Goal: Information Seeking & Learning: Learn about a topic

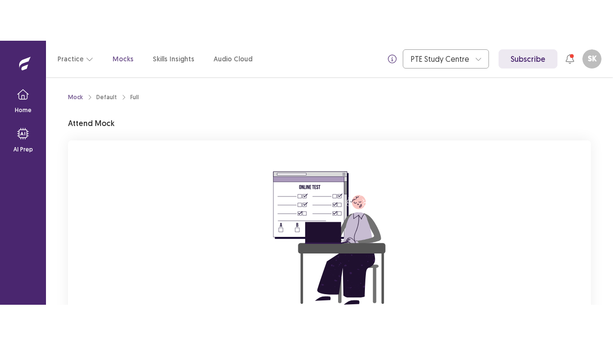
scroll to position [114, 0]
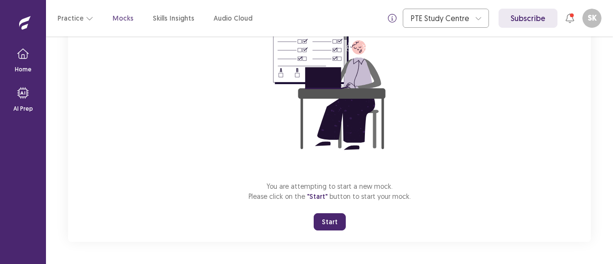
click at [331, 217] on button "Start" at bounding box center [330, 221] width 32 height 17
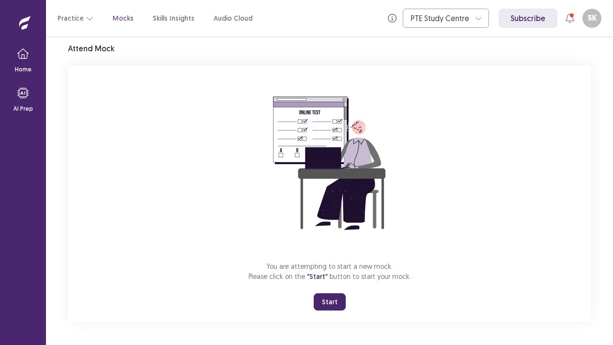
scroll to position [34, 0]
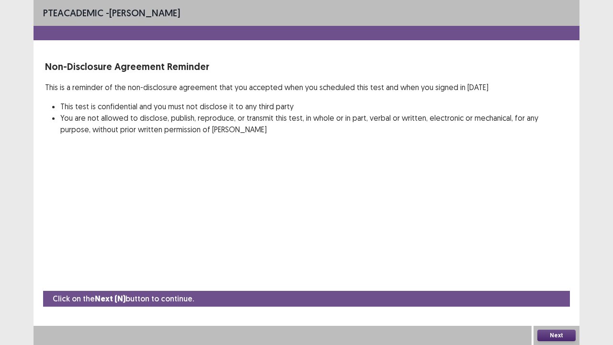
click at [549, 263] on button "Next" at bounding box center [556, 335] width 38 height 11
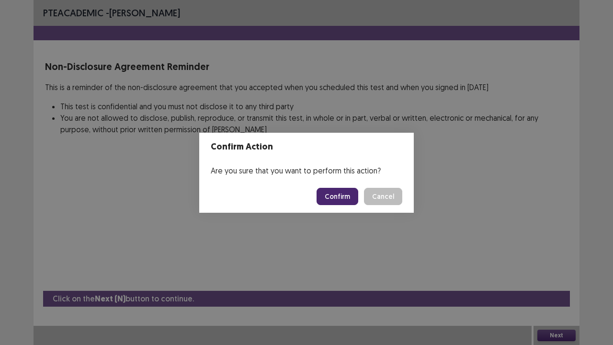
click at [356, 202] on button "Confirm" at bounding box center [338, 196] width 42 height 17
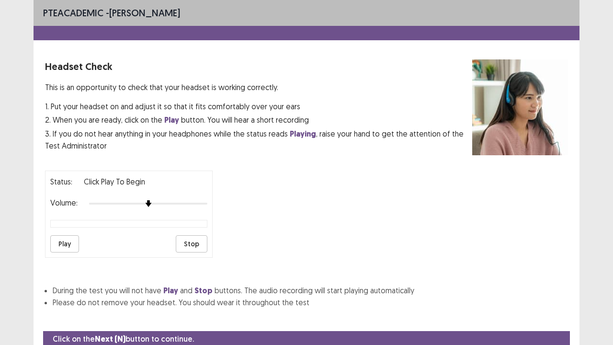
scroll to position [35, 0]
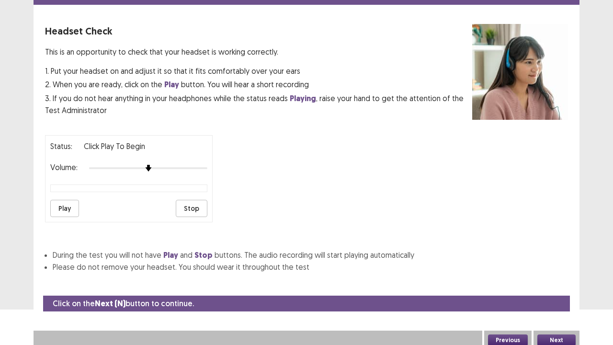
click at [63, 205] on button "Play" at bounding box center [64, 208] width 29 height 17
click at [191, 165] on div at bounding box center [148, 168] width 118 height 8
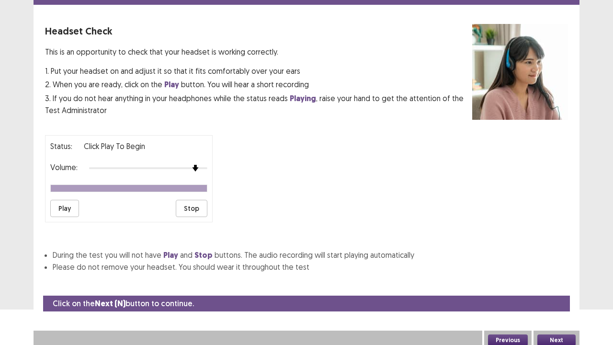
click at [543, 263] on button "Next" at bounding box center [556, 339] width 38 height 11
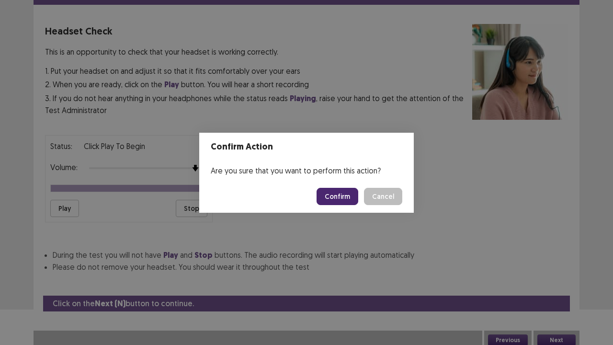
click at [355, 200] on button "Confirm" at bounding box center [338, 196] width 42 height 17
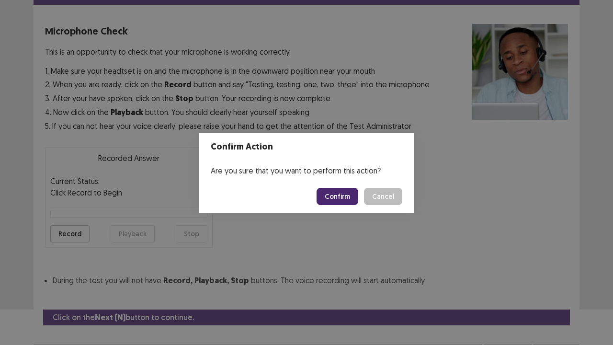
scroll to position [53, 0]
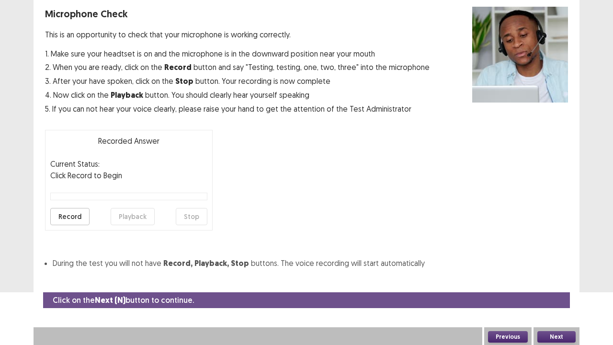
click at [75, 220] on button "Record" at bounding box center [69, 216] width 39 height 17
click at [201, 221] on button "Stop" at bounding box center [192, 216] width 32 height 17
click at [143, 219] on button "Playback" at bounding box center [133, 216] width 44 height 17
click at [565, 263] on button "Next" at bounding box center [556, 336] width 38 height 11
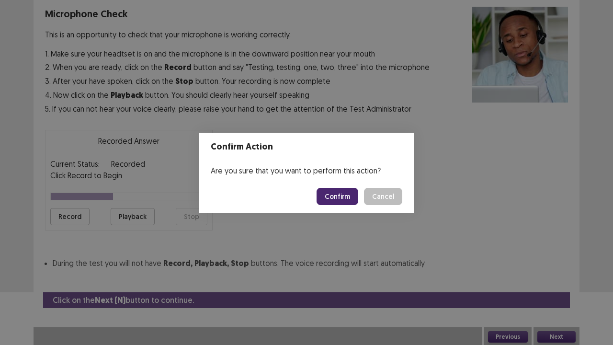
click at [339, 195] on button "Confirm" at bounding box center [338, 196] width 42 height 17
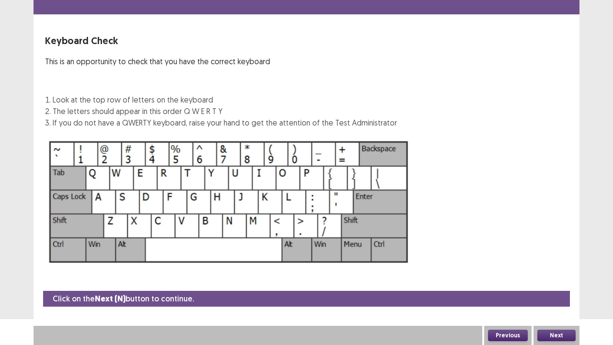
scroll to position [26, 0]
click at [556, 263] on button "Next" at bounding box center [556, 335] width 38 height 11
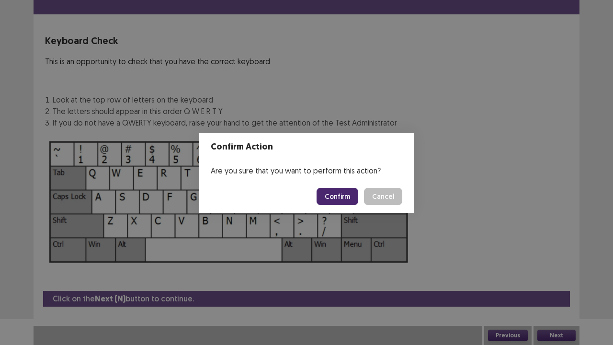
click at [343, 194] on button "Confirm" at bounding box center [338, 196] width 42 height 17
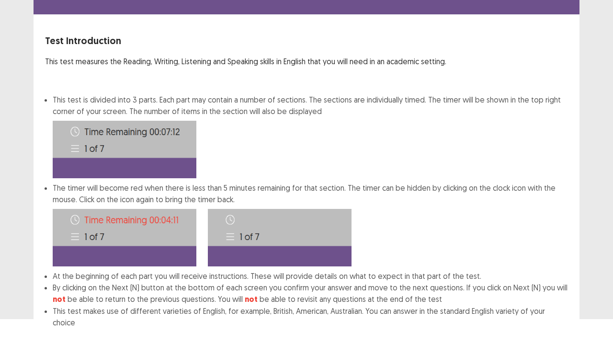
scroll to position [74, 0]
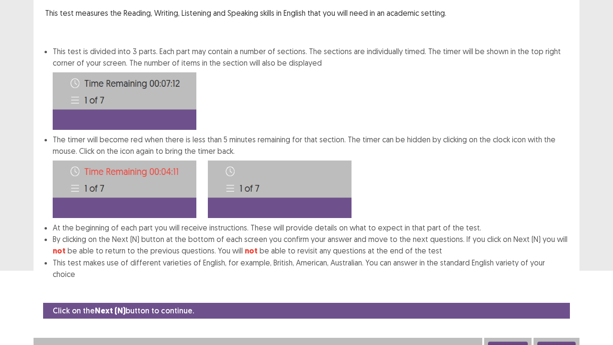
click at [562, 263] on button "Next" at bounding box center [556, 347] width 38 height 11
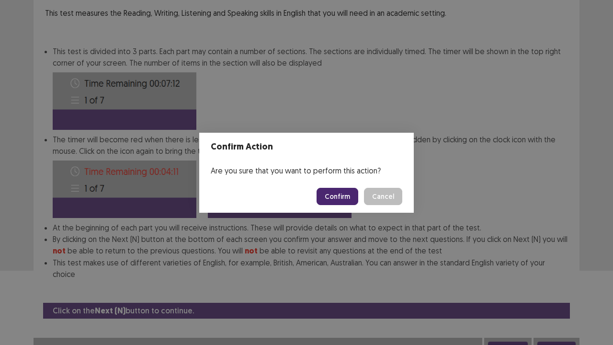
click at [339, 198] on button "Confirm" at bounding box center [338, 196] width 42 height 17
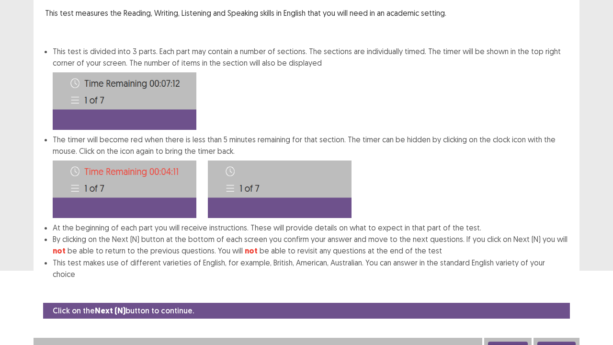
scroll to position [0, 0]
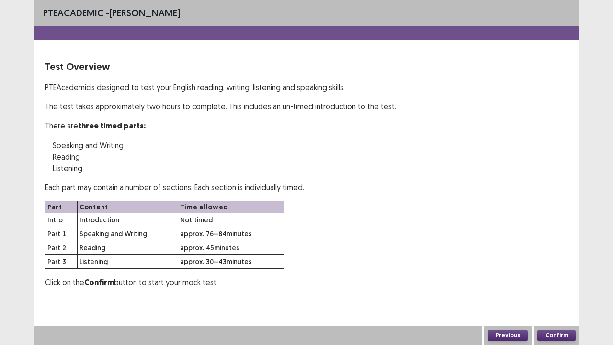
click at [543, 263] on button "Confirm" at bounding box center [556, 335] width 38 height 11
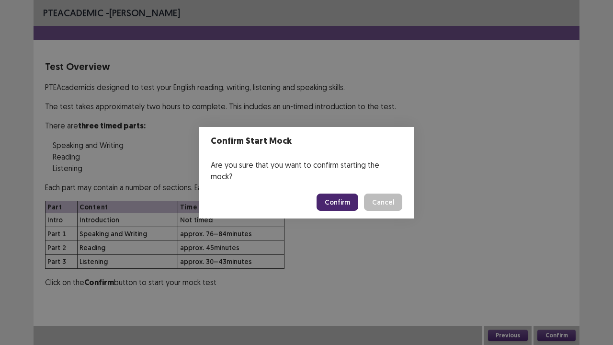
click at [342, 200] on button "Confirm" at bounding box center [338, 202] width 42 height 17
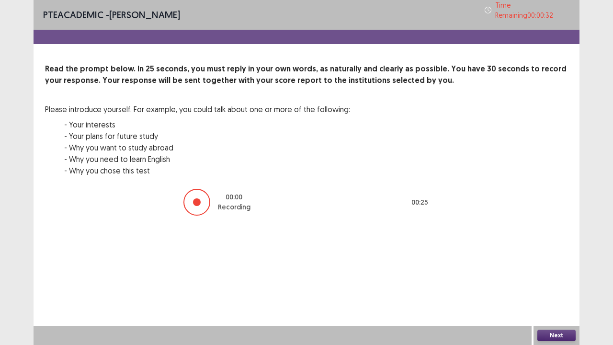
click at [549, 263] on button "Next" at bounding box center [556, 335] width 38 height 11
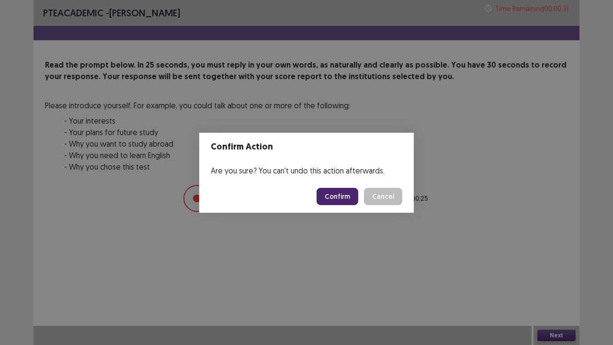
click at [328, 195] on button "Confirm" at bounding box center [338, 196] width 42 height 17
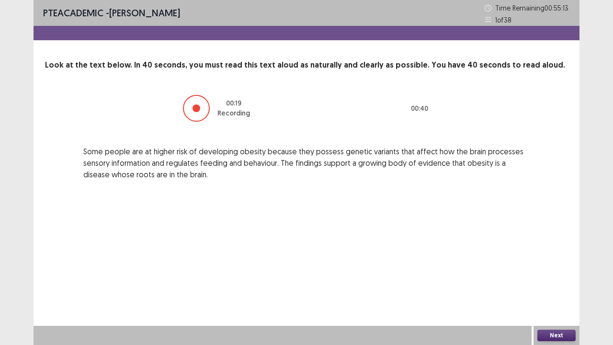
click at [566, 263] on div "Next" at bounding box center [557, 335] width 46 height 19
click at [552, 263] on button "Next" at bounding box center [556, 335] width 38 height 11
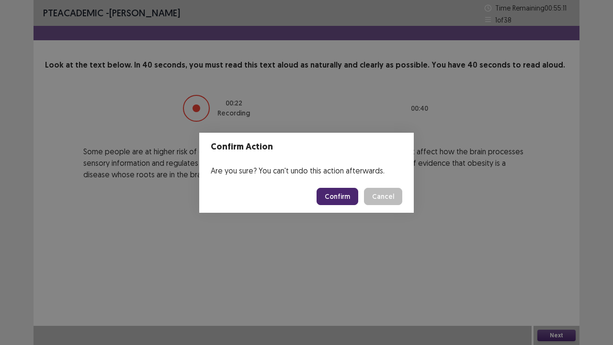
click at [354, 200] on button "Confirm" at bounding box center [338, 196] width 42 height 17
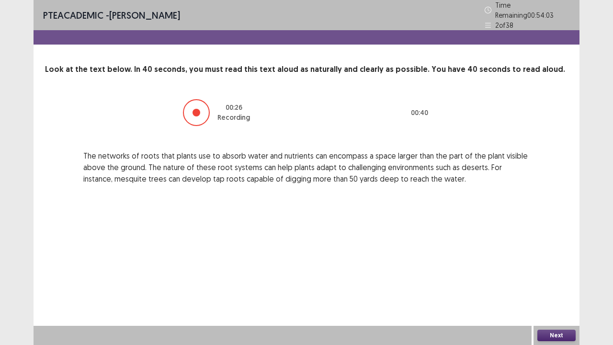
click at [547, 263] on div "Next" at bounding box center [557, 335] width 46 height 19
click at [548, 263] on button "Next" at bounding box center [556, 335] width 38 height 11
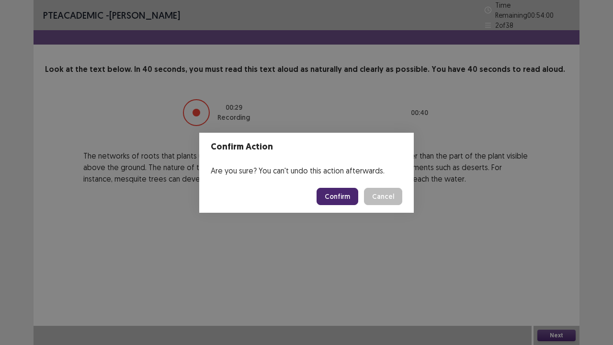
click at [346, 196] on button "Confirm" at bounding box center [338, 196] width 42 height 17
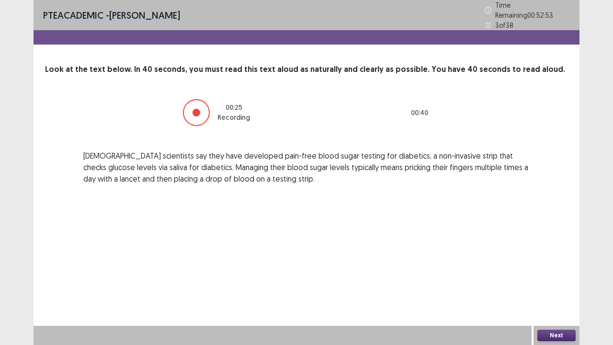
click at [556, 263] on button "Next" at bounding box center [556, 335] width 38 height 11
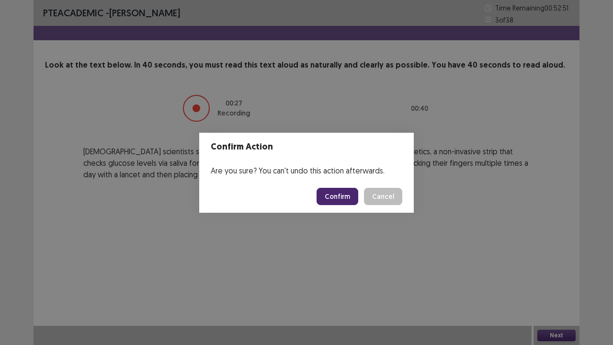
click at [339, 201] on button "Confirm" at bounding box center [338, 196] width 42 height 17
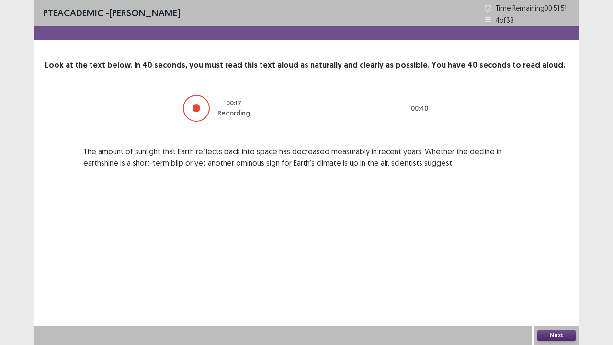
click at [561, 263] on button "Next" at bounding box center [556, 335] width 38 height 11
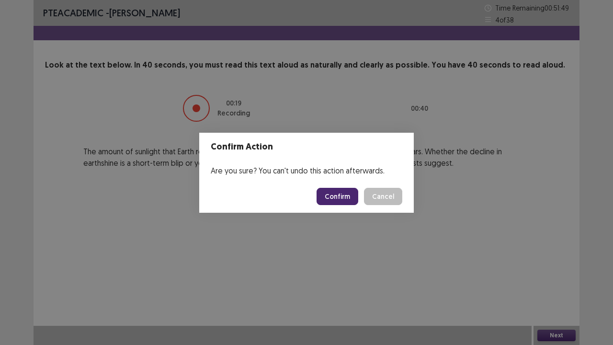
click at [324, 196] on button "Confirm" at bounding box center [338, 196] width 42 height 17
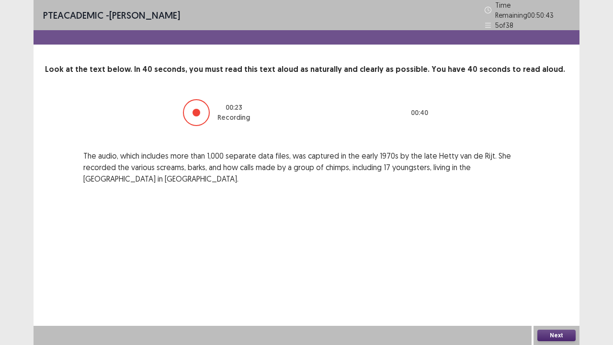
click at [565, 263] on button "Next" at bounding box center [556, 335] width 38 height 11
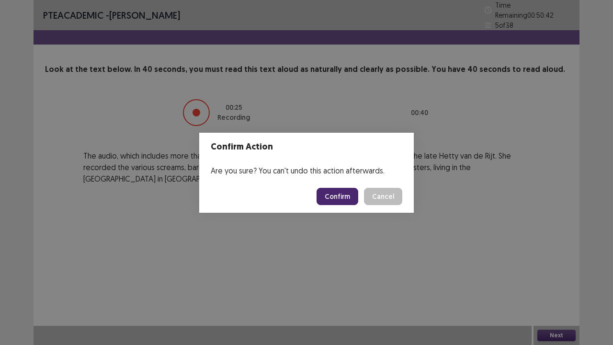
click at [355, 190] on button "Confirm" at bounding box center [338, 196] width 42 height 17
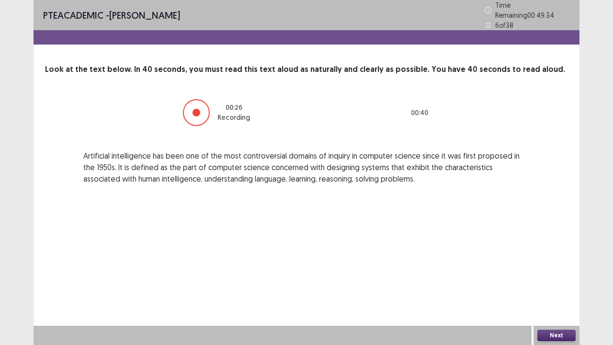
click at [569, 263] on button "Next" at bounding box center [556, 335] width 38 height 11
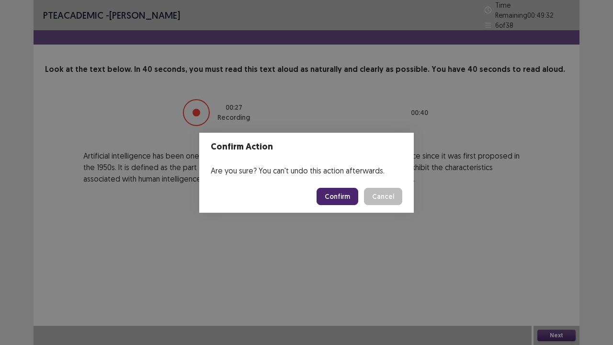
click at [346, 197] on button "Confirm" at bounding box center [338, 196] width 42 height 17
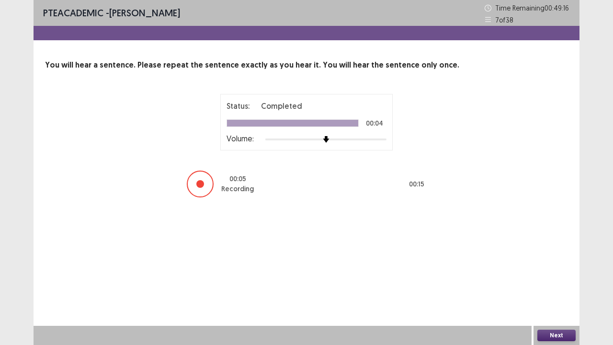
click at [554, 263] on button "Next" at bounding box center [556, 335] width 38 height 11
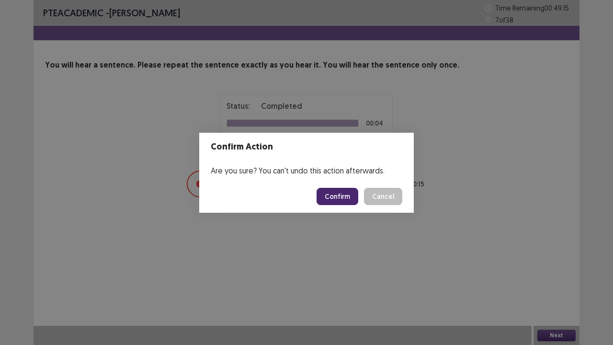
click at [339, 202] on button "Confirm" at bounding box center [338, 196] width 42 height 17
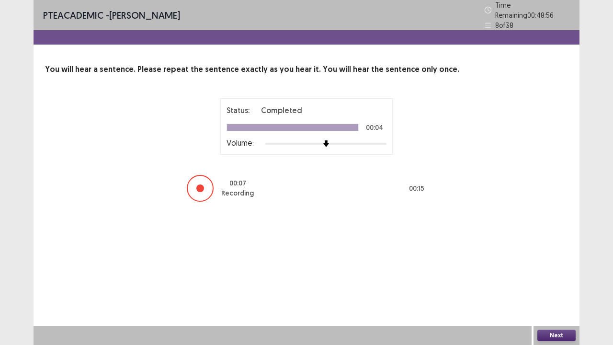
click at [562, 263] on button "Next" at bounding box center [556, 335] width 38 height 11
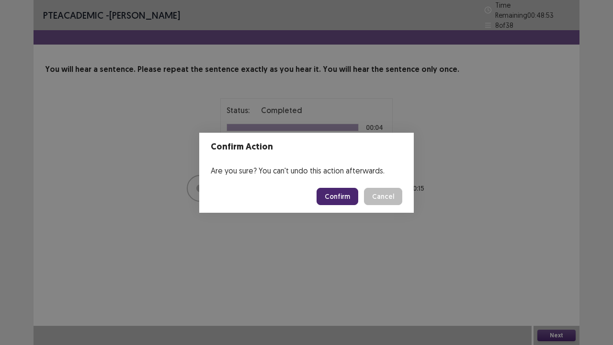
click at [333, 194] on button "Confirm" at bounding box center [338, 196] width 42 height 17
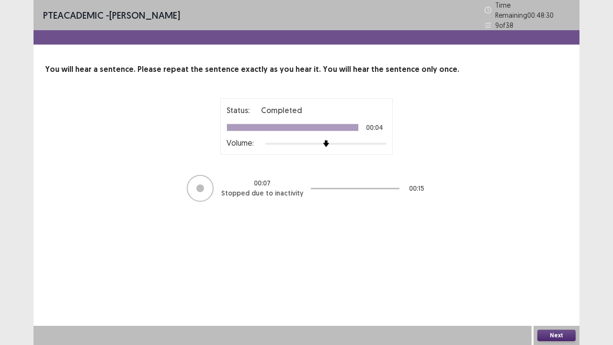
click at [564, 263] on button "Next" at bounding box center [556, 335] width 38 height 11
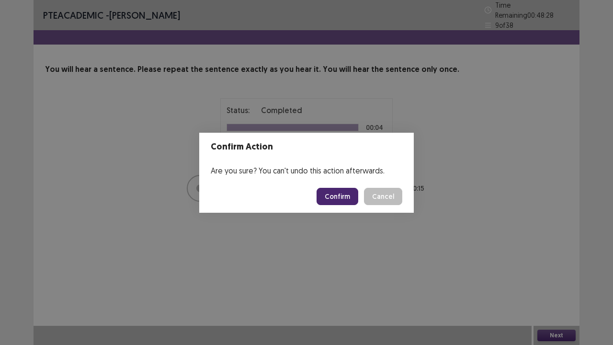
click at [329, 193] on button "Confirm" at bounding box center [338, 196] width 42 height 17
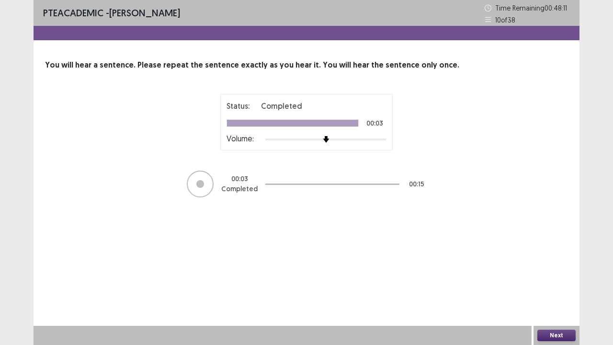
click at [544, 263] on button "Next" at bounding box center [556, 335] width 38 height 11
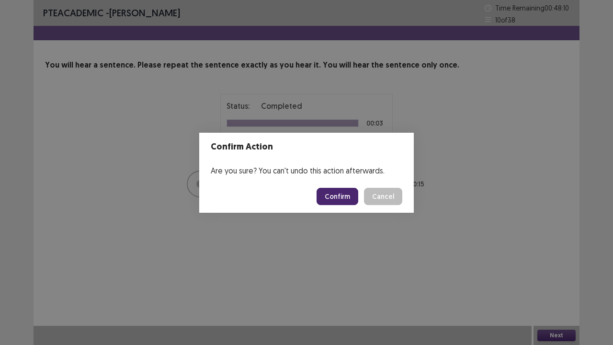
click at [352, 202] on button "Confirm" at bounding box center [338, 196] width 42 height 17
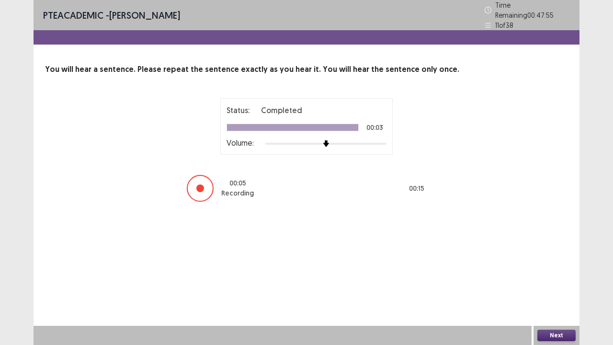
click at [549, 263] on button "Next" at bounding box center [556, 335] width 38 height 11
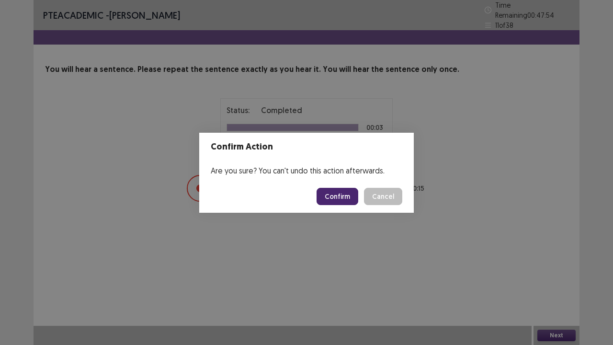
click at [352, 201] on button "Confirm" at bounding box center [338, 196] width 42 height 17
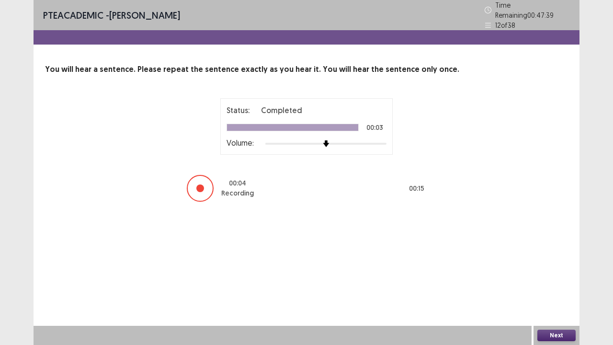
click at [560, 263] on button "Next" at bounding box center [556, 335] width 38 height 11
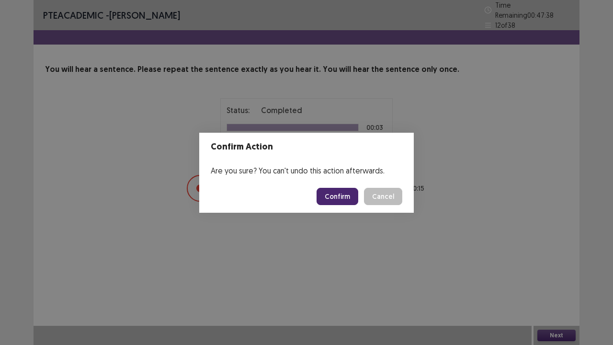
click at [350, 198] on button "Confirm" at bounding box center [338, 196] width 42 height 17
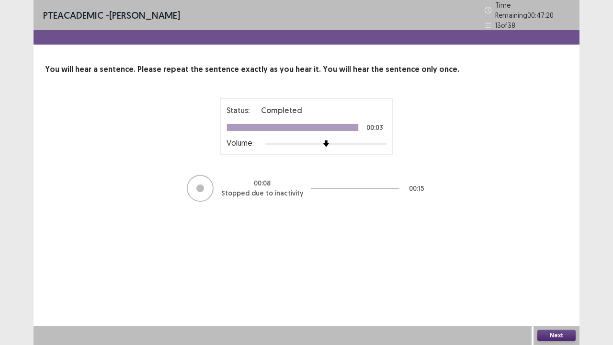
click at [573, 263] on button "Next" at bounding box center [556, 335] width 38 height 11
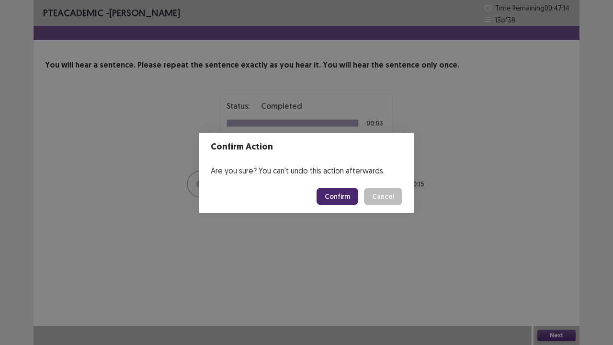
click at [331, 194] on button "Confirm" at bounding box center [338, 196] width 42 height 17
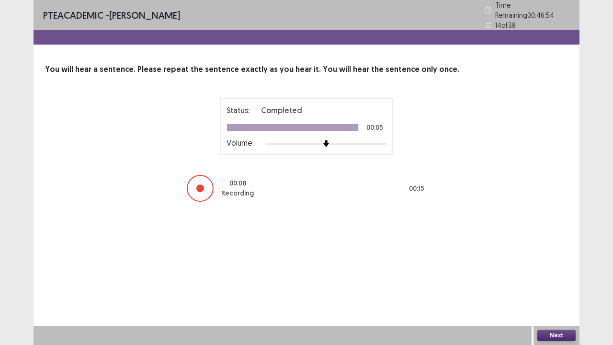
click at [567, 263] on button "Next" at bounding box center [556, 335] width 38 height 11
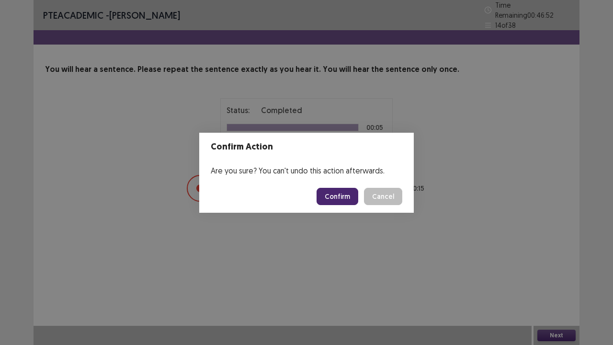
click at [349, 191] on button "Confirm" at bounding box center [338, 196] width 42 height 17
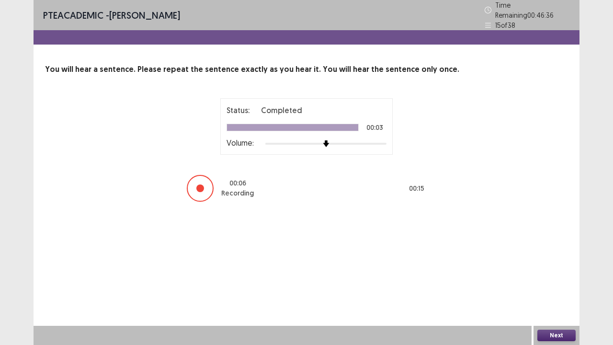
click at [571, 263] on button "Next" at bounding box center [556, 335] width 38 height 11
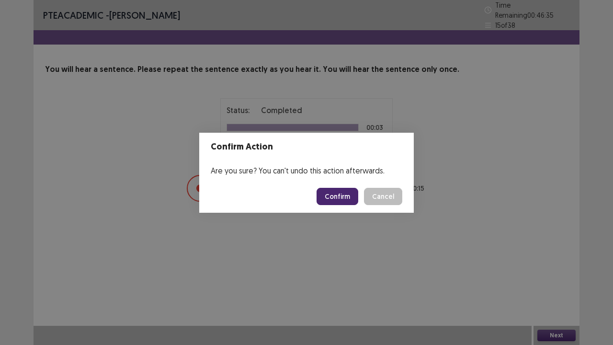
click at [354, 202] on button "Confirm" at bounding box center [338, 196] width 42 height 17
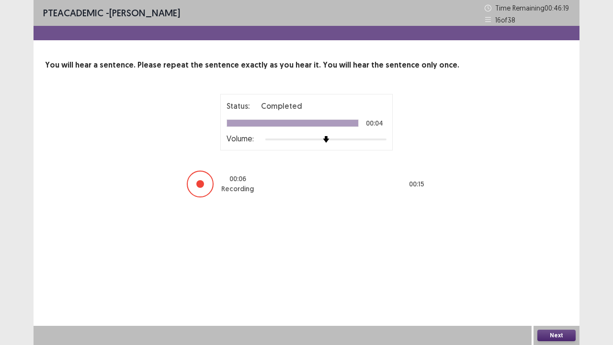
click at [563, 263] on button "Next" at bounding box center [556, 335] width 38 height 11
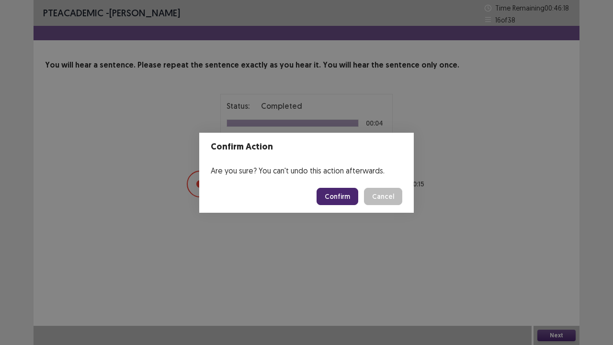
click at [348, 191] on button "Confirm" at bounding box center [338, 196] width 42 height 17
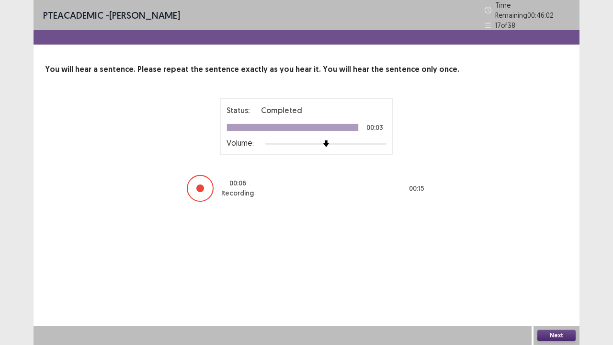
click at [555, 263] on button "Next" at bounding box center [556, 335] width 38 height 11
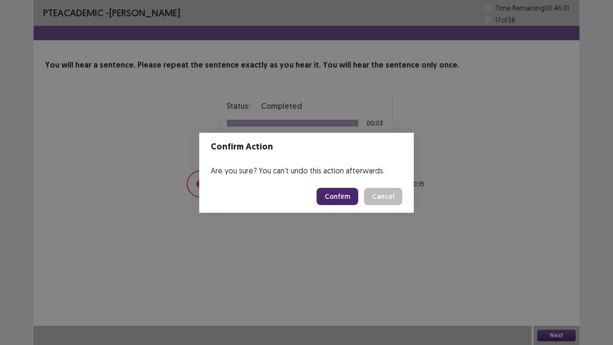
click at [343, 198] on button "Confirm" at bounding box center [338, 196] width 42 height 17
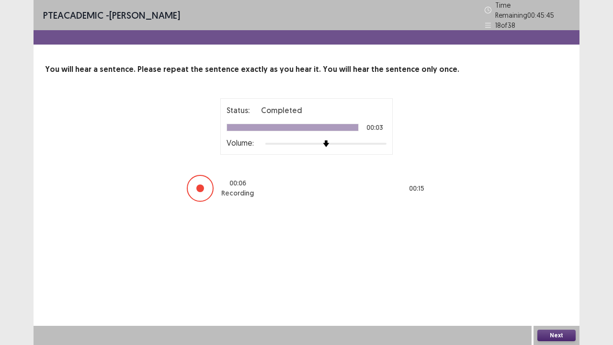
click at [548, 263] on button "Next" at bounding box center [556, 335] width 38 height 11
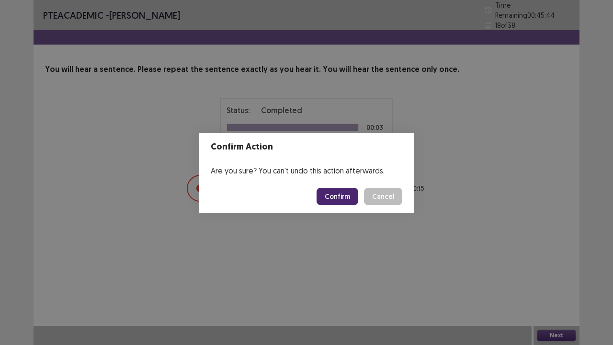
click at [351, 193] on button "Confirm" at bounding box center [338, 196] width 42 height 17
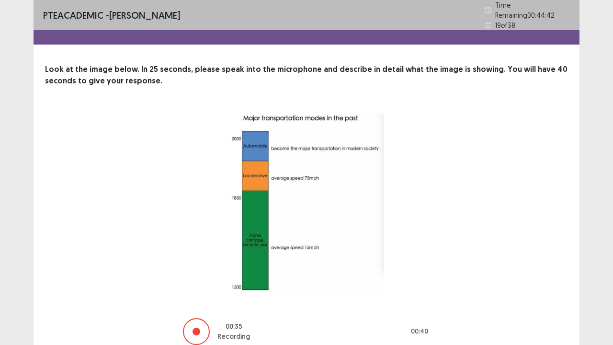
scroll to position [39, 0]
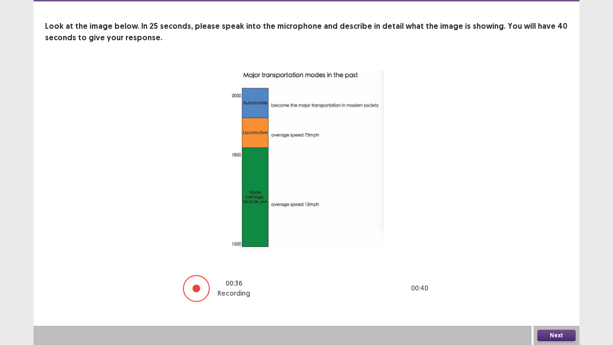
click at [570, 263] on button "Next" at bounding box center [556, 335] width 38 height 11
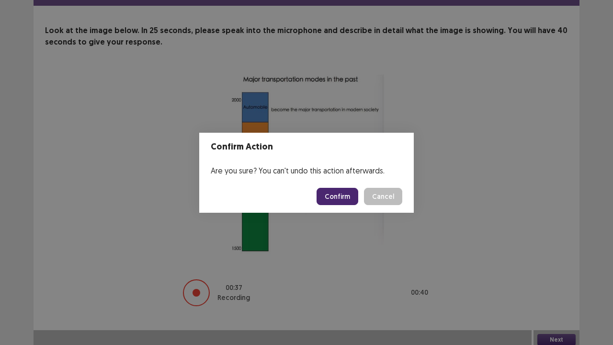
click at [347, 190] on button "Confirm" at bounding box center [338, 196] width 42 height 17
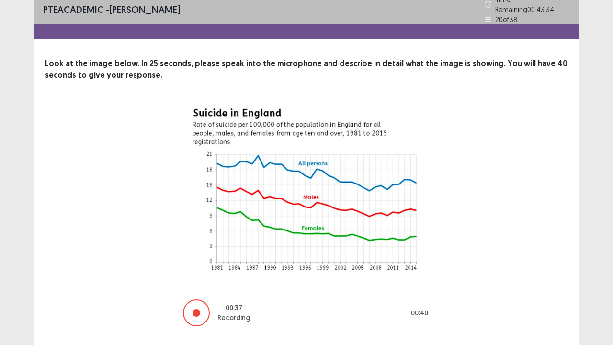
scroll to position [26, 0]
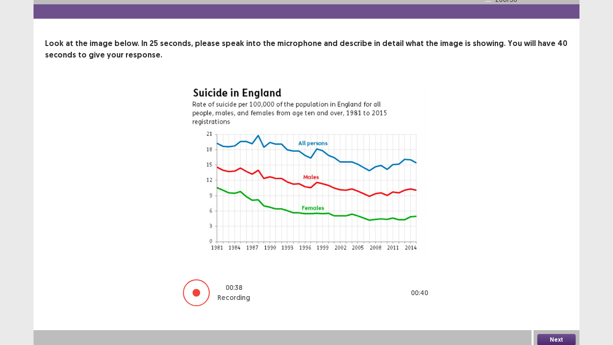
click at [560, 263] on button "Next" at bounding box center [556, 339] width 38 height 11
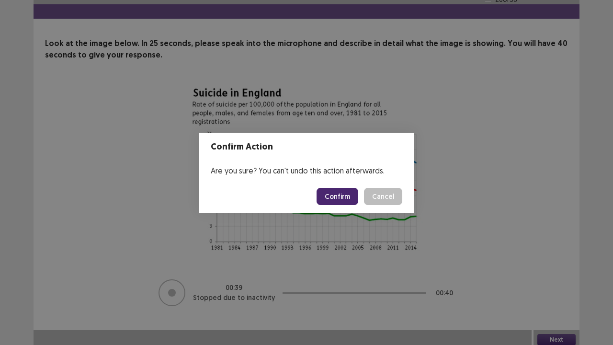
click at [340, 193] on button "Confirm" at bounding box center [338, 196] width 42 height 17
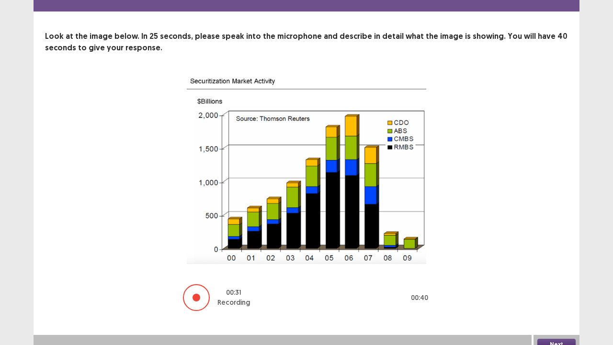
scroll to position [38, 0]
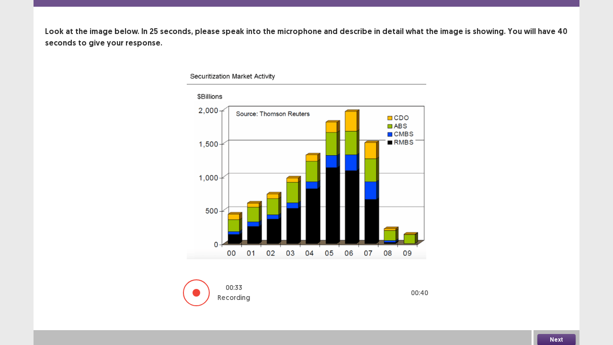
click at [556, 263] on button "Next" at bounding box center [556, 339] width 38 height 11
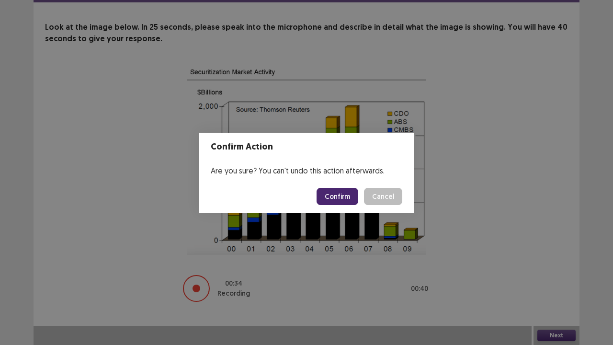
click at [343, 190] on button "Confirm" at bounding box center [338, 196] width 42 height 17
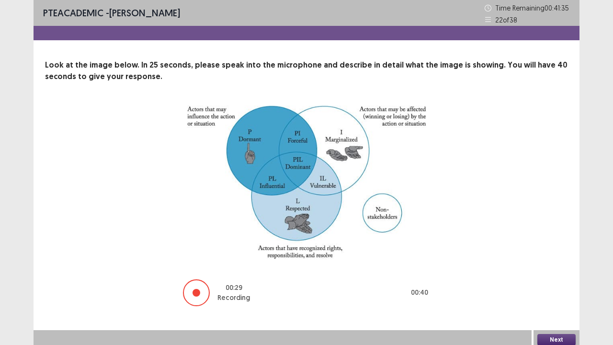
click at [548, 263] on button "Next" at bounding box center [556, 339] width 38 height 11
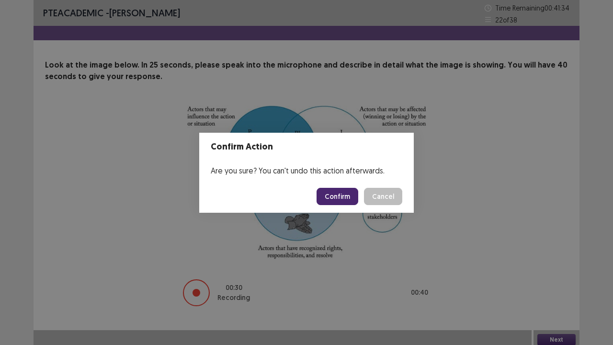
click at [350, 191] on button "Confirm" at bounding box center [338, 196] width 42 height 17
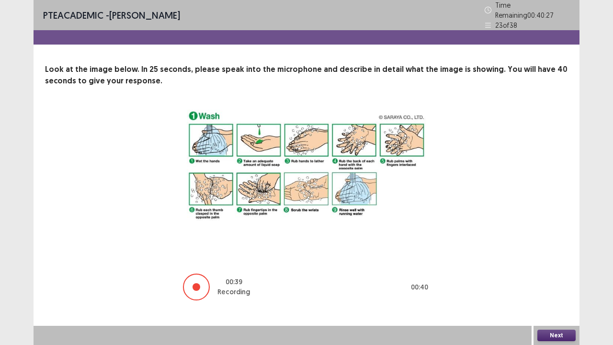
click at [561, 263] on button "Next" at bounding box center [556, 335] width 38 height 11
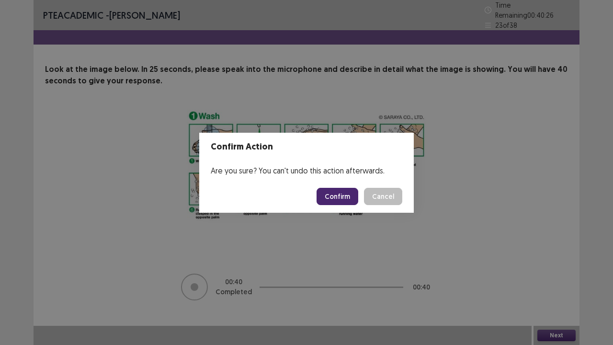
click at [348, 194] on button "Confirm" at bounding box center [338, 196] width 42 height 17
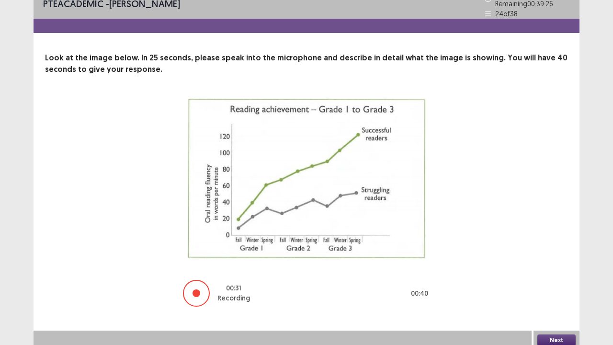
scroll to position [12, 0]
click at [559, 263] on button "Next" at bounding box center [556, 339] width 38 height 11
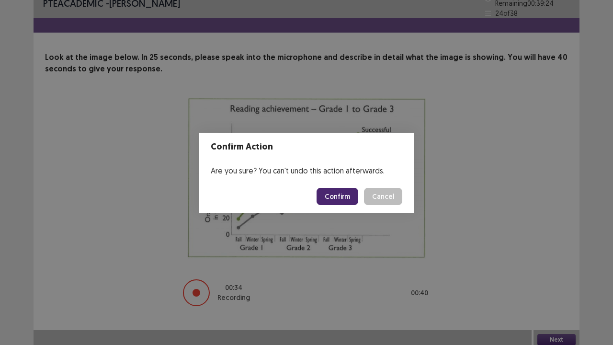
click at [333, 198] on button "Confirm" at bounding box center [338, 196] width 42 height 17
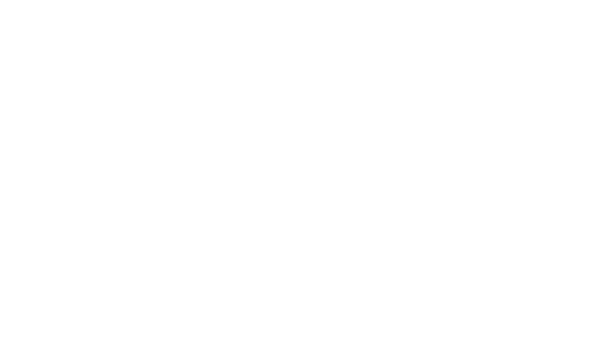
scroll to position [0, 0]
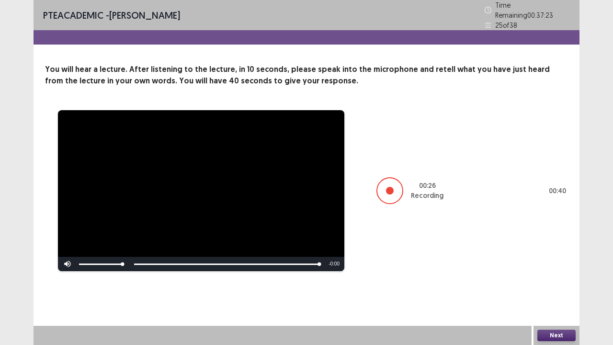
click at [562, 263] on button "Next" at bounding box center [556, 335] width 38 height 11
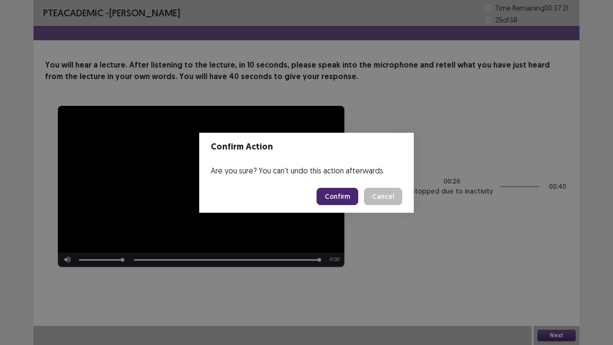
click at [338, 201] on button "Confirm" at bounding box center [338, 196] width 42 height 17
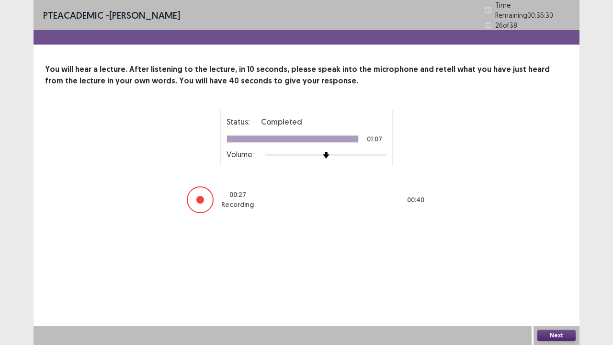
click at [539, 263] on button "Next" at bounding box center [556, 335] width 38 height 11
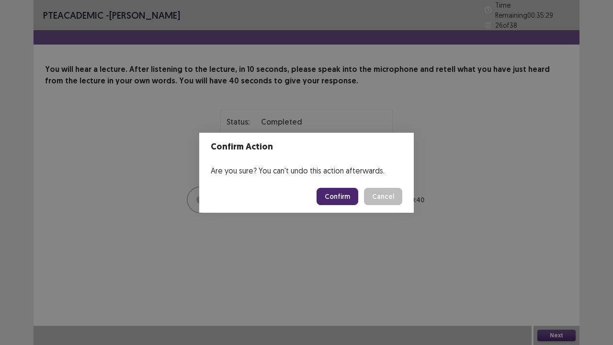
click at [340, 198] on button "Confirm" at bounding box center [338, 196] width 42 height 17
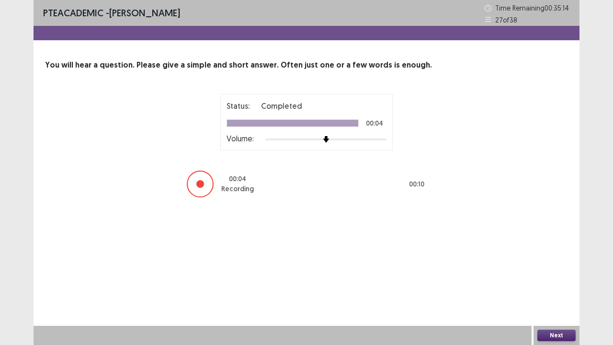
click at [553, 263] on button "Next" at bounding box center [556, 335] width 38 height 11
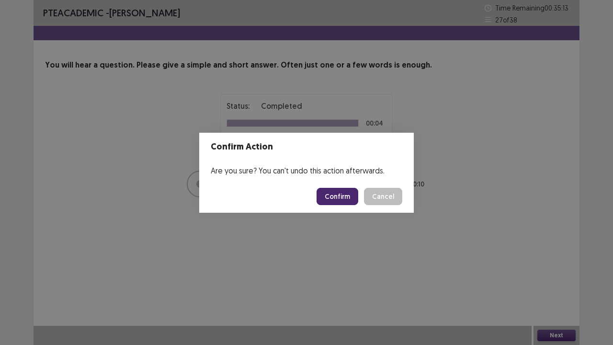
click at [358, 195] on button "Confirm" at bounding box center [338, 196] width 42 height 17
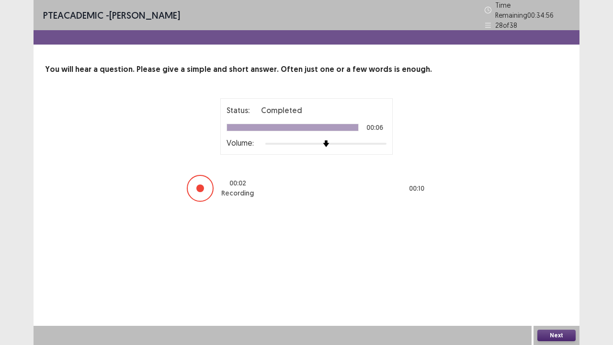
click at [561, 263] on button "Next" at bounding box center [556, 335] width 38 height 11
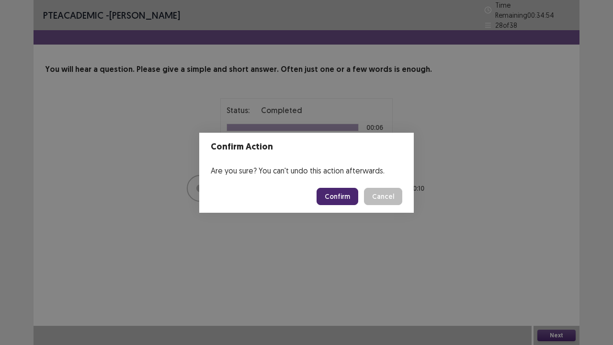
click at [357, 197] on button "Confirm" at bounding box center [338, 196] width 42 height 17
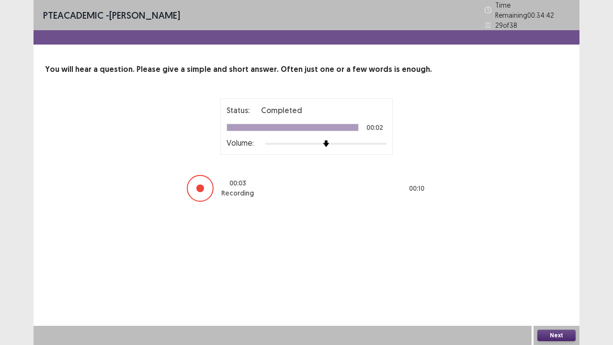
click at [555, 263] on button "Next" at bounding box center [556, 335] width 38 height 11
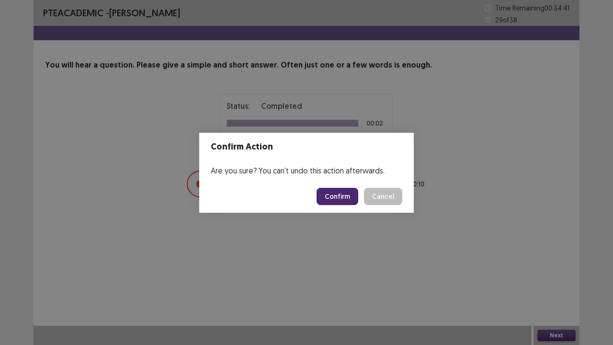
click at [355, 199] on button "Confirm" at bounding box center [338, 196] width 42 height 17
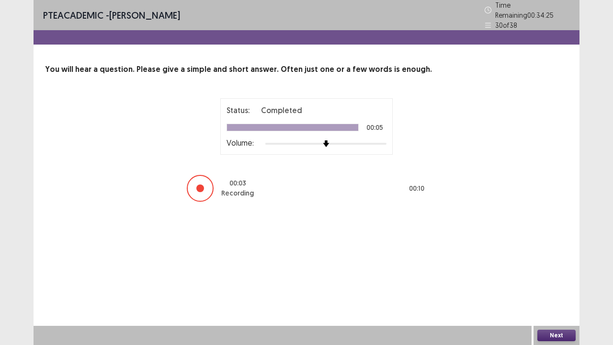
click at [558, 263] on button "Next" at bounding box center [556, 335] width 38 height 11
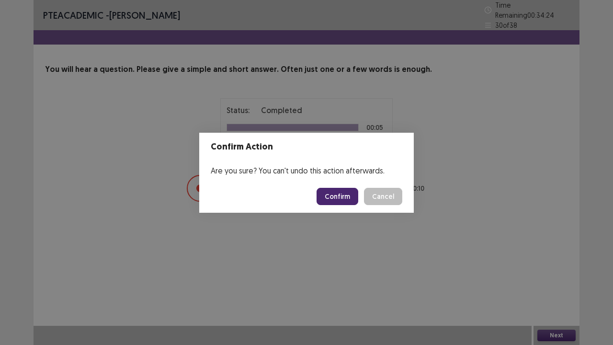
click at [347, 193] on button "Confirm" at bounding box center [338, 196] width 42 height 17
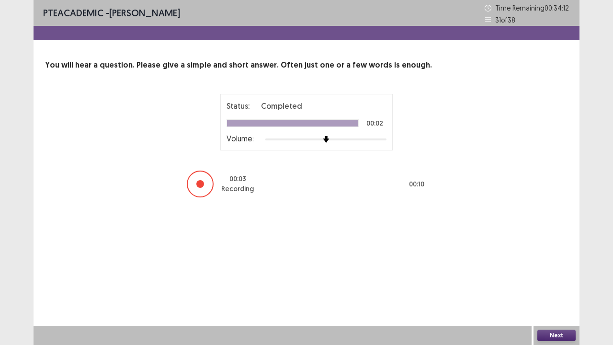
click at [545, 263] on button "Next" at bounding box center [556, 335] width 38 height 11
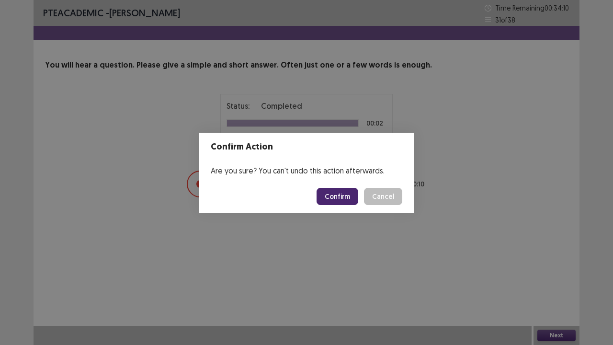
click at [349, 200] on button "Confirm" at bounding box center [338, 196] width 42 height 17
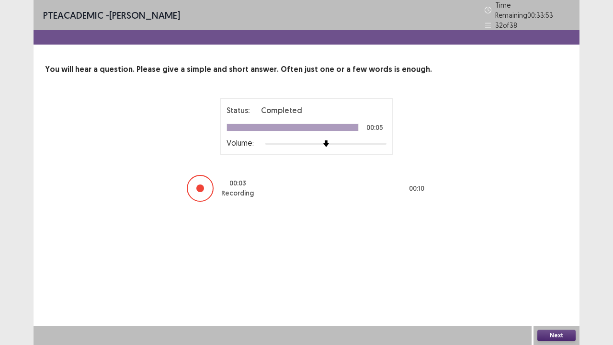
click at [558, 263] on button "Next" at bounding box center [556, 335] width 38 height 11
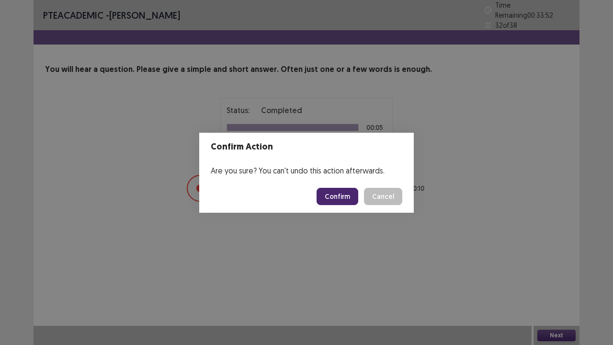
click at [342, 196] on button "Confirm" at bounding box center [338, 196] width 42 height 17
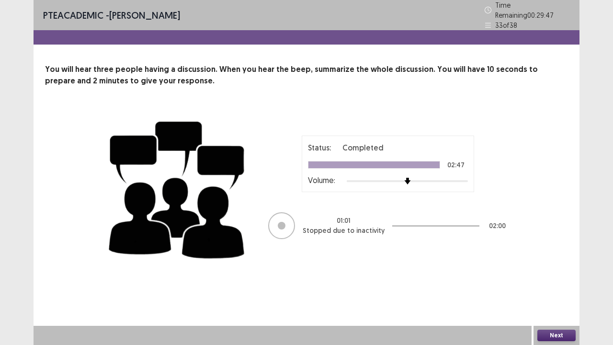
click at [547, 263] on button "Next" at bounding box center [556, 335] width 38 height 11
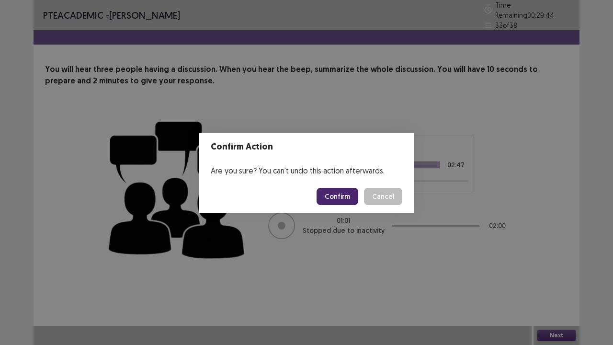
click at [333, 190] on button "Confirm" at bounding box center [338, 196] width 42 height 17
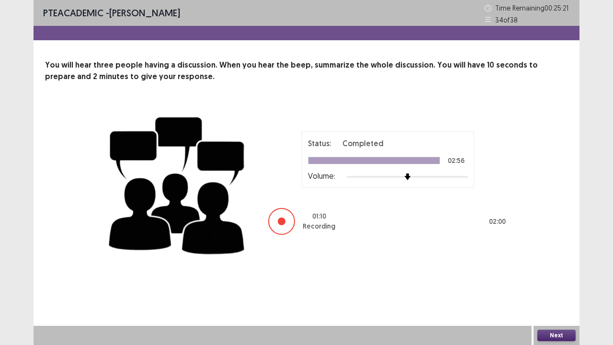
click at [545, 263] on div "Next" at bounding box center [557, 335] width 46 height 19
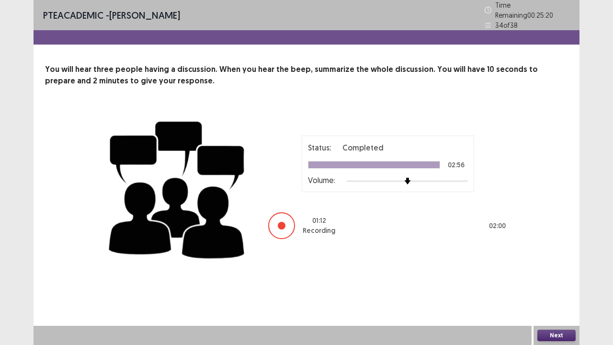
click at [540, 263] on button "Next" at bounding box center [556, 335] width 38 height 11
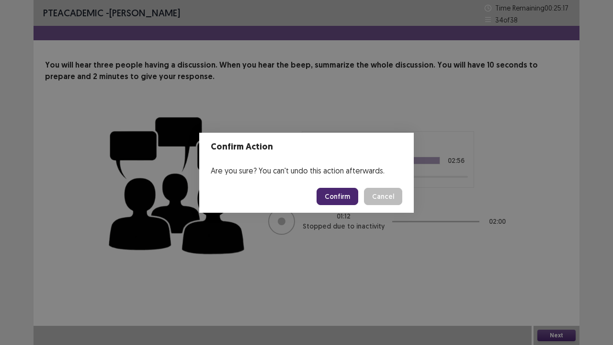
click at [326, 198] on button "Confirm" at bounding box center [338, 196] width 42 height 17
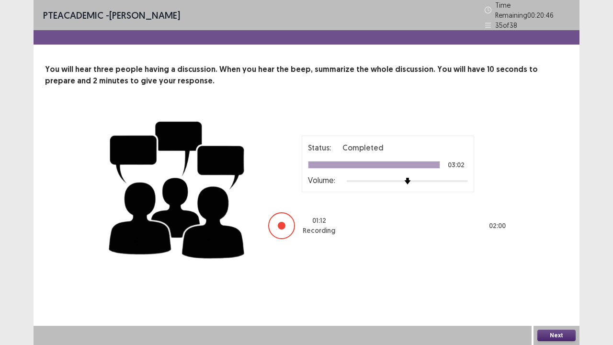
click at [550, 263] on button "Next" at bounding box center [556, 335] width 38 height 11
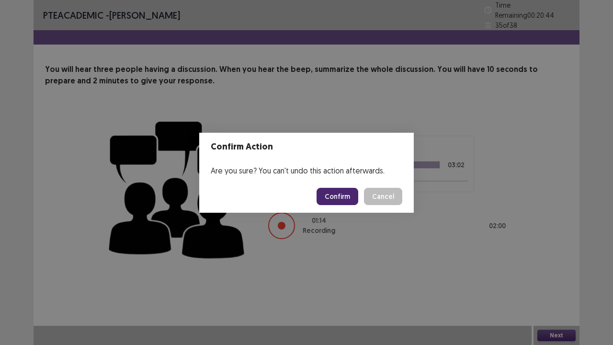
click at [337, 198] on button "Confirm" at bounding box center [338, 196] width 42 height 17
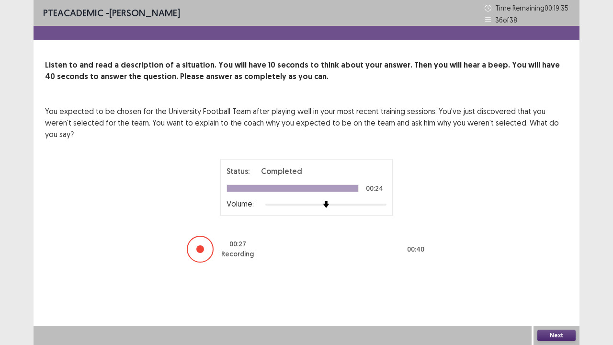
click at [543, 263] on button "Next" at bounding box center [556, 335] width 38 height 11
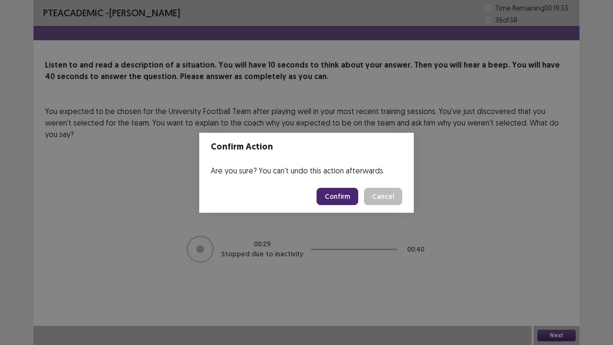
click at [338, 196] on button "Confirm" at bounding box center [338, 196] width 42 height 17
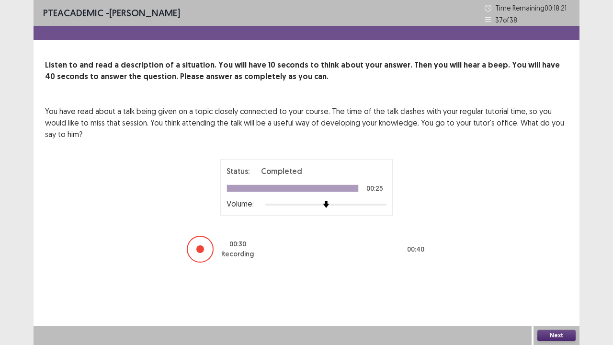
click at [566, 263] on button "Next" at bounding box center [556, 335] width 38 height 11
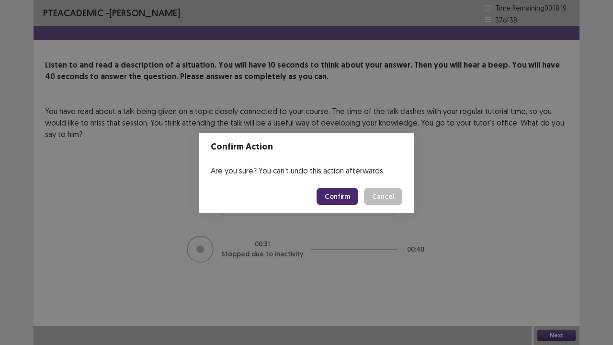
click at [349, 193] on button "Confirm" at bounding box center [338, 196] width 42 height 17
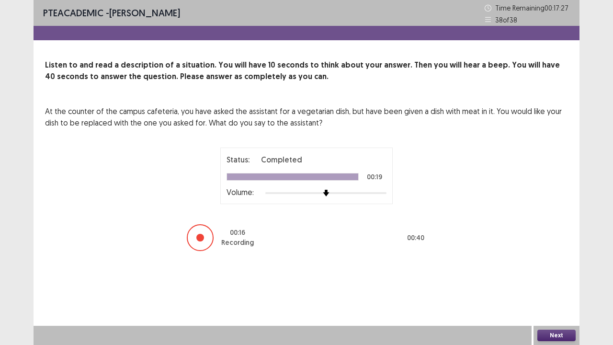
click at [556, 263] on button "Next" at bounding box center [556, 335] width 38 height 11
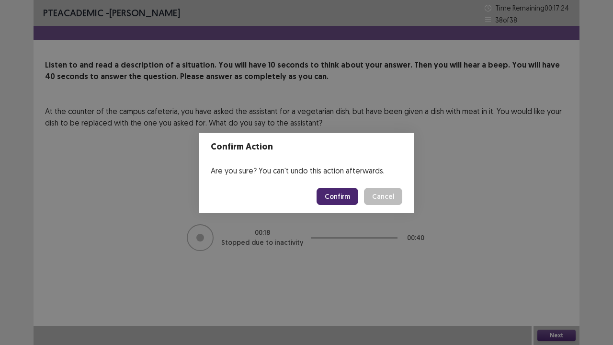
click at [344, 193] on button "Confirm" at bounding box center [338, 196] width 42 height 17
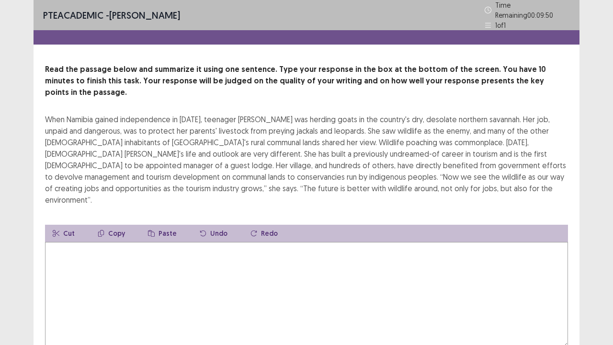
click at [142, 258] on textarea at bounding box center [306, 294] width 523 height 105
click at [193, 242] on textarea at bounding box center [306, 294] width 523 height 105
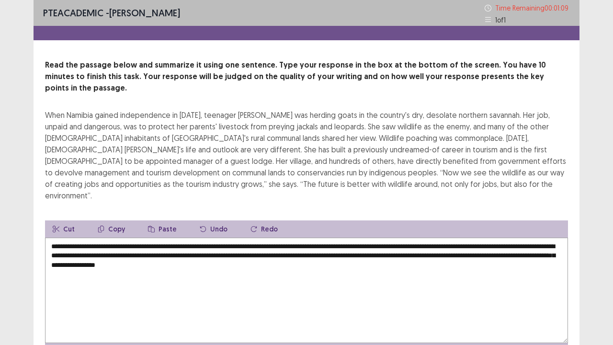
click at [267, 238] on textarea "**********" at bounding box center [306, 290] width 523 height 105
click at [344, 238] on textarea "**********" at bounding box center [306, 290] width 523 height 105
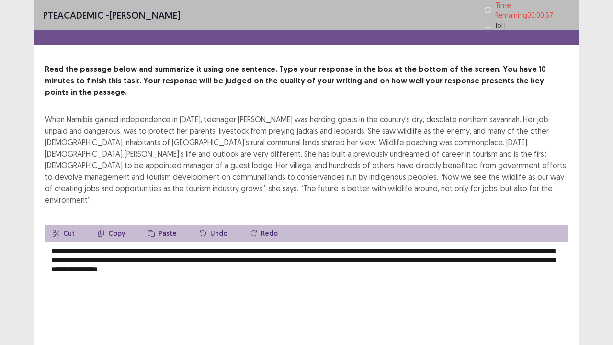
click at [440, 242] on textarea "**********" at bounding box center [306, 294] width 523 height 105
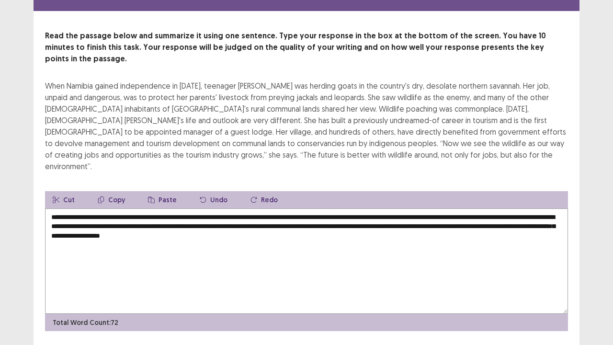
scroll to position [34, 0]
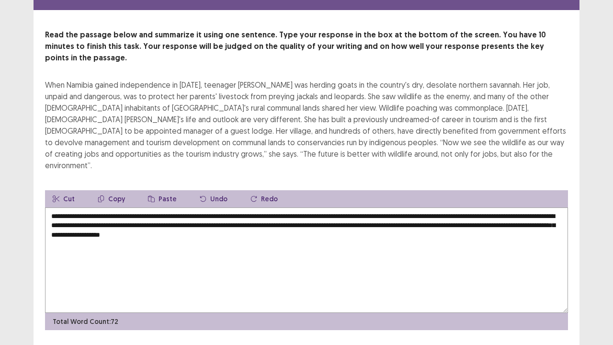
type textarea "**********"
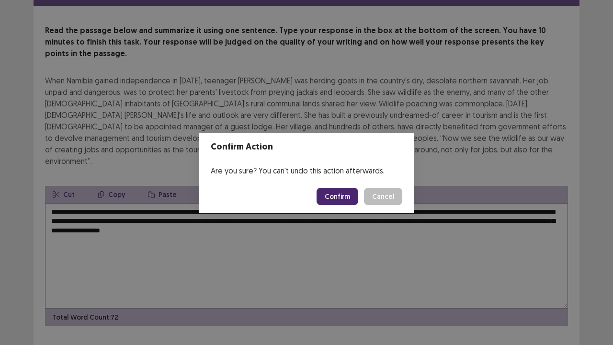
click at [343, 200] on button "Confirm" at bounding box center [338, 196] width 42 height 17
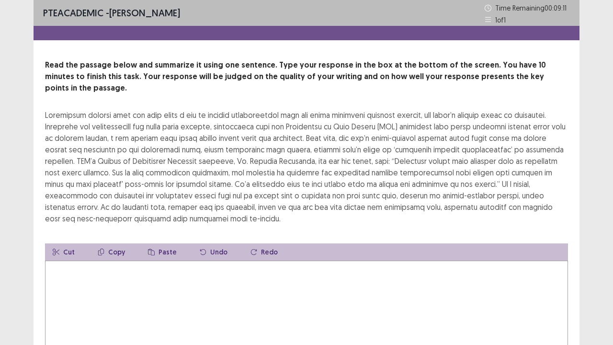
click at [286, 263] on textarea at bounding box center [306, 313] width 523 height 105
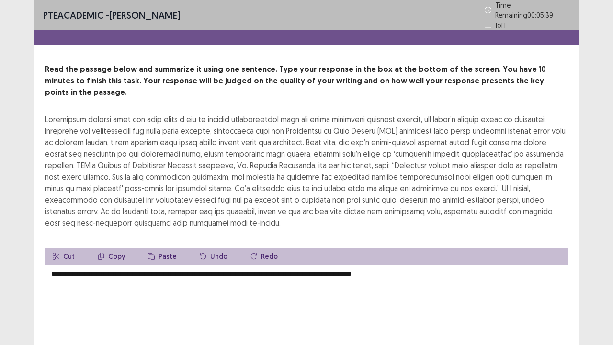
click at [331, 263] on textarea "**********" at bounding box center [306, 317] width 523 height 105
click at [460, 263] on textarea "**********" at bounding box center [306, 317] width 523 height 105
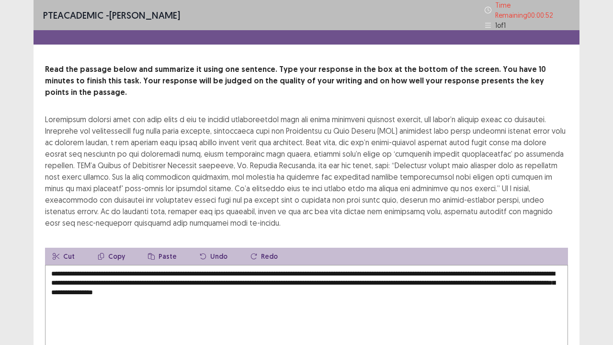
click at [351, 263] on textarea "**********" at bounding box center [306, 317] width 523 height 105
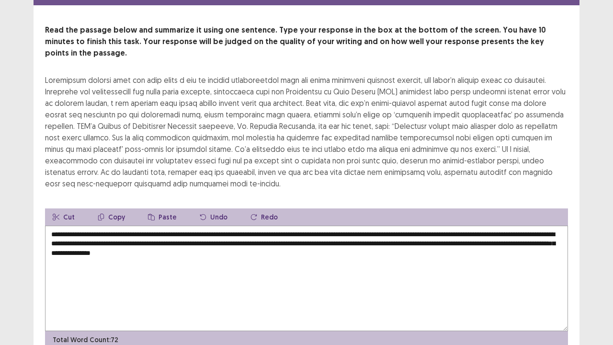
scroll to position [57, 0]
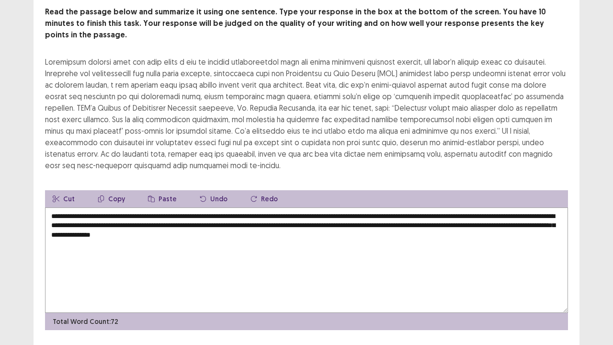
type textarea "**********"
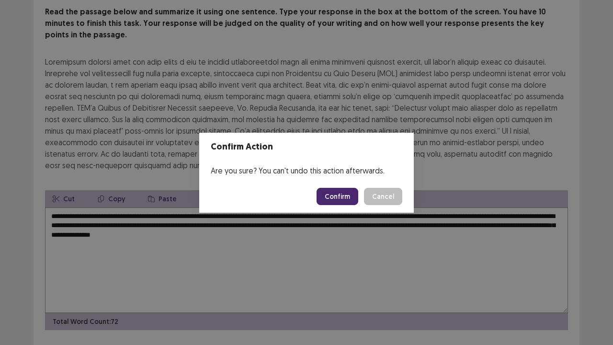
click at [350, 198] on button "Confirm" at bounding box center [338, 196] width 42 height 17
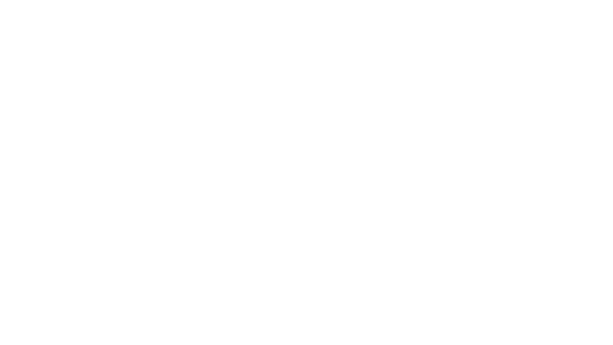
scroll to position [0, 0]
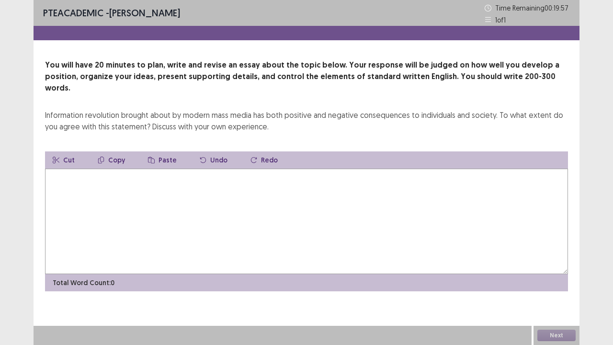
click at [162, 169] on textarea at bounding box center [306, 221] width 523 height 105
type textarea "*"
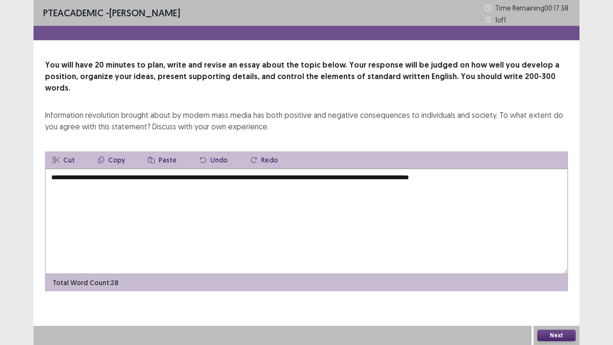
click at [481, 169] on textarea "**********" at bounding box center [306, 221] width 523 height 105
click at [516, 169] on textarea "**********" at bounding box center [306, 221] width 523 height 105
click at [434, 169] on textarea "**********" at bounding box center [306, 221] width 523 height 105
click at [288, 177] on textarea "**********" at bounding box center [306, 221] width 523 height 105
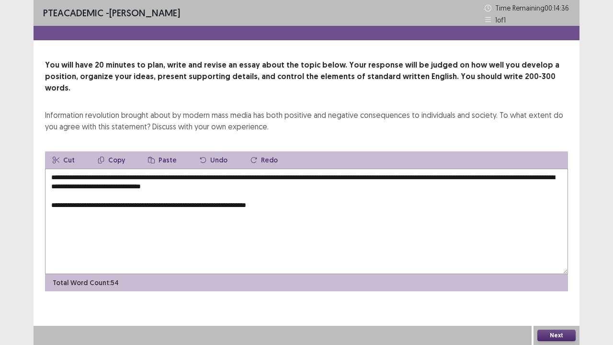
click at [148, 197] on textarea "**********" at bounding box center [306, 221] width 523 height 105
click at [262, 194] on textarea "**********" at bounding box center [306, 221] width 523 height 105
click at [274, 194] on textarea "**********" at bounding box center [306, 221] width 523 height 105
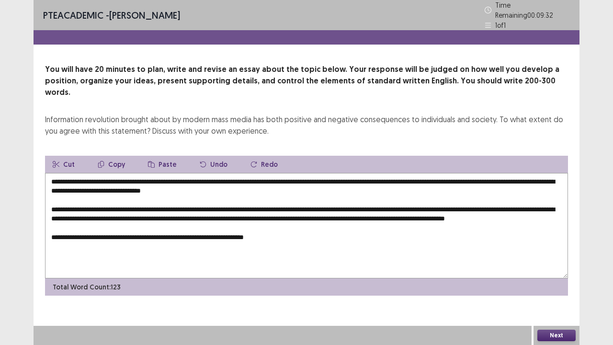
click at [263, 225] on textarea "**********" at bounding box center [306, 225] width 523 height 105
click at [266, 230] on textarea "**********" at bounding box center [306, 225] width 523 height 105
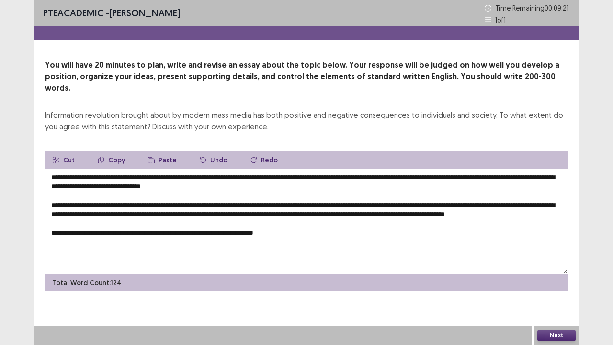
click at [306, 236] on textarea "**********" at bounding box center [306, 221] width 523 height 105
click at [261, 230] on textarea "**********" at bounding box center [306, 221] width 523 height 105
click at [305, 232] on textarea "**********" at bounding box center [306, 221] width 523 height 105
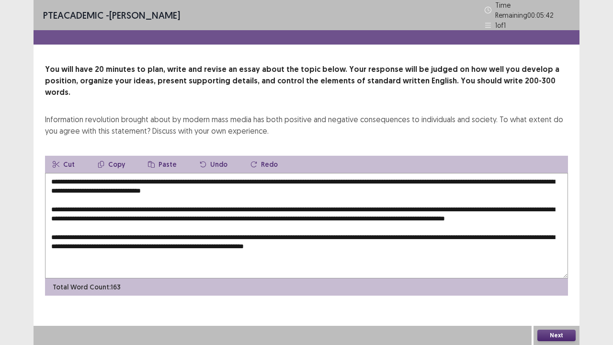
click at [126, 240] on textarea "**********" at bounding box center [306, 225] width 523 height 105
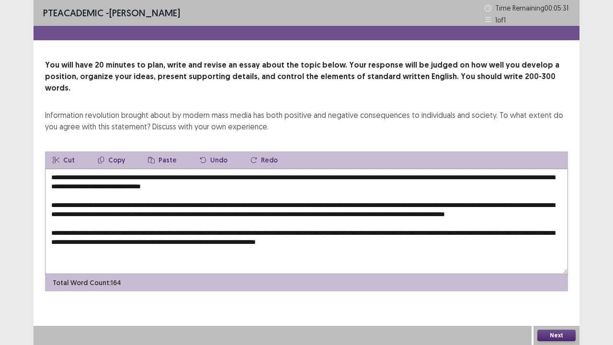
click at [268, 240] on textarea "**********" at bounding box center [306, 221] width 523 height 105
click at [239, 241] on textarea "**********" at bounding box center [306, 221] width 523 height 105
click at [430, 243] on textarea "**********" at bounding box center [306, 221] width 523 height 105
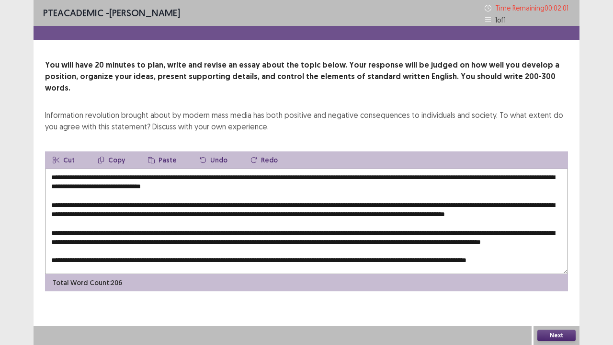
scroll to position [18, 0]
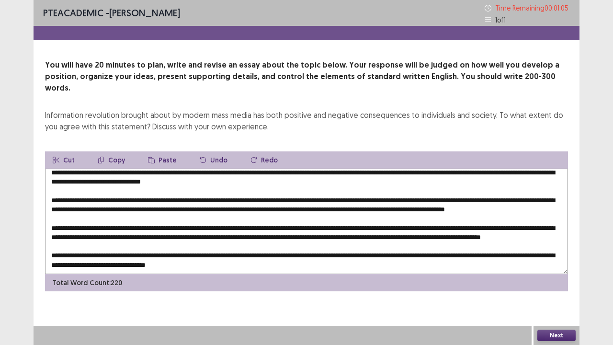
click at [147, 259] on textarea at bounding box center [306, 221] width 523 height 105
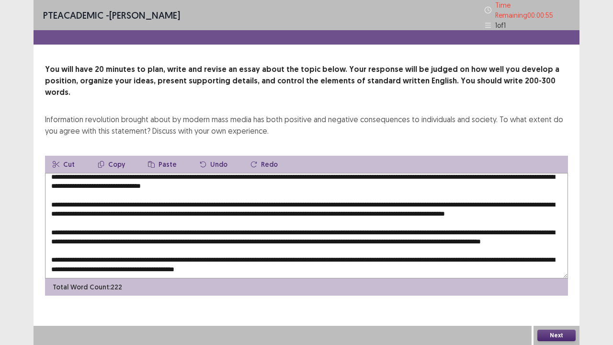
click at [187, 259] on textarea at bounding box center [306, 225] width 523 height 105
click at [188, 258] on textarea at bounding box center [306, 225] width 523 height 105
click at [386, 259] on textarea at bounding box center [306, 225] width 523 height 105
click at [326, 258] on textarea at bounding box center [306, 225] width 523 height 105
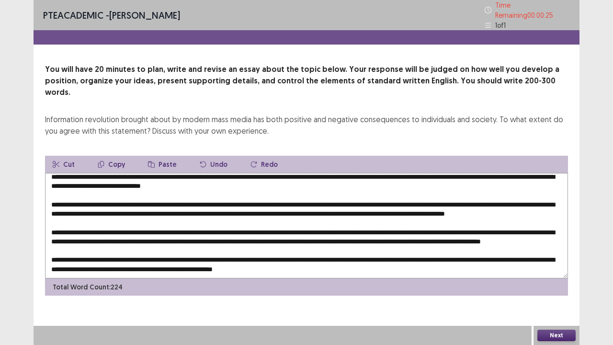
click at [397, 259] on textarea at bounding box center [306, 225] width 523 height 105
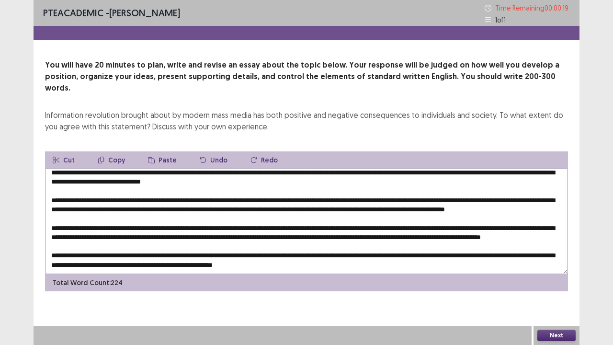
scroll to position [0, 0]
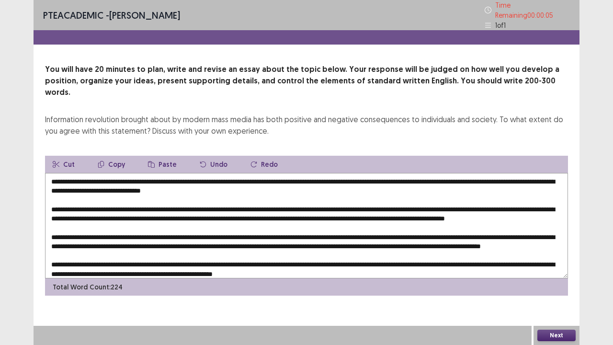
click at [104, 244] on textarea at bounding box center [306, 225] width 523 height 105
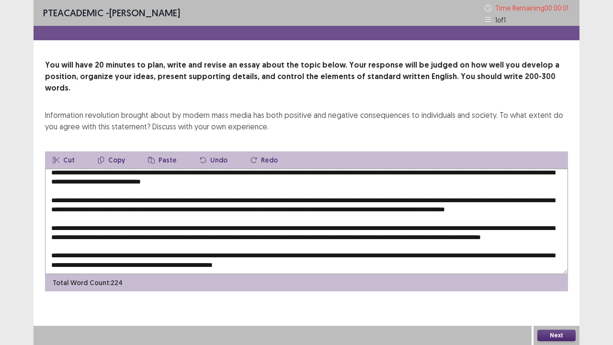
scroll to position [23, 0]
type textarea "**********"
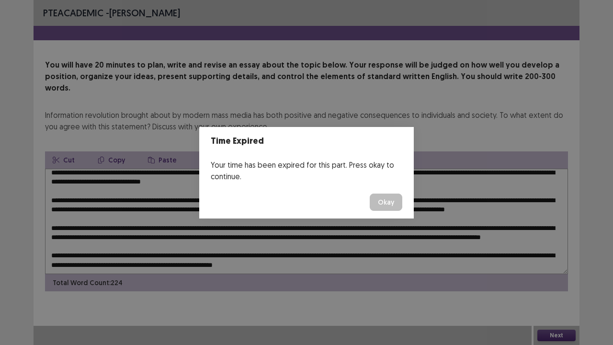
click at [387, 196] on button "Okay" at bounding box center [386, 202] width 33 height 17
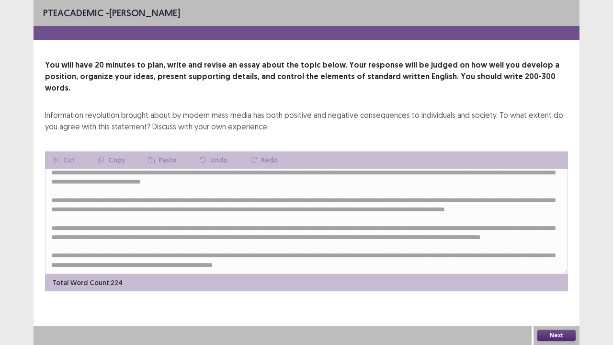
click at [545, 263] on button "Next" at bounding box center [556, 335] width 38 height 11
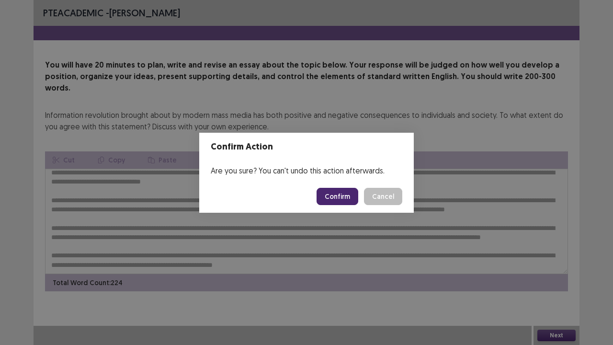
click at [343, 190] on button "Confirm" at bounding box center [338, 196] width 42 height 17
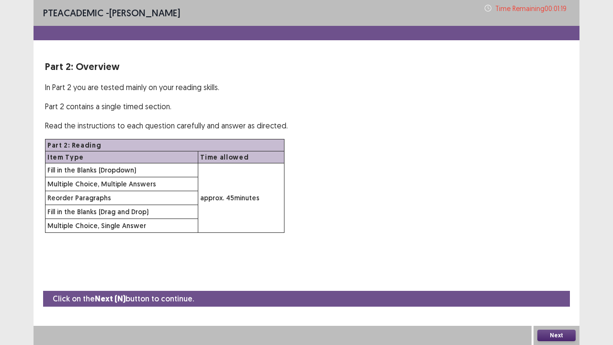
click at [558, 263] on button "Next" at bounding box center [556, 335] width 38 height 11
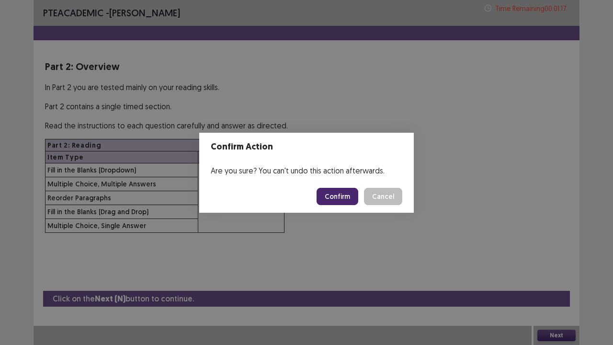
click at [354, 196] on button "Confirm" at bounding box center [338, 196] width 42 height 17
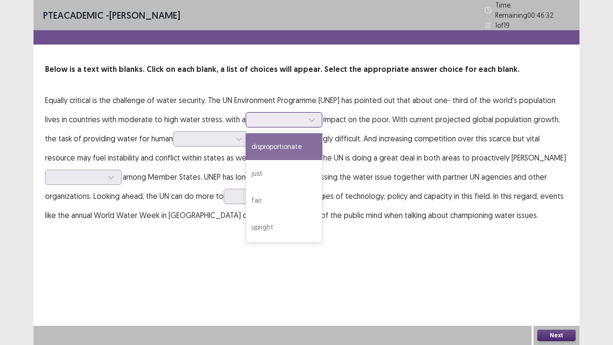
click at [309, 116] on icon at bounding box center [311, 119] width 7 height 7
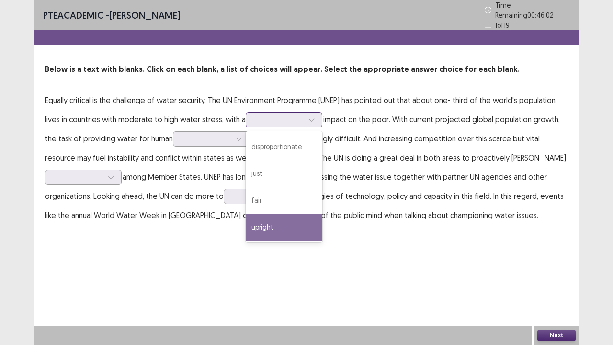
click at [283, 214] on div "upright" at bounding box center [284, 227] width 77 height 27
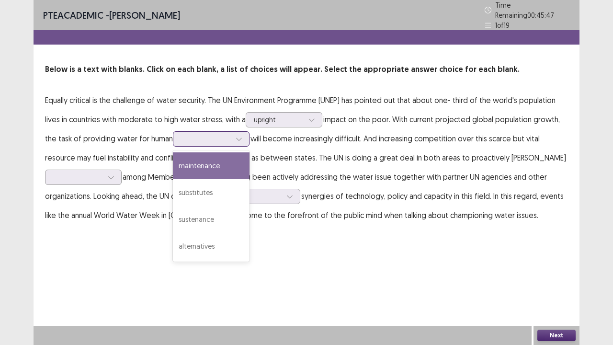
click at [240, 136] on icon at bounding box center [239, 139] width 7 height 7
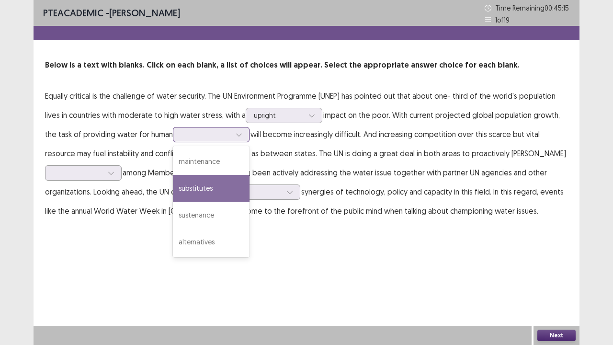
click at [219, 185] on div "substitutes" at bounding box center [211, 188] width 77 height 27
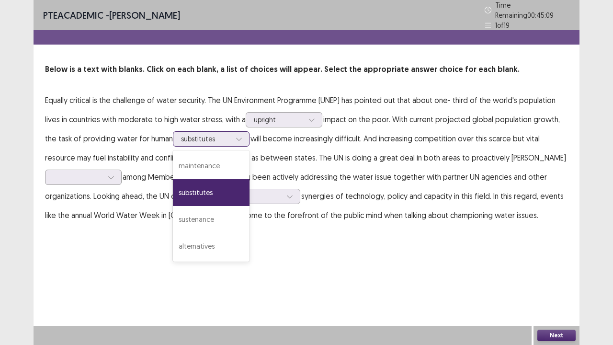
click at [241, 136] on icon at bounding box center [239, 139] width 7 height 7
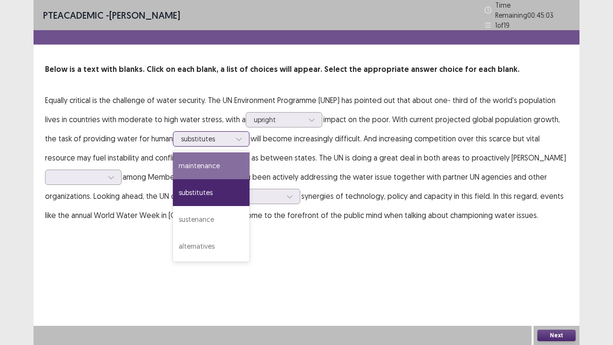
click at [197, 158] on div "maintenance" at bounding box center [211, 165] width 77 height 27
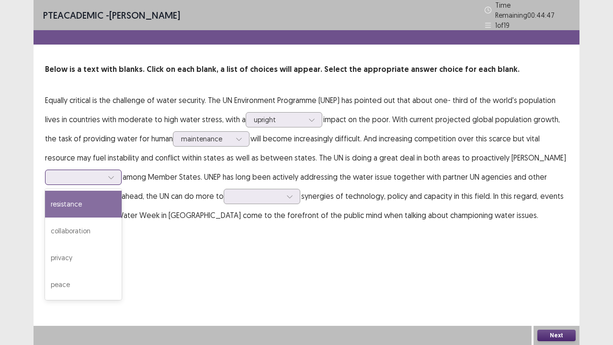
click at [107, 171] on div at bounding box center [111, 177] width 14 height 14
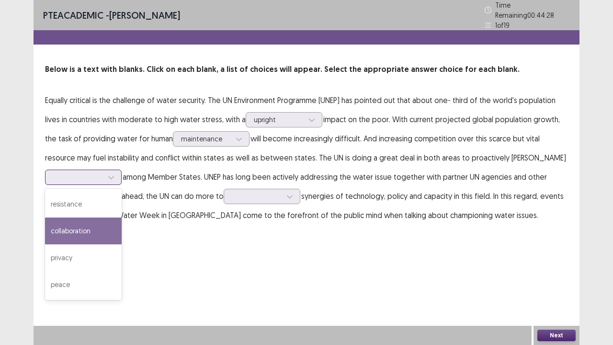
click at [92, 222] on div "collaboration" at bounding box center [83, 230] width 77 height 27
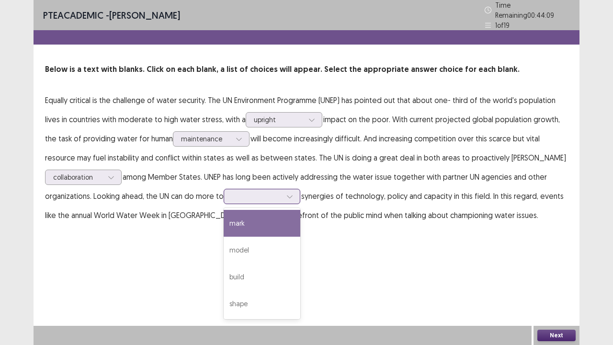
click at [291, 193] on icon at bounding box center [289, 196] width 7 height 7
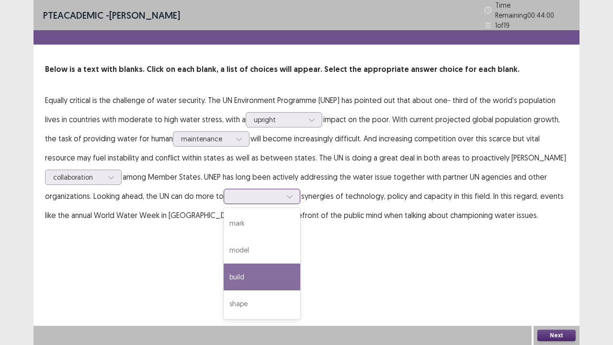
click at [263, 263] on div "build" at bounding box center [262, 276] width 77 height 27
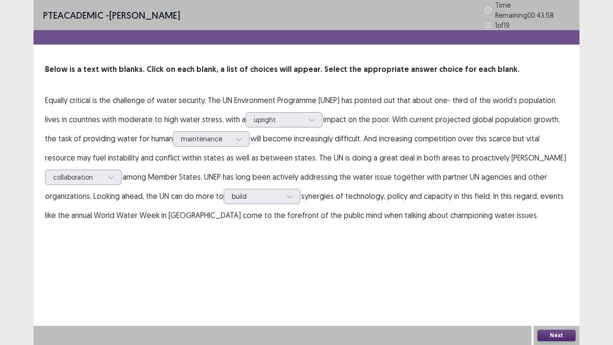
click at [549, 263] on button "Next" at bounding box center [556, 335] width 38 height 11
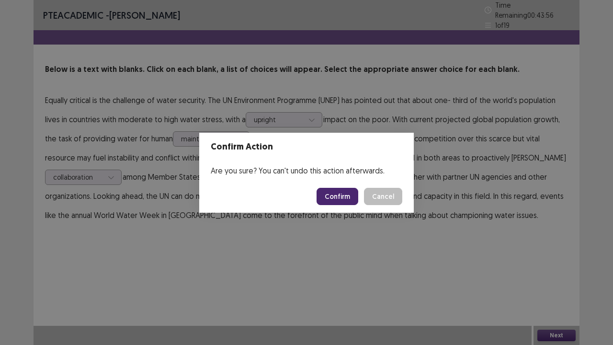
click at [355, 191] on button "Confirm" at bounding box center [338, 196] width 42 height 17
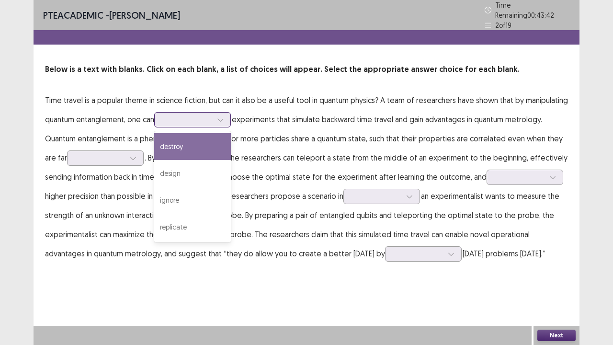
click at [224, 117] on icon at bounding box center [220, 119] width 7 height 7
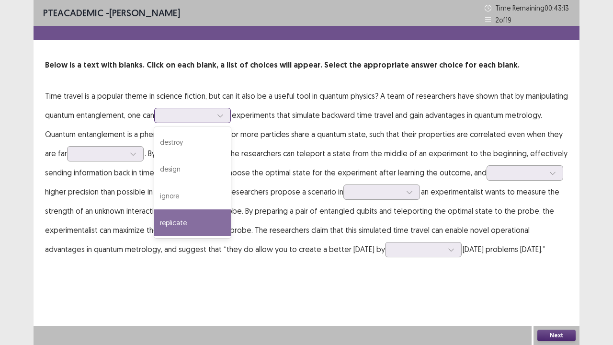
click at [199, 212] on div "replicate" at bounding box center [192, 222] width 77 height 27
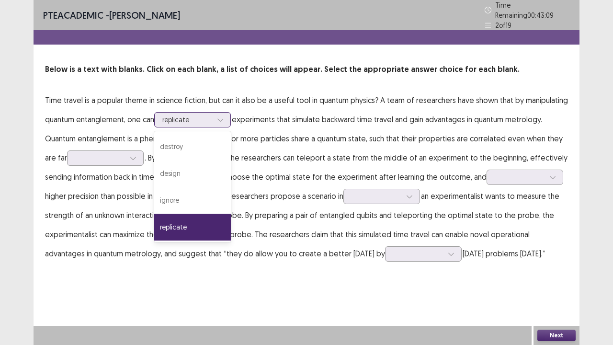
click at [228, 114] on div at bounding box center [220, 120] width 14 height 14
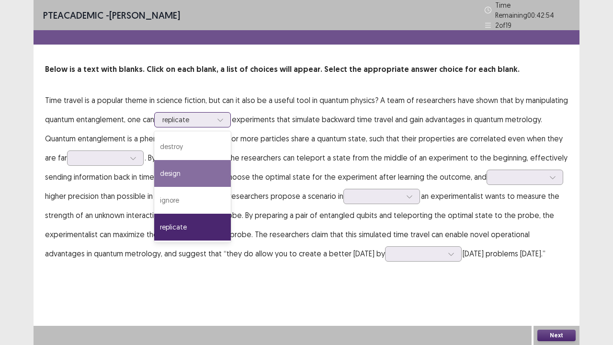
click at [199, 160] on div "design" at bounding box center [192, 173] width 77 height 27
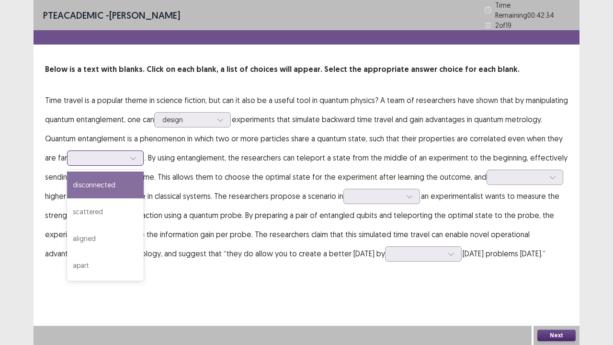
click at [139, 154] on div at bounding box center [133, 158] width 14 height 14
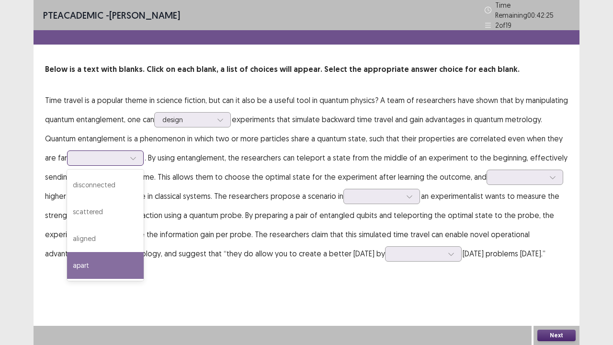
click at [97, 257] on div "apart" at bounding box center [105, 265] width 77 height 27
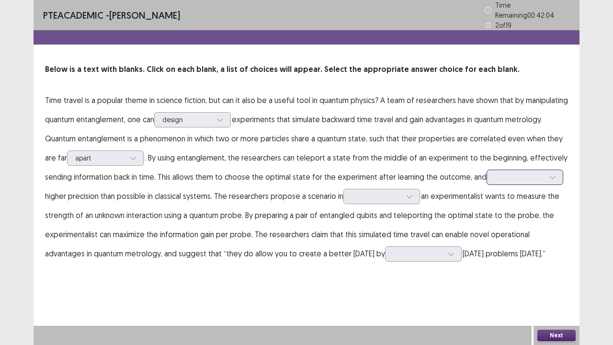
click at [549, 174] on icon at bounding box center [552, 177] width 7 height 7
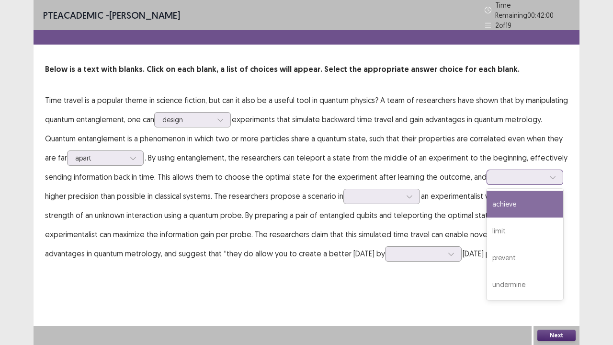
click at [537, 198] on div "achieve" at bounding box center [525, 204] width 77 height 27
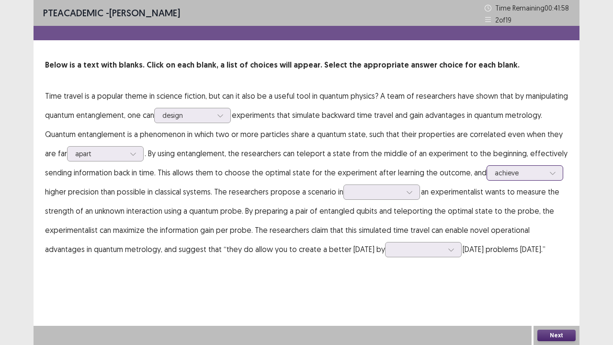
click at [555, 171] on div at bounding box center [553, 173] width 14 height 14
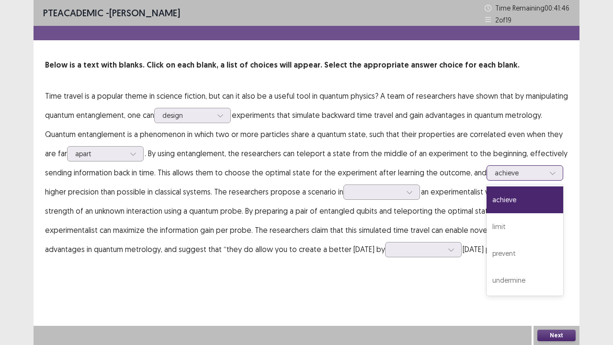
click at [553, 171] on div at bounding box center [553, 173] width 14 height 14
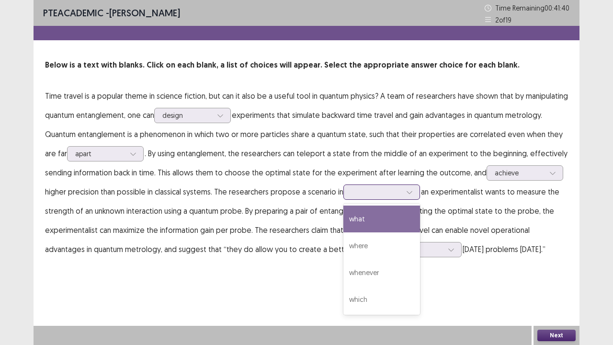
click at [408, 193] on icon at bounding box center [409, 192] width 7 height 7
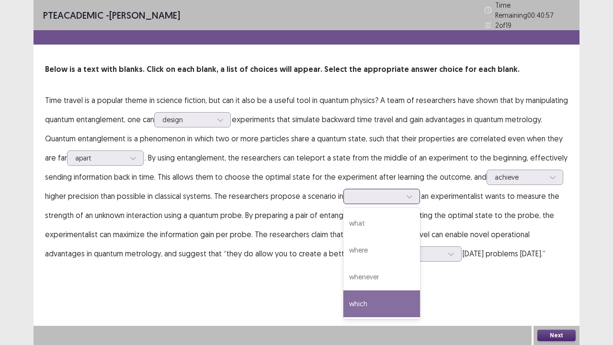
click at [407, 263] on div "which" at bounding box center [381, 303] width 77 height 27
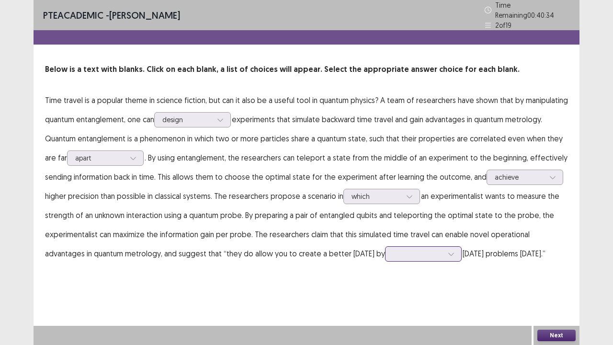
click at [444, 250] on div at bounding box center [451, 254] width 14 height 14
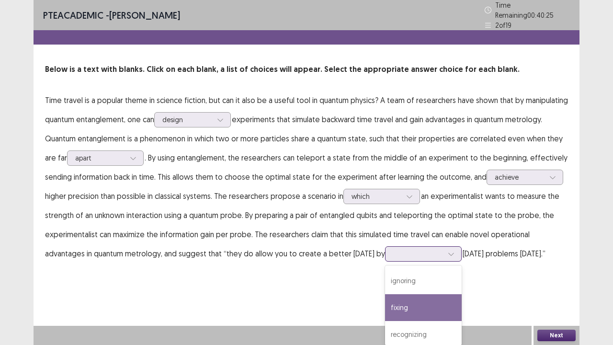
click at [392, 263] on div "fixing" at bounding box center [423, 307] width 77 height 27
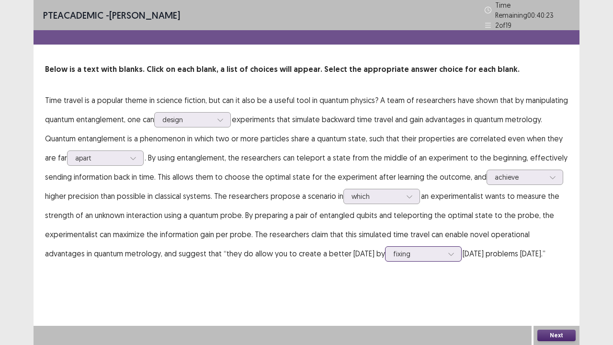
click at [427, 250] on div "fixing" at bounding box center [423, 253] width 77 height 15
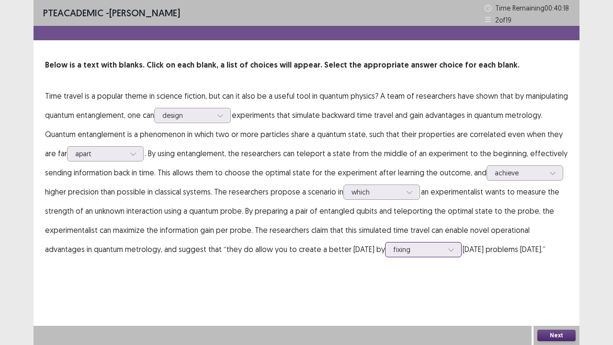
click at [444, 251] on div at bounding box center [451, 249] width 14 height 14
click at [540, 263] on button "Next" at bounding box center [556, 335] width 38 height 11
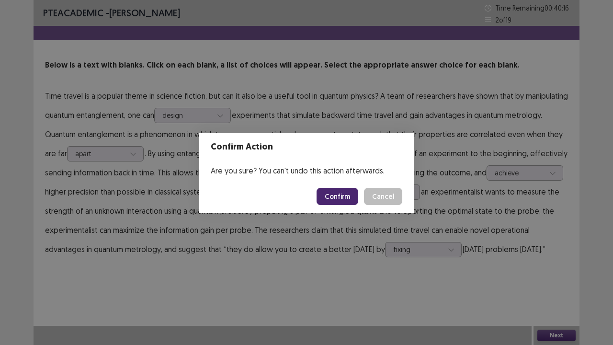
click at [352, 190] on button "Confirm" at bounding box center [338, 196] width 42 height 17
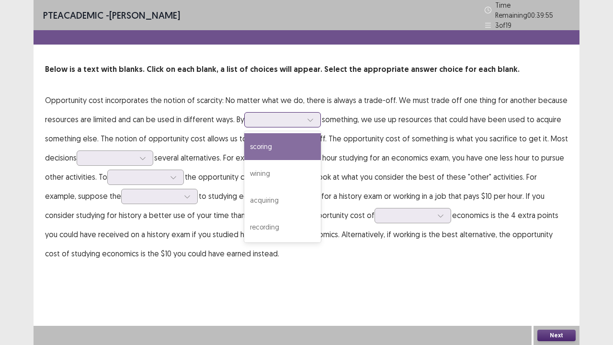
click at [309, 117] on icon at bounding box center [310, 119] width 7 height 7
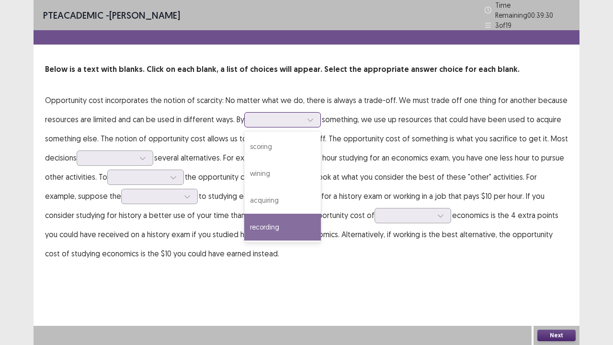
click at [316, 215] on div "recording" at bounding box center [282, 227] width 77 height 27
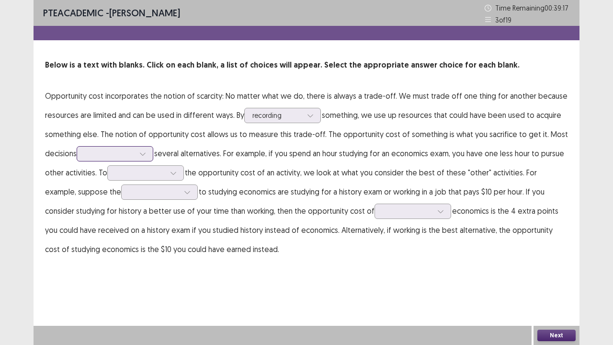
click at [146, 153] on icon at bounding box center [142, 153] width 7 height 7
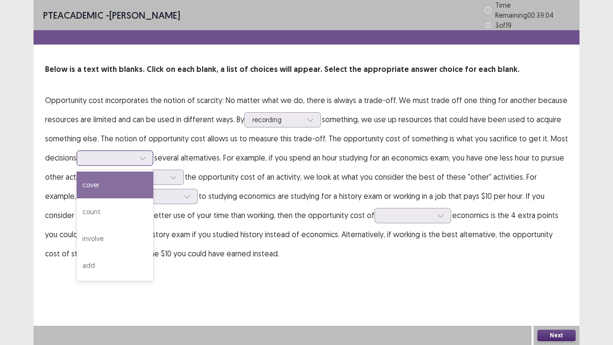
click at [148, 171] on div "cover" at bounding box center [115, 184] width 77 height 27
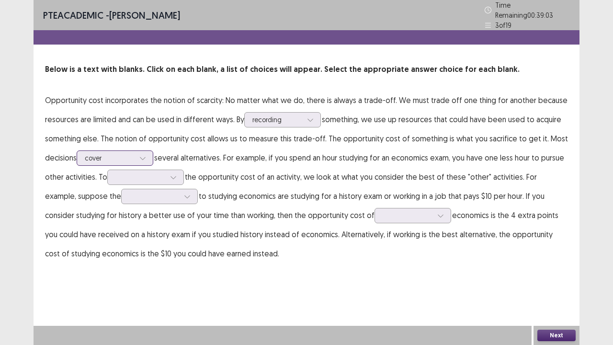
click at [147, 151] on div at bounding box center [143, 158] width 14 height 14
click at [403, 262] on div "PTE academic - [PERSON_NAME] Time Remaining 00 : 38 : 45 3 of 19 Below is a tex…" at bounding box center [307, 141] width 546 height 282
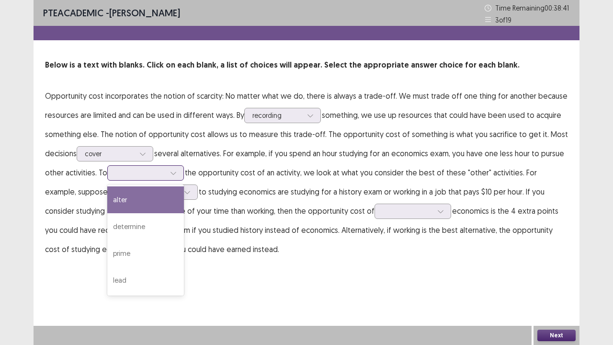
click at [172, 171] on icon at bounding box center [173, 173] width 7 height 7
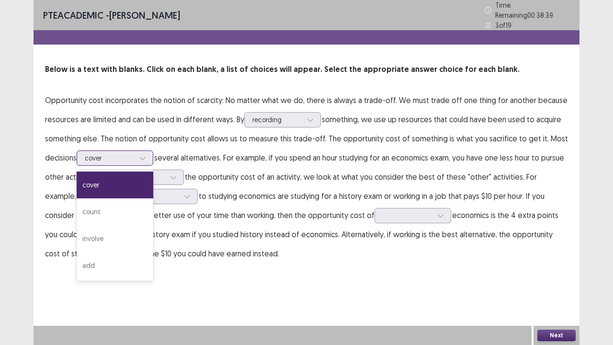
click at [145, 155] on icon at bounding box center [142, 158] width 7 height 7
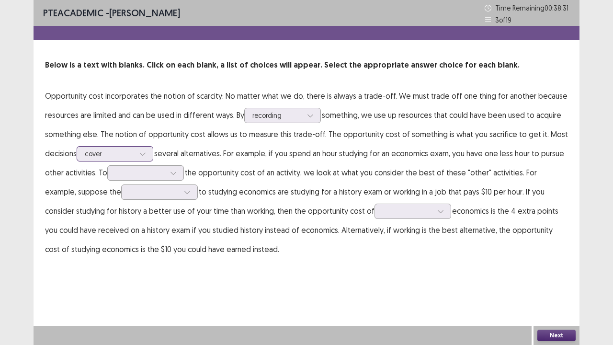
click at [145, 153] on icon at bounding box center [142, 153] width 7 height 7
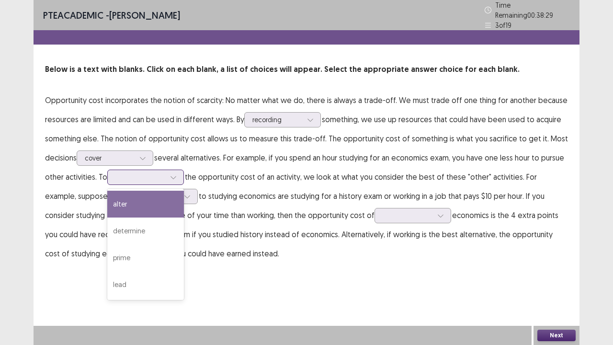
click at [172, 174] on icon at bounding box center [173, 177] width 7 height 7
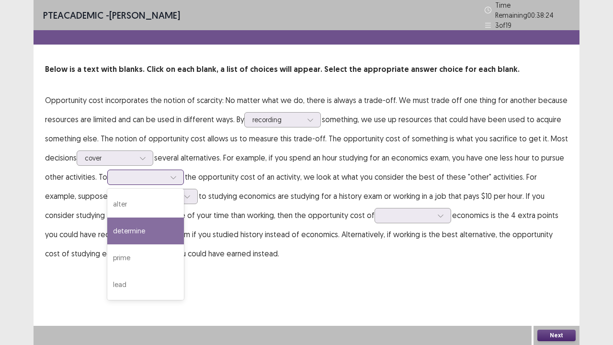
click at [162, 222] on div "determine" at bounding box center [145, 230] width 77 height 27
click at [175, 174] on icon at bounding box center [173, 177] width 7 height 7
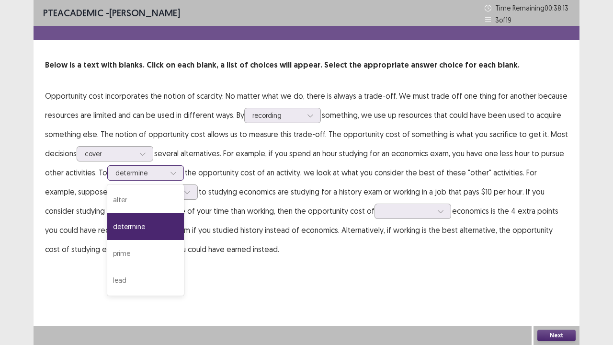
click at [175, 174] on icon at bounding box center [173, 173] width 7 height 7
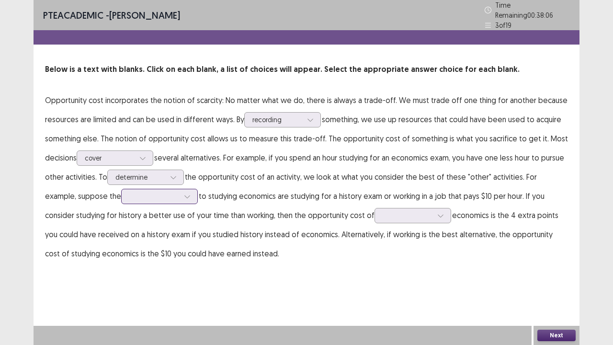
click at [180, 189] on div at bounding box center [187, 196] width 14 height 14
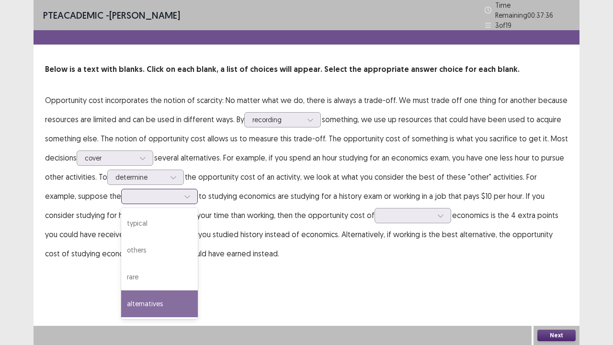
click at [121, 263] on div "alternatives" at bounding box center [159, 303] width 77 height 27
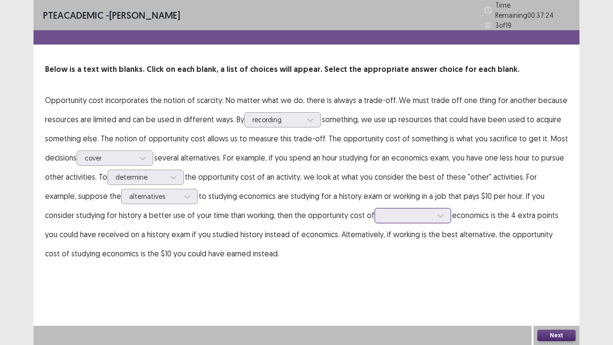
click at [393, 214] on div at bounding box center [408, 215] width 50 height 9
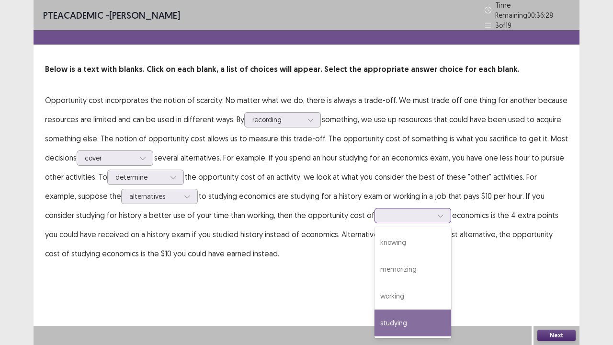
click at [375, 263] on div "studying" at bounding box center [413, 322] width 77 height 27
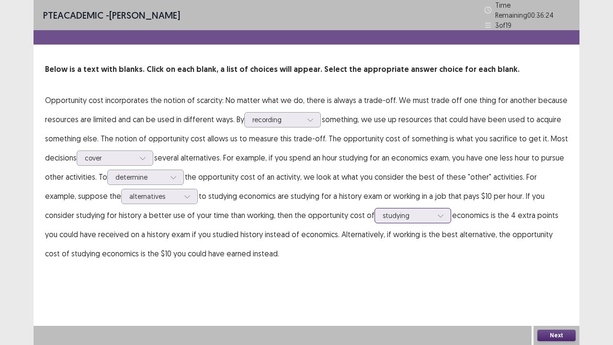
click at [394, 211] on div at bounding box center [408, 215] width 50 height 9
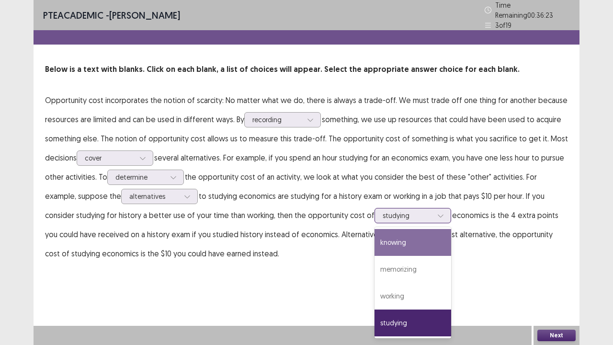
click at [376, 229] on div "knowing" at bounding box center [413, 242] width 77 height 27
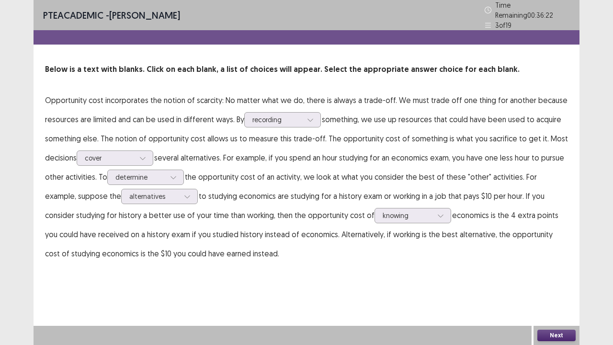
click at [551, 263] on button "Next" at bounding box center [556, 335] width 38 height 11
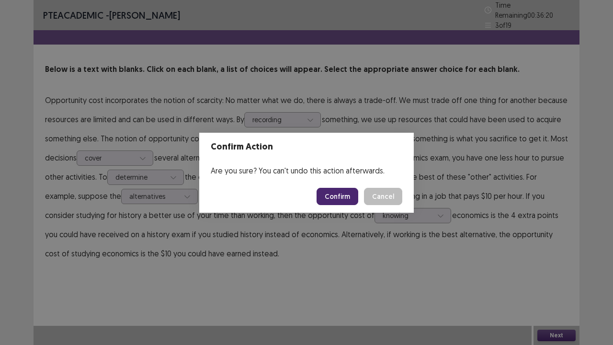
click at [331, 193] on button "Confirm" at bounding box center [338, 196] width 42 height 17
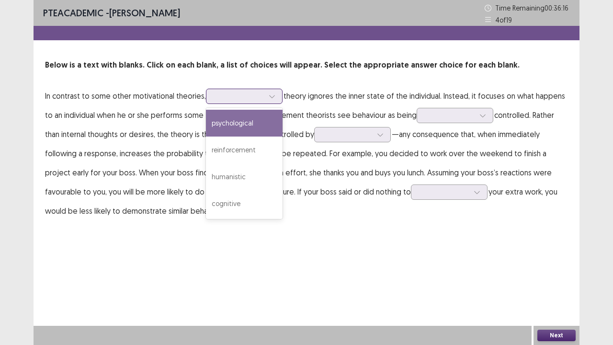
click at [275, 98] on div at bounding box center [272, 96] width 14 height 14
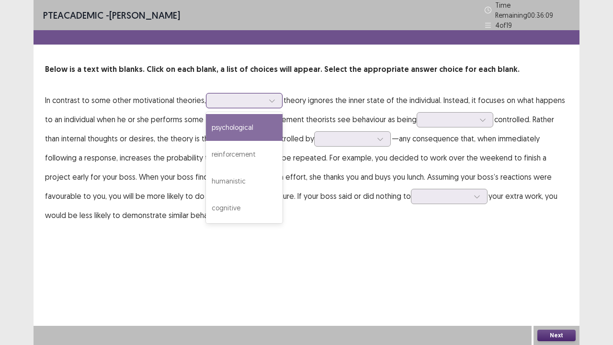
click at [230, 114] on div "psychological" at bounding box center [244, 127] width 77 height 27
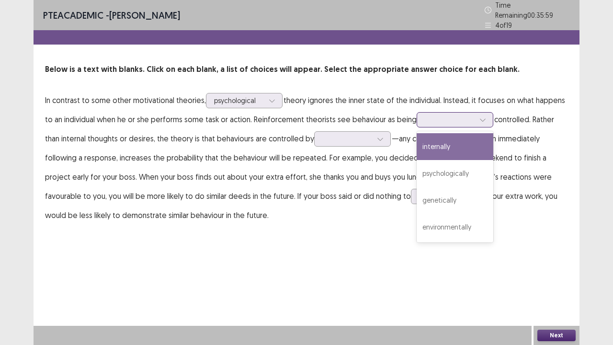
click at [480, 116] on icon at bounding box center [483, 119] width 7 height 7
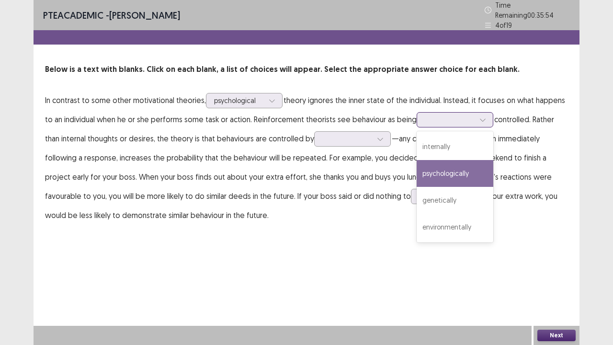
click at [444, 166] on div "psychologically" at bounding box center [455, 173] width 77 height 27
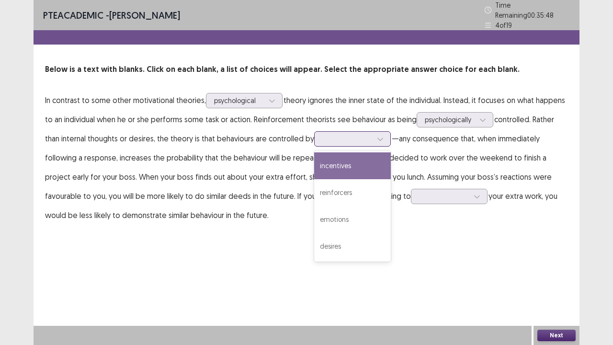
click at [369, 135] on div at bounding box center [347, 138] width 50 height 9
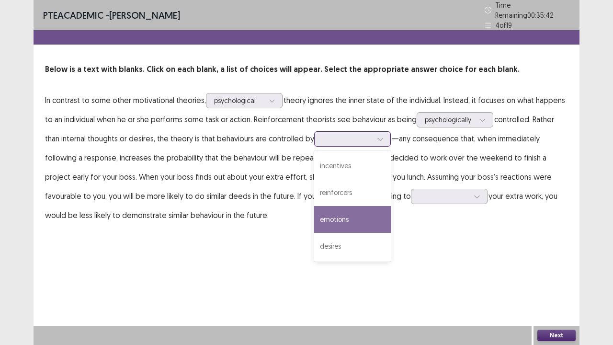
click at [346, 214] on div "emotions" at bounding box center [352, 219] width 77 height 27
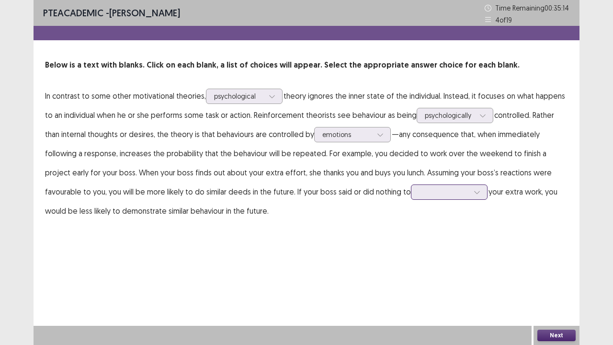
click at [470, 193] on div at bounding box center [477, 192] width 14 height 14
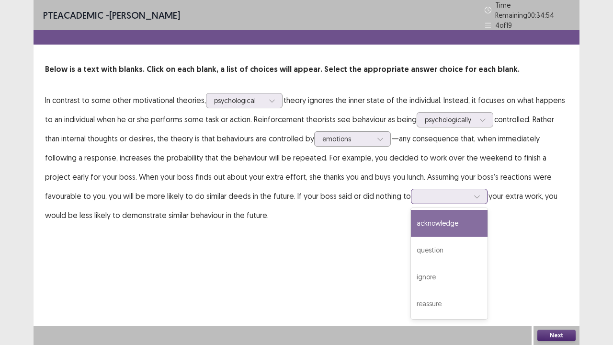
click at [411, 224] on div "acknowledge" at bounding box center [449, 223] width 77 height 27
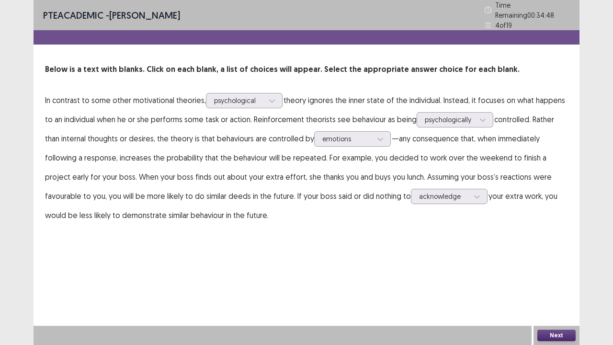
click at [541, 263] on button "Next" at bounding box center [556, 335] width 38 height 11
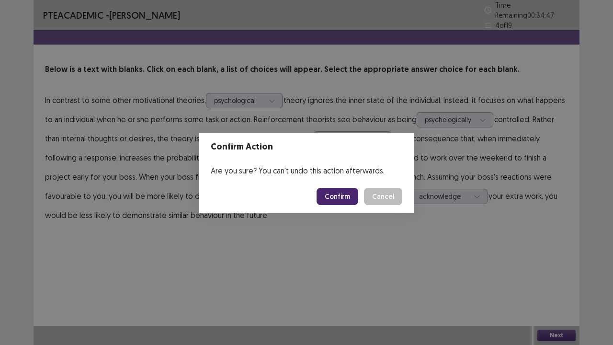
click at [353, 193] on button "Confirm" at bounding box center [338, 196] width 42 height 17
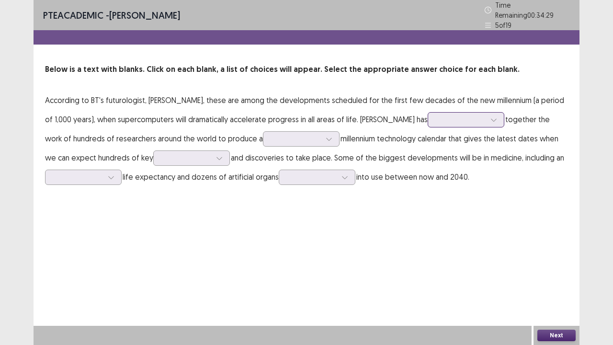
click at [491, 116] on icon at bounding box center [494, 119] width 7 height 7
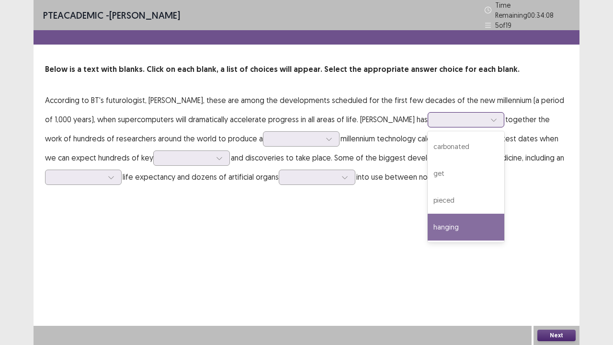
click at [428, 218] on div "hanging" at bounding box center [466, 227] width 77 height 27
click at [487, 113] on div at bounding box center [494, 120] width 14 height 14
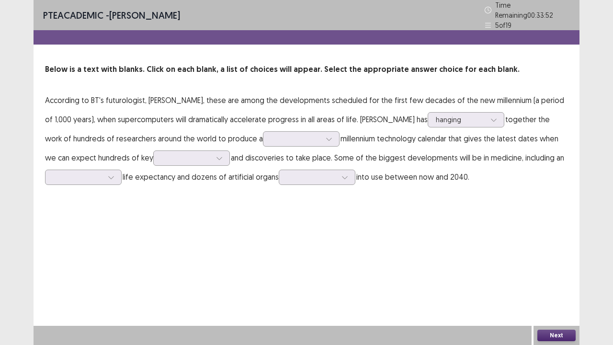
click at [323, 209] on div "PTE academic - [PERSON_NAME] Time Remaining 00 : 33 : 52 5 of 19 Below is a tex…" at bounding box center [307, 172] width 546 height 345
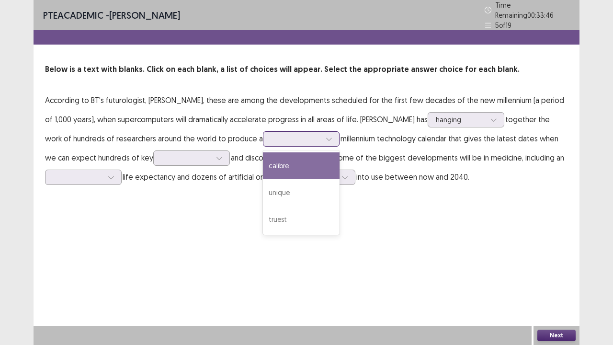
click at [270, 133] on div at bounding box center [296, 138] width 52 height 11
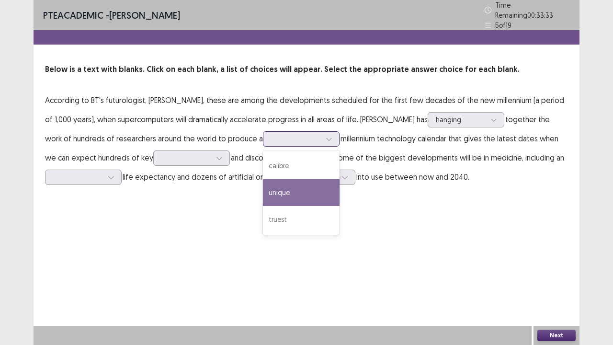
click at [263, 182] on div "unique" at bounding box center [301, 192] width 77 height 27
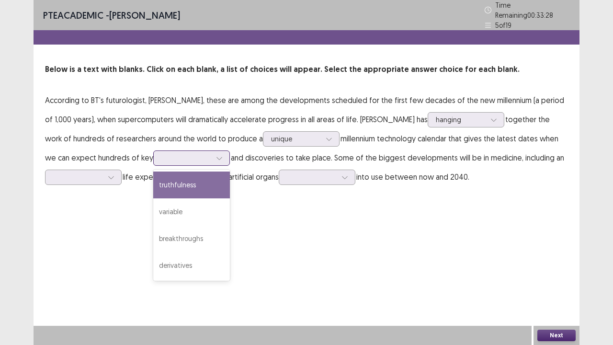
click at [177, 154] on div at bounding box center [191, 157] width 77 height 15
click at [270, 132] on div "unique" at bounding box center [296, 139] width 52 height 14
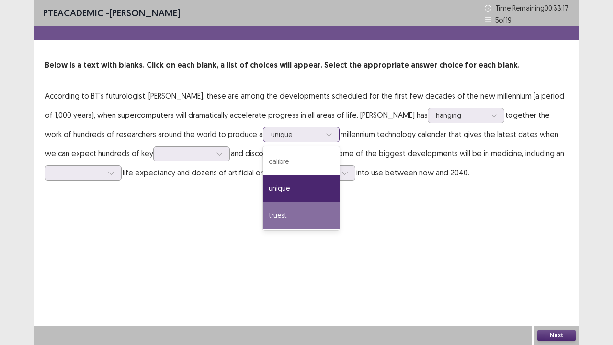
click at [263, 217] on div "truest" at bounding box center [301, 215] width 77 height 27
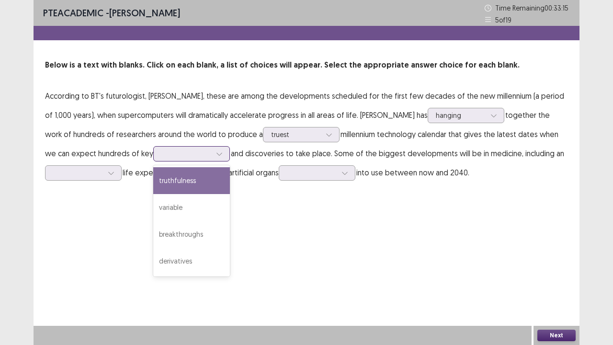
click at [216, 154] on icon at bounding box center [219, 153] width 7 height 7
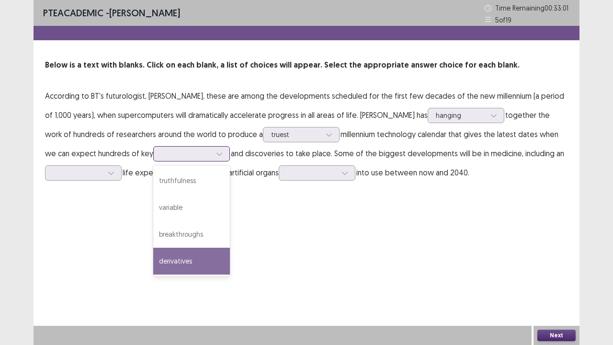
click at [153, 252] on div "derivatives" at bounding box center [191, 261] width 77 height 27
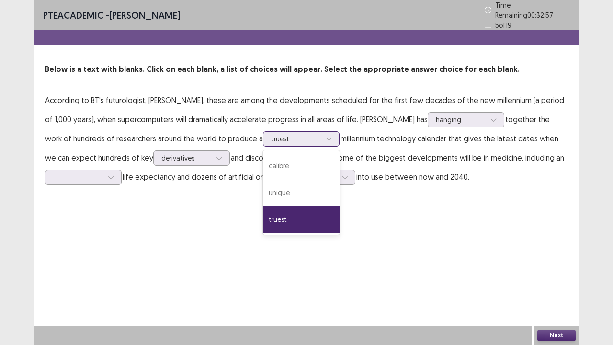
click at [271, 134] on div at bounding box center [296, 138] width 50 height 9
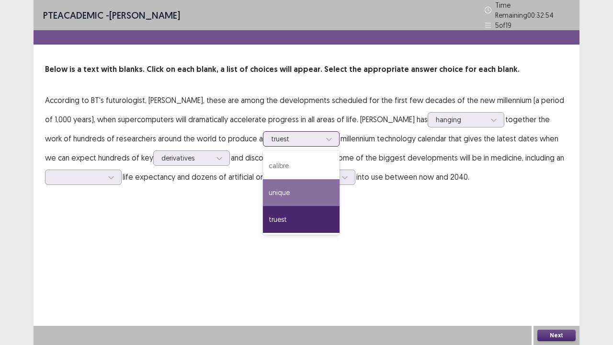
click at [263, 182] on div "unique" at bounding box center [301, 192] width 77 height 27
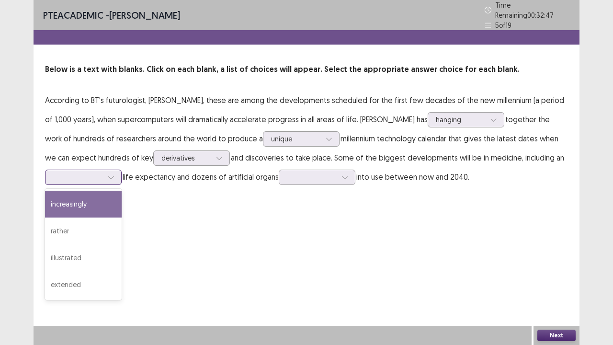
click at [121, 173] on div at bounding box center [83, 177] width 77 height 15
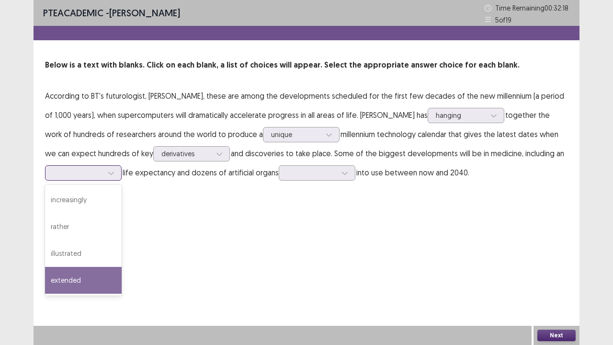
click at [92, 263] on div "extended" at bounding box center [83, 280] width 77 height 27
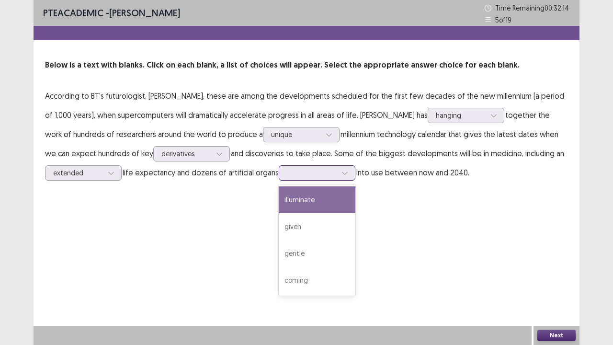
click at [346, 174] on icon at bounding box center [344, 173] width 5 height 3
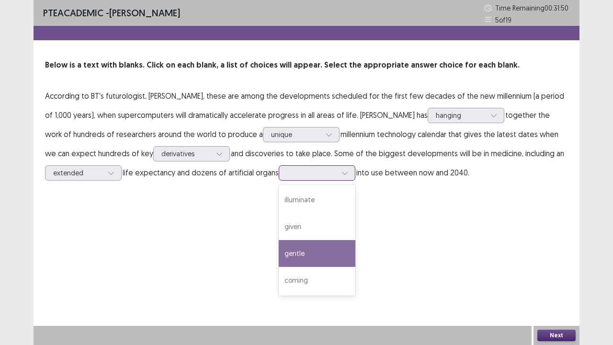
click at [305, 257] on div "gentle" at bounding box center [317, 253] width 77 height 27
click at [343, 173] on icon at bounding box center [345, 173] width 7 height 7
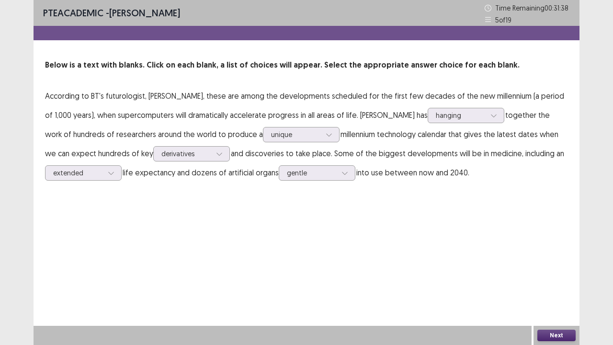
click at [556, 263] on div "Next" at bounding box center [557, 335] width 46 height 19
click at [556, 263] on button "Next" at bounding box center [556, 335] width 38 height 11
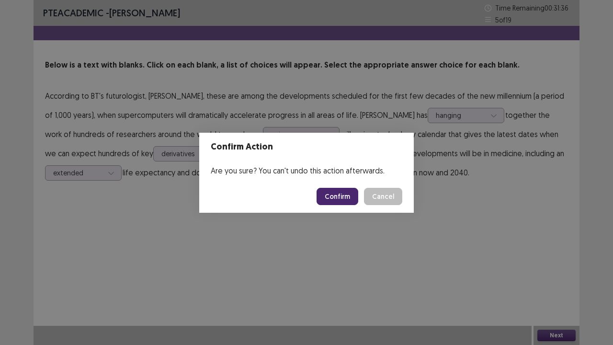
click at [334, 189] on button "Confirm" at bounding box center [338, 196] width 42 height 17
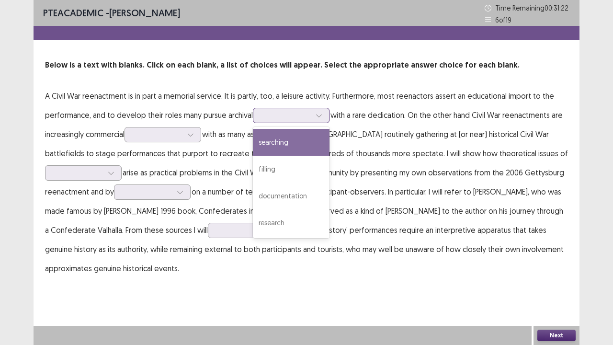
click at [312, 115] on div at bounding box center [286, 115] width 52 height 11
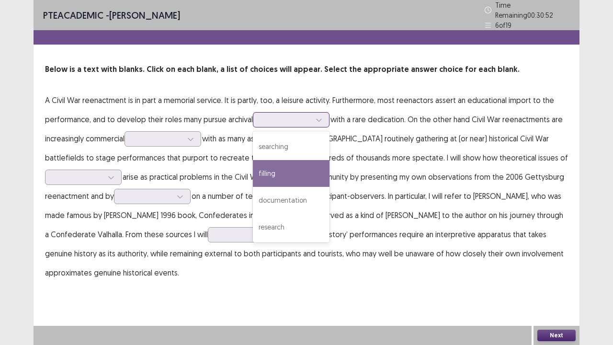
click at [272, 168] on div "filling" at bounding box center [291, 173] width 77 height 27
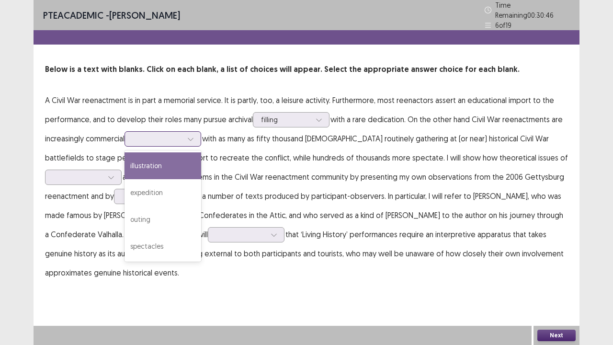
click at [198, 132] on div at bounding box center [190, 139] width 14 height 14
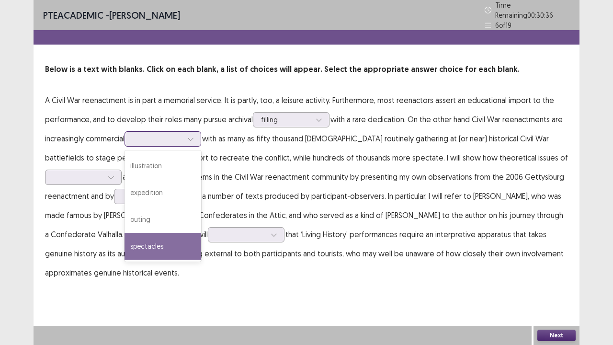
click at [153, 235] on div "spectacles" at bounding box center [163, 246] width 77 height 27
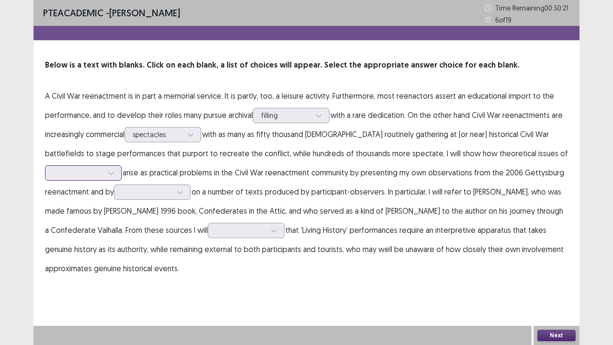
click at [114, 170] on icon at bounding box center [111, 173] width 7 height 7
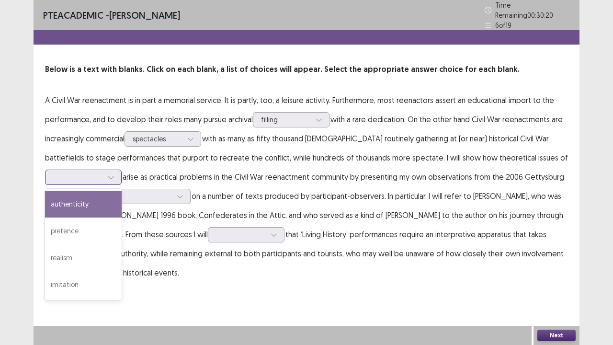
click at [111, 174] on icon at bounding box center [111, 177] width 7 height 7
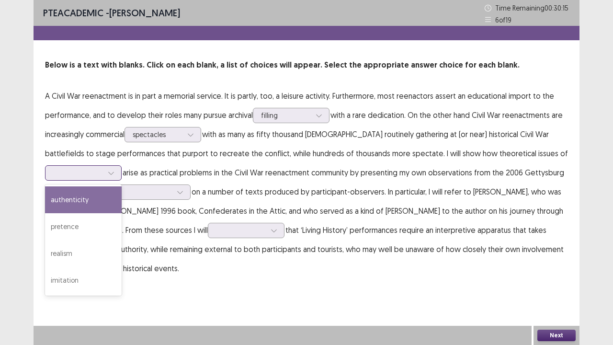
click at [111, 171] on icon at bounding box center [111, 173] width 7 height 7
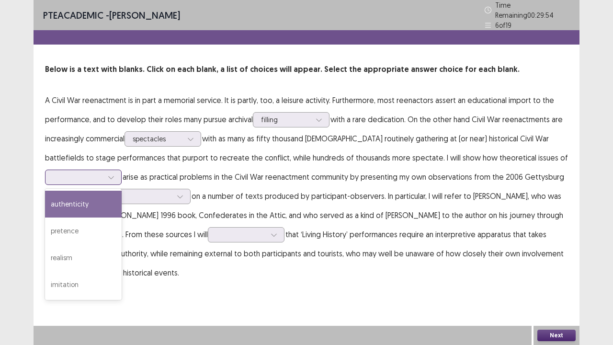
click at [103, 197] on div "authenticity" at bounding box center [83, 204] width 77 height 27
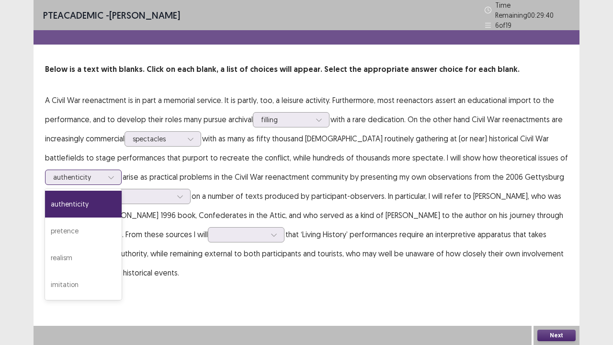
click at [117, 170] on div at bounding box center [111, 177] width 14 height 14
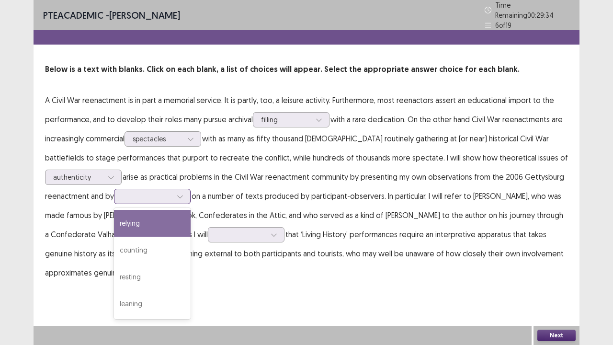
click at [187, 191] on div at bounding box center [180, 196] width 14 height 14
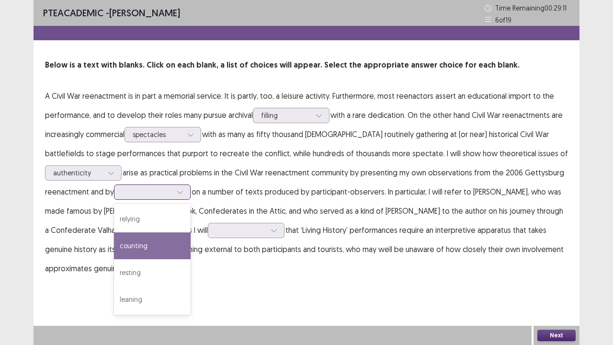
click at [157, 250] on div "counting" at bounding box center [152, 245] width 77 height 27
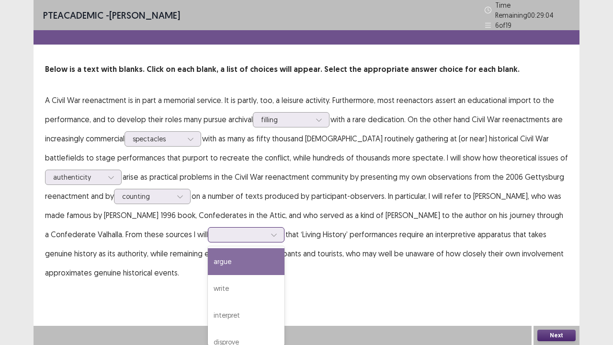
click at [267, 230] on div at bounding box center [274, 235] width 14 height 14
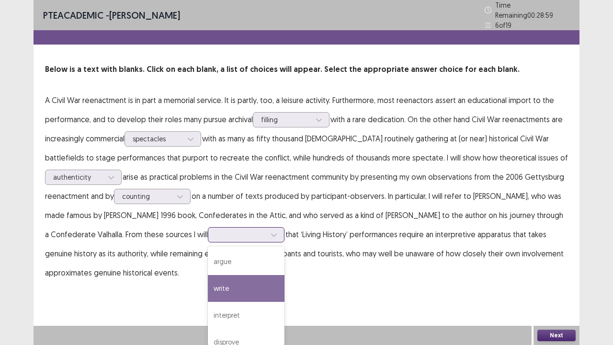
click at [242, 263] on div "write" at bounding box center [246, 288] width 77 height 27
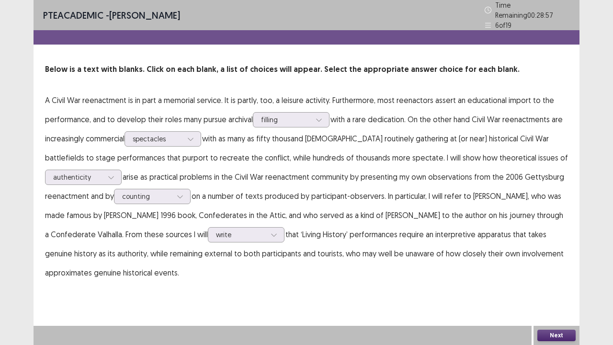
click at [535, 263] on div "Next" at bounding box center [557, 335] width 46 height 19
click at [548, 263] on button "Next" at bounding box center [556, 335] width 38 height 11
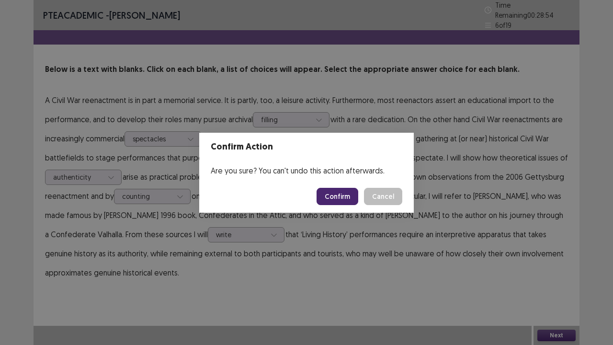
click at [335, 198] on button "Confirm" at bounding box center [338, 196] width 42 height 17
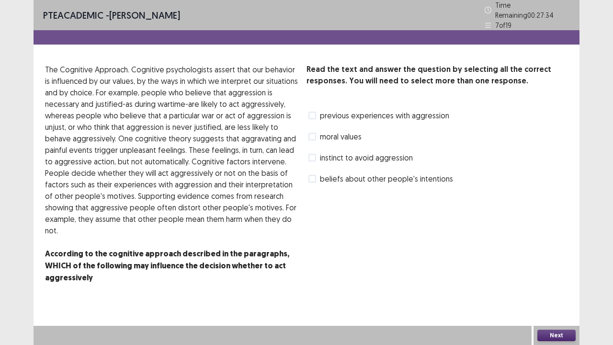
click at [311, 112] on span at bounding box center [312, 116] width 8 height 8
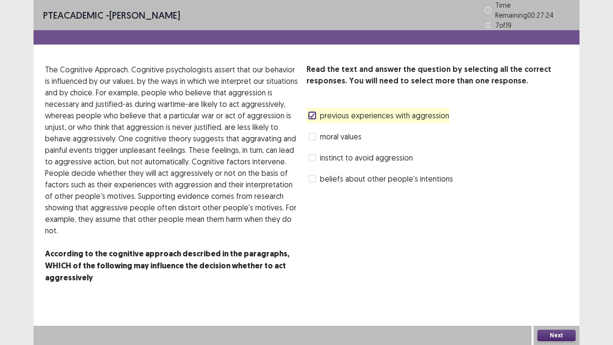
click at [316, 176] on label "beliefs about other people's intentions" at bounding box center [380, 178] width 145 height 11
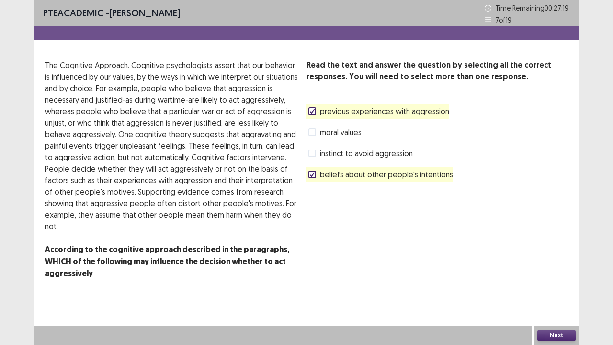
click at [564, 263] on button "Next" at bounding box center [556, 335] width 38 height 11
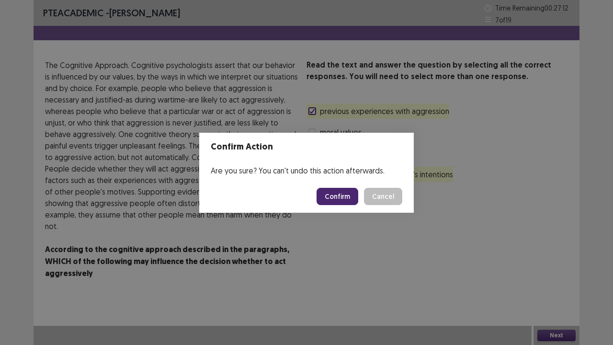
click at [343, 196] on button "Confirm" at bounding box center [338, 196] width 42 height 17
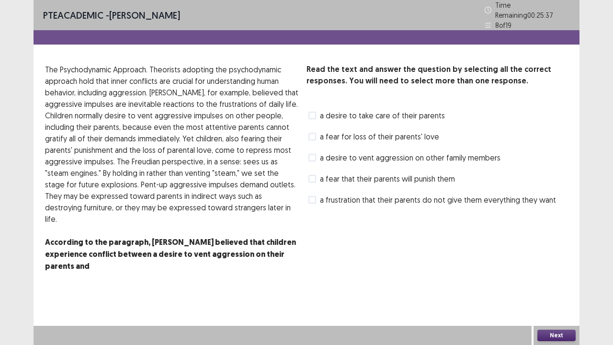
click at [315, 175] on span at bounding box center [312, 179] width 8 height 8
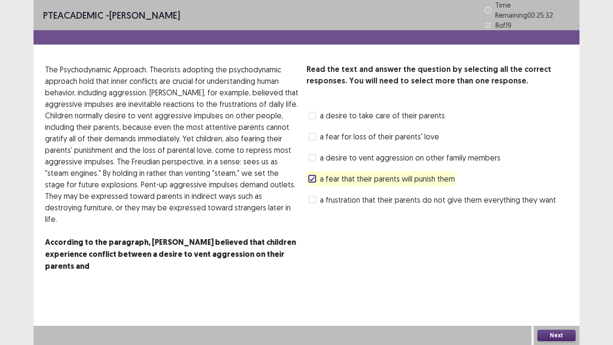
click at [317, 195] on label "a frustration that their parents do not give them everything they want" at bounding box center [432, 199] width 248 height 11
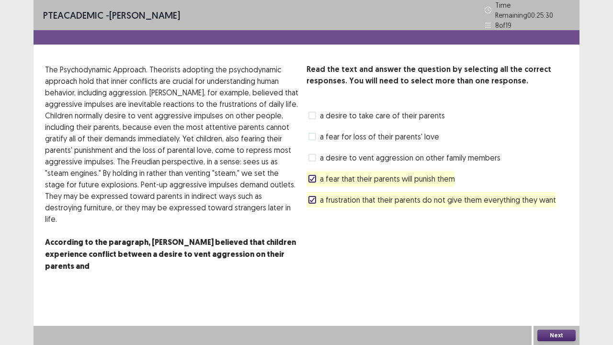
click at [572, 263] on button "Next" at bounding box center [556, 335] width 38 height 11
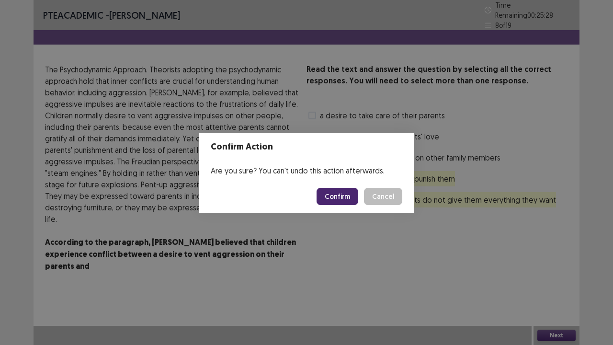
click at [353, 189] on button "Confirm" at bounding box center [338, 196] width 42 height 17
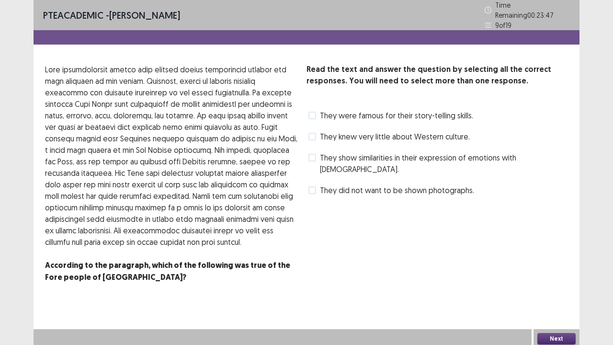
click at [315, 154] on span at bounding box center [312, 158] width 8 height 8
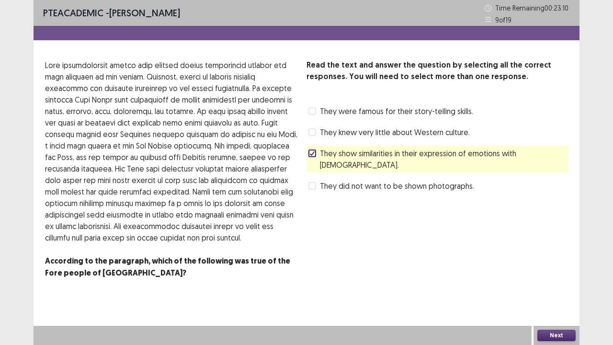
click at [311, 132] on span at bounding box center [312, 132] width 8 height 8
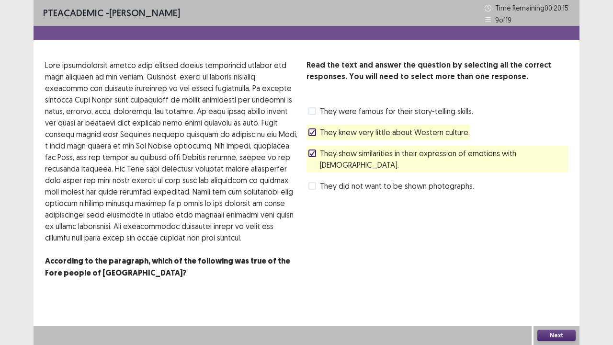
click at [311, 109] on span at bounding box center [312, 111] width 8 height 8
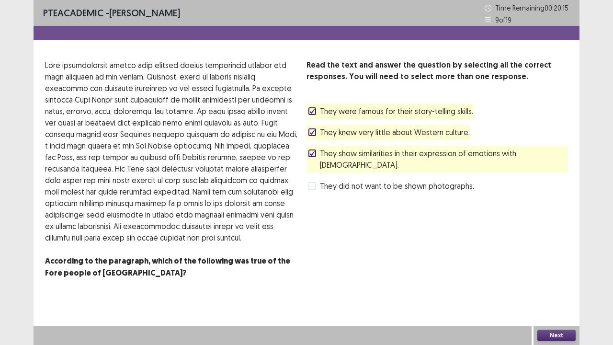
click at [313, 130] on icon at bounding box center [312, 132] width 6 height 5
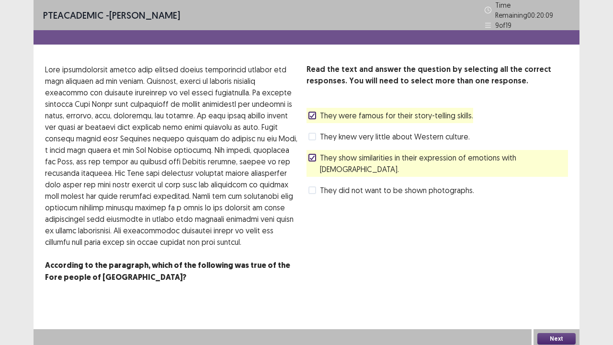
click at [314, 113] on icon at bounding box center [312, 115] width 6 height 5
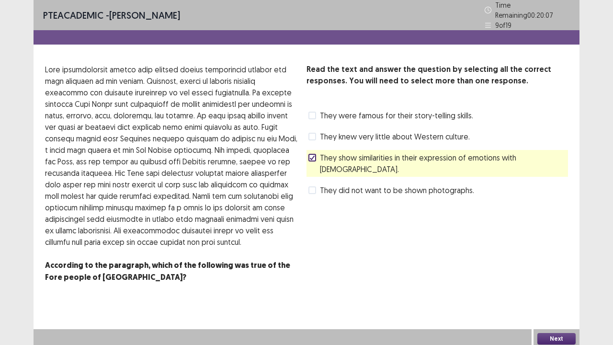
drag, startPoint x: 308, startPoint y: 131, endPoint x: 415, endPoint y: 210, distance: 132.9
click at [309, 133] on span at bounding box center [312, 137] width 8 height 8
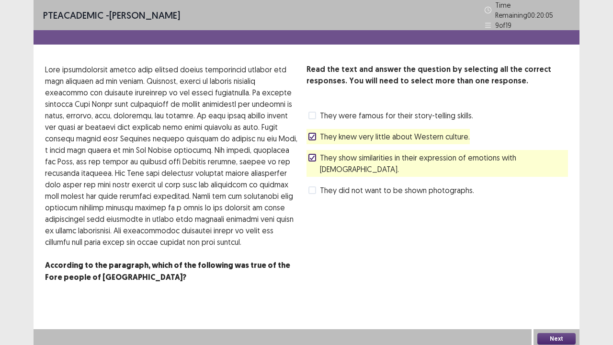
click at [542, 263] on button "Next" at bounding box center [556, 338] width 38 height 11
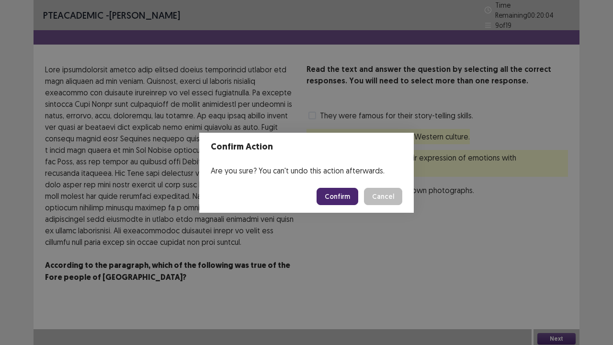
click at [341, 190] on button "Confirm" at bounding box center [338, 196] width 42 height 17
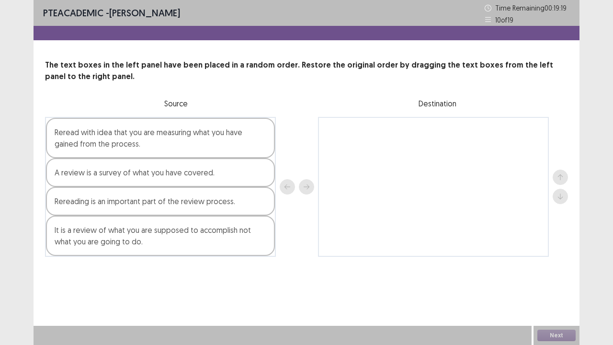
click at [182, 210] on div "Rereading is an important part of the review process." at bounding box center [160, 201] width 229 height 29
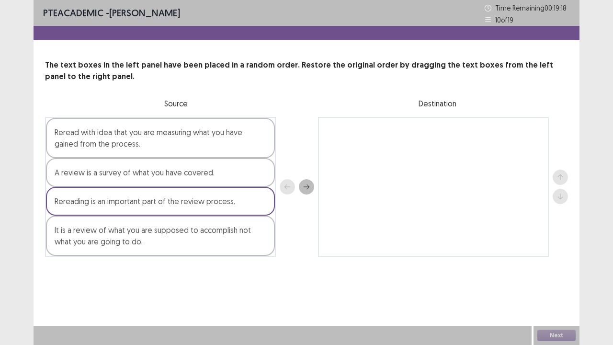
click at [344, 144] on div at bounding box center [433, 187] width 231 height 140
click at [310, 190] on button "next" at bounding box center [306, 186] width 15 height 15
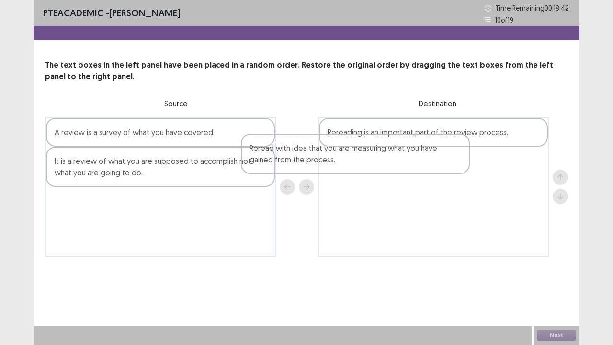
drag, startPoint x: 195, startPoint y: 152, endPoint x: 399, endPoint y: 168, distance: 204.7
click at [399, 168] on div "Reread with idea that you are measuring what you have gained from the process. …" at bounding box center [306, 187] width 523 height 140
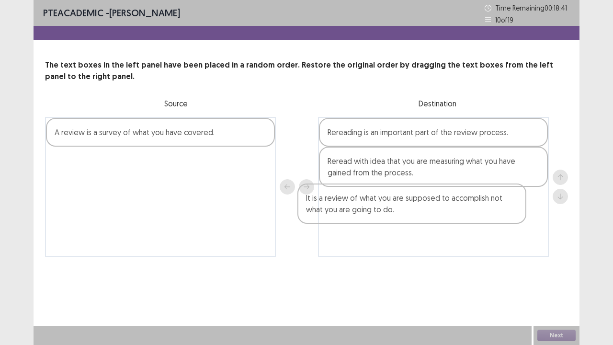
drag, startPoint x: 215, startPoint y: 170, endPoint x: 329, endPoint y: 170, distance: 114.5
click at [468, 207] on div "A review is a survey of what you have covered. It is a review of what you are s…" at bounding box center [306, 187] width 523 height 140
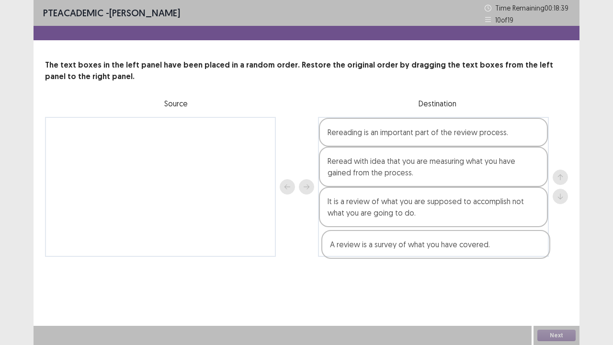
drag, startPoint x: 217, startPoint y: 133, endPoint x: 495, endPoint y: 241, distance: 298.2
click at [496, 245] on div "A review is a survey of what you have covered. Rereading is an important part o…" at bounding box center [306, 187] width 523 height 140
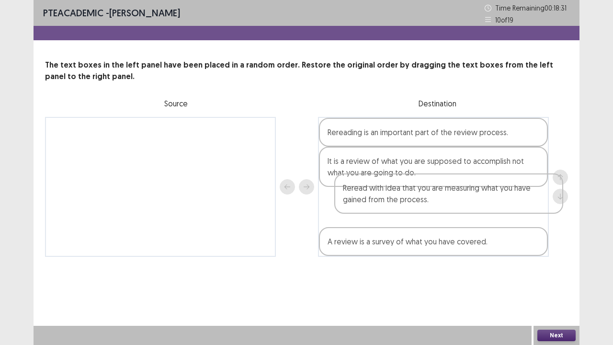
drag, startPoint x: 364, startPoint y: 173, endPoint x: 381, endPoint y: 203, distance: 34.1
click at [381, 203] on div "Rereading is an important part of the review process. Reread with idea that you…" at bounding box center [433, 187] width 231 height 140
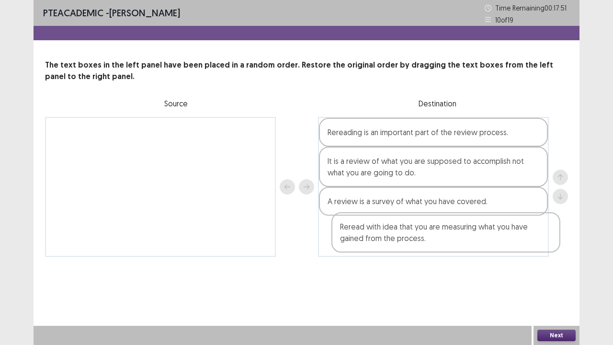
drag, startPoint x: 426, startPoint y: 213, endPoint x: 440, endPoint y: 239, distance: 28.7
click at [440, 240] on div "Rereading is an important part of the review process. It is a review of what yo…" at bounding box center [433, 187] width 231 height 140
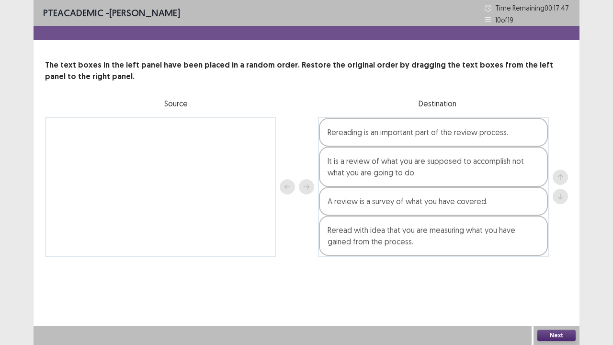
click at [552, 263] on button "Next" at bounding box center [556, 335] width 38 height 11
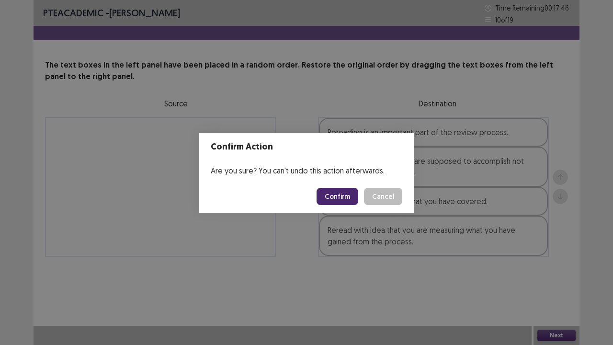
click at [350, 198] on button "Confirm" at bounding box center [338, 196] width 42 height 17
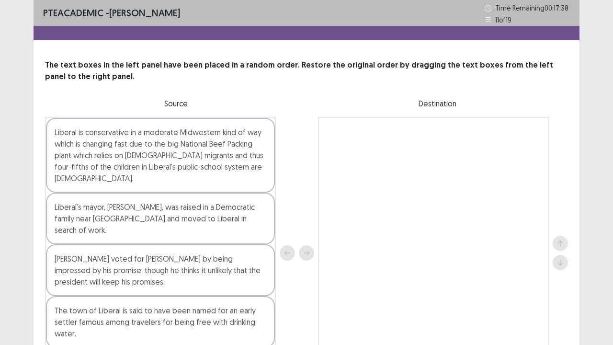
scroll to position [48, 0]
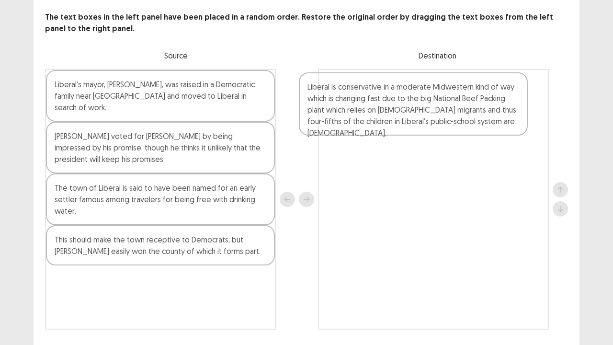
drag, startPoint x: 243, startPoint y: 119, endPoint x: 440, endPoint y: 116, distance: 196.4
click at [440, 116] on div "Liberal is conservative in a moderate Midwestern kind of way which is changing …" at bounding box center [306, 199] width 523 height 261
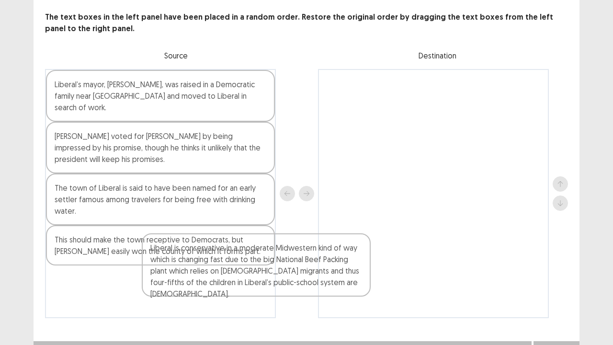
scroll to position [63, 0]
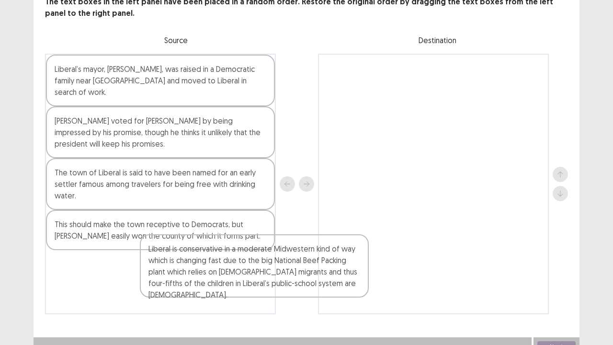
drag, startPoint x: 337, startPoint y: 117, endPoint x: 129, endPoint y: 284, distance: 266.8
click at [131, 263] on div "Liberal’s mayor, [PERSON_NAME], was raised in a Democratic family near [GEOGRAP…" at bounding box center [306, 184] width 523 height 261
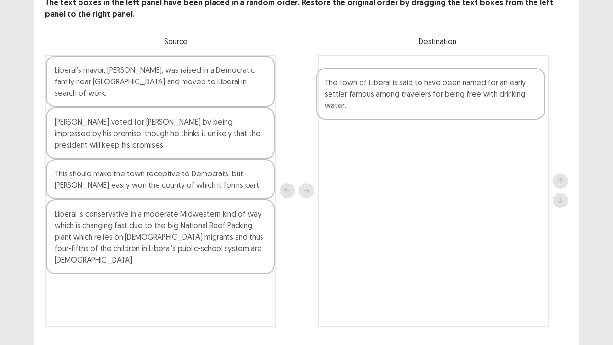
drag, startPoint x: 127, startPoint y: 178, endPoint x: 406, endPoint y: 87, distance: 293.3
click at [406, 87] on div "Liberal’s mayor, [PERSON_NAME], was raised in a Democratic family near [GEOGRAP…" at bounding box center [306, 191] width 523 height 272
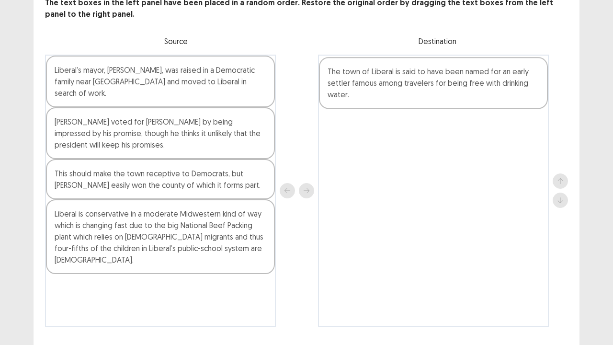
scroll to position [60, 0]
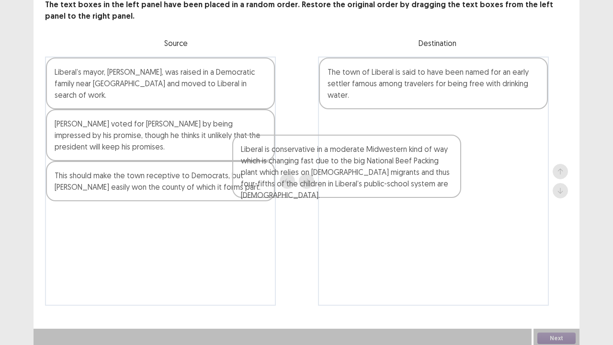
drag, startPoint x: 215, startPoint y: 221, endPoint x: 444, endPoint y: 136, distance: 244.3
click at [420, 154] on div "Liberal’s mayor, [PERSON_NAME], was raised in a Democratic family near [GEOGRAP…" at bounding box center [306, 181] width 523 height 249
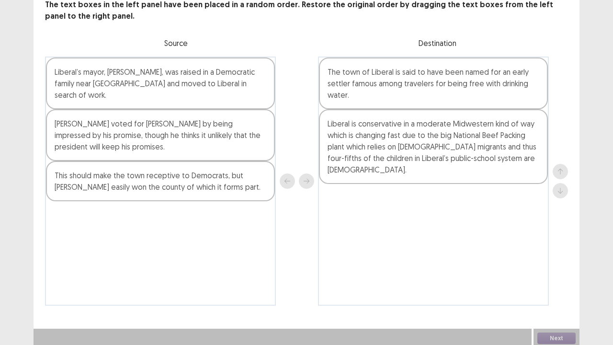
scroll to position [59, 0]
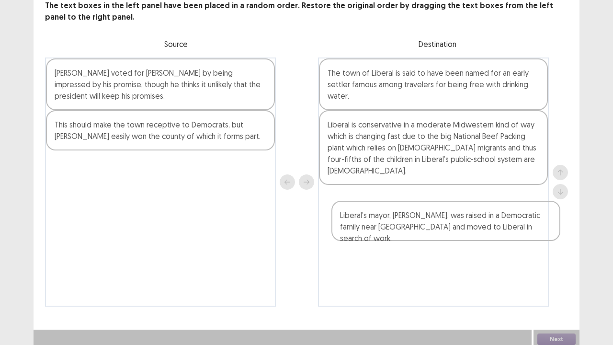
drag, startPoint x: 270, startPoint y: 148, endPoint x: 487, endPoint y: 235, distance: 233.5
click at [487, 235] on div "Liberal’s mayor, [PERSON_NAME], was raised in a Democratic family near [GEOGRAP…" at bounding box center [306, 181] width 523 height 249
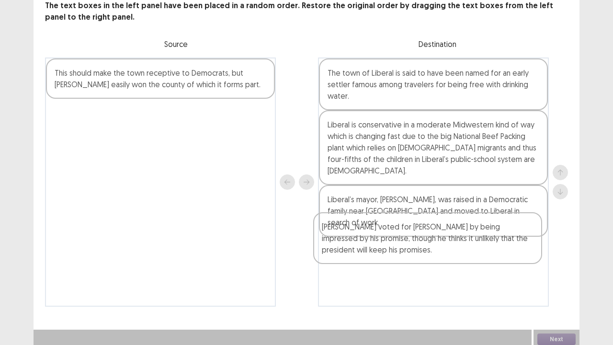
drag, startPoint x: 271, startPoint y: 103, endPoint x: 542, endPoint y: 257, distance: 311.9
click at [541, 259] on div "[PERSON_NAME] voted for [PERSON_NAME] by being impressed by his promise, though…" at bounding box center [306, 181] width 523 height 249
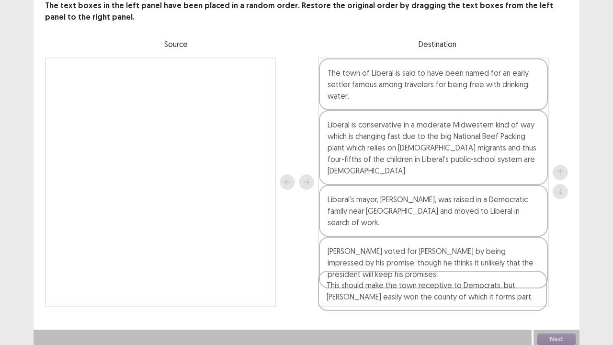
scroll to position [63, 0]
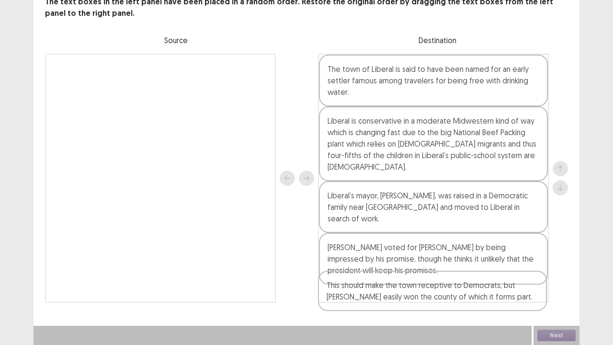
drag, startPoint x: 241, startPoint y: 89, endPoint x: 519, endPoint y: 297, distance: 347.0
click at [519, 263] on div "This should make the town receptive to Democrats, but [PERSON_NAME] easily won …" at bounding box center [306, 178] width 523 height 249
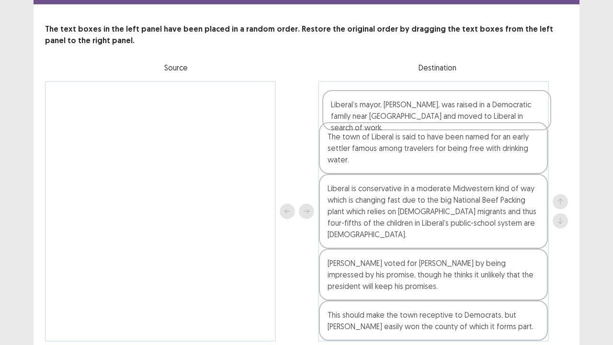
scroll to position [33, 0]
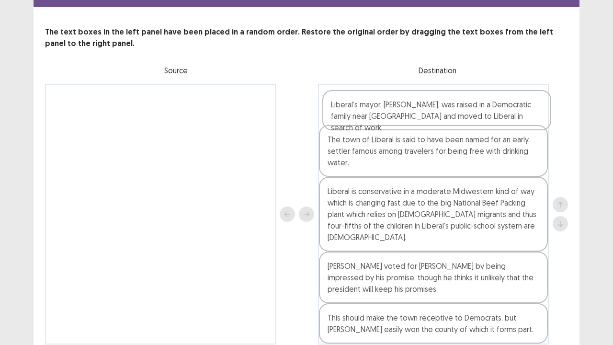
drag, startPoint x: 468, startPoint y: 196, endPoint x: 470, endPoint y: 106, distance: 90.6
click at [470, 106] on div "The town of Liberal is said to have been named for an early settler famous amon…" at bounding box center [433, 214] width 231 height 261
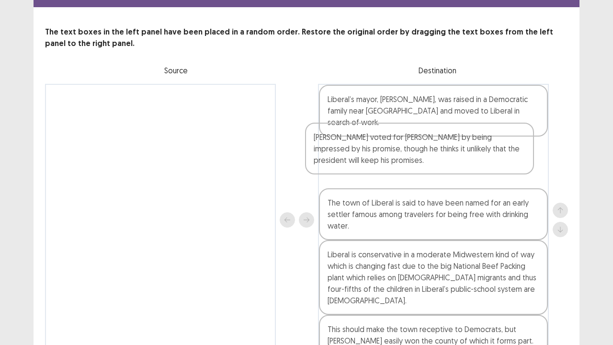
scroll to position [34, 0]
drag, startPoint x: 453, startPoint y: 272, endPoint x: 439, endPoint y: 145, distance: 128.2
click at [439, 145] on div "Liberal’s mayor, [PERSON_NAME], was raised in a Democratic family near [GEOGRAP…" at bounding box center [433, 219] width 231 height 272
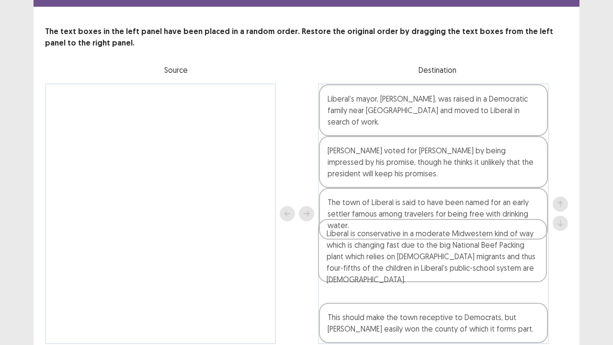
scroll to position [34, 0]
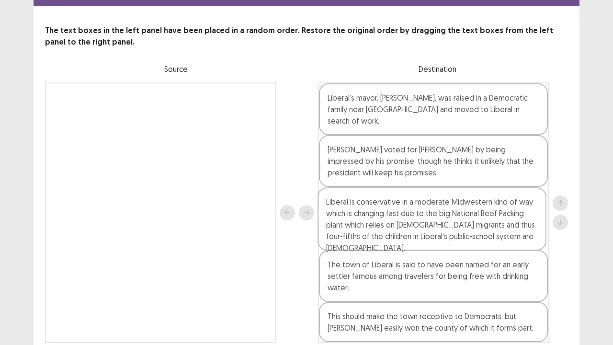
drag, startPoint x: 455, startPoint y: 268, endPoint x: 454, endPoint y: 225, distance: 42.7
click at [454, 225] on div "Liberal’s mayor, [PERSON_NAME], was raised in a Democratic family near [GEOGRAP…" at bounding box center [433, 212] width 231 height 261
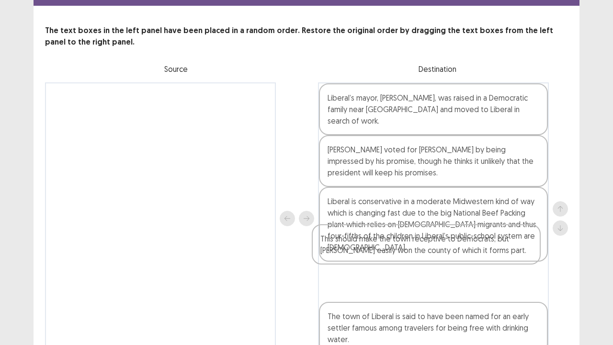
drag, startPoint x: 465, startPoint y: 306, endPoint x: 469, endPoint y: 194, distance: 112.2
click at [469, 194] on div "Liberal’s mayor, [PERSON_NAME], was raised in a Democratic family near [GEOGRAP…" at bounding box center [433, 218] width 231 height 272
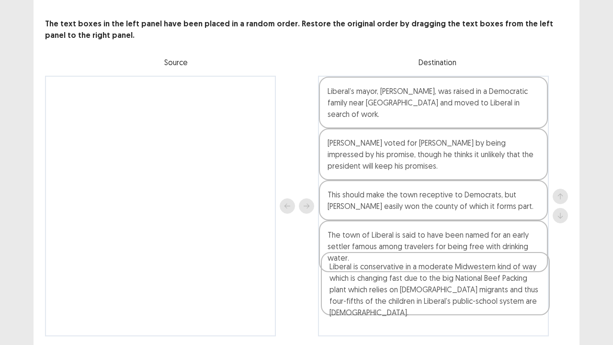
scroll to position [63, 0]
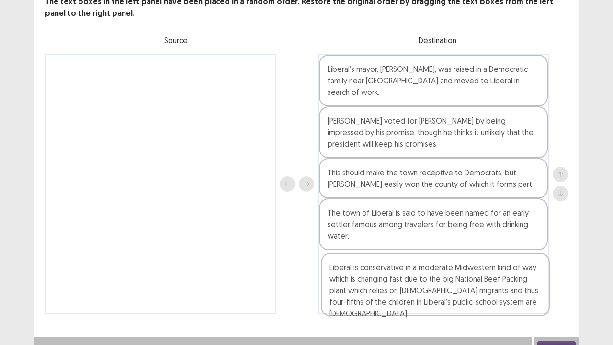
drag, startPoint x: 458, startPoint y: 246, endPoint x: 460, endPoint y: 292, distance: 46.0
click at [460, 263] on div "Liberal’s mayor, [PERSON_NAME], was raised in a Democratic family near [GEOGRAP…" at bounding box center [433, 184] width 231 height 261
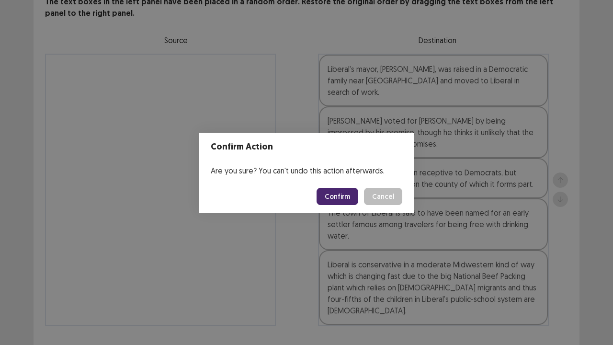
click at [340, 188] on button "Confirm" at bounding box center [338, 196] width 42 height 17
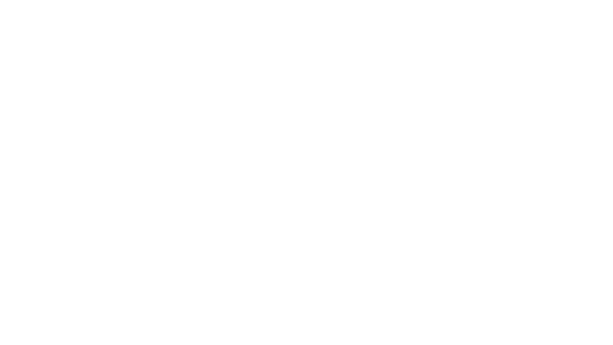
scroll to position [0, 0]
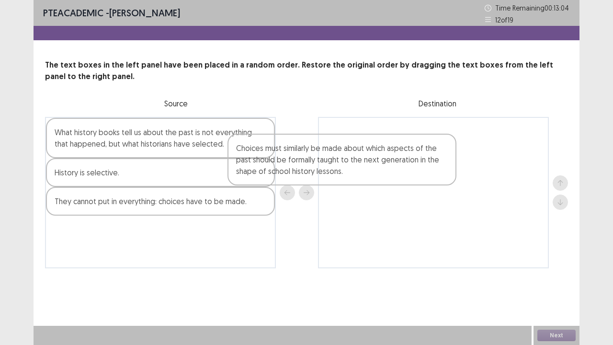
drag, startPoint x: 212, startPoint y: 180, endPoint x: 399, endPoint y: 156, distance: 188.9
click at [399, 156] on div "What history books tell us about the past is not everything that happened, but …" at bounding box center [306, 192] width 523 height 151
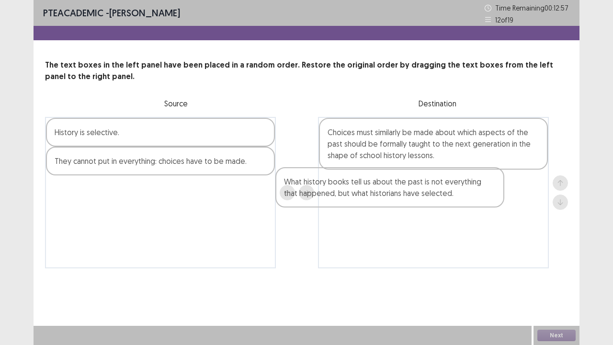
drag, startPoint x: 176, startPoint y: 139, endPoint x: 409, endPoint y: 190, distance: 238.3
click at [409, 190] on div "What history books tell us about the past is not everything that happened, but …" at bounding box center [306, 192] width 523 height 151
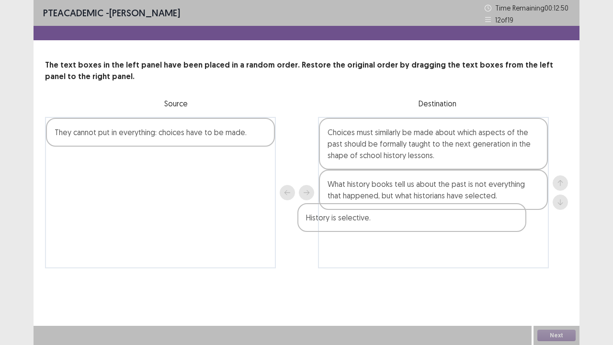
drag, startPoint x: 217, startPoint y: 134, endPoint x: 477, endPoint y: 217, distance: 273.1
click at [477, 219] on div "History is selective. They cannot put in everything: choices have to be made. C…" at bounding box center [306, 192] width 523 height 151
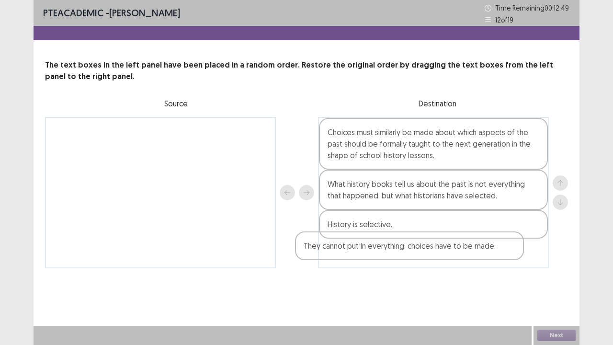
drag, startPoint x: 215, startPoint y: 139, endPoint x: 487, endPoint y: 262, distance: 298.2
click at [487, 262] on div "They cannot put in everything: choices have to be made. Choices must similarly …" at bounding box center [306, 192] width 523 height 151
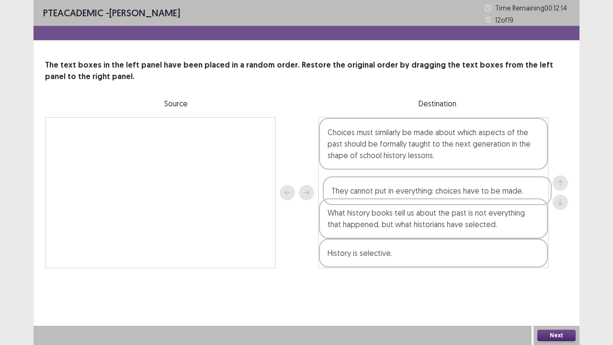
drag, startPoint x: 469, startPoint y: 259, endPoint x: 474, endPoint y: 197, distance: 61.5
click at [474, 197] on div "Choices must similarly be made about which aspects of the past should be formal…" at bounding box center [433, 192] width 231 height 151
drag, startPoint x: 432, startPoint y: 206, endPoint x: 443, endPoint y: 237, distance: 32.6
click at [434, 217] on div "Choices must similarly be made about which aspects of the past should be formal…" at bounding box center [433, 192] width 231 height 151
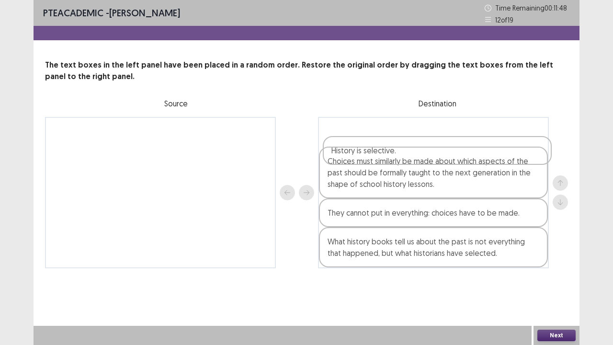
drag, startPoint x: 446, startPoint y: 244, endPoint x: 450, endPoint y: 138, distance: 105.9
click at [450, 138] on div "Choices must similarly be made about which aspects of the past should be formal…" at bounding box center [433, 192] width 231 height 151
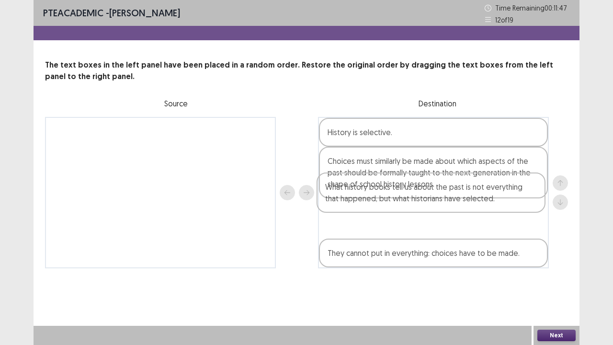
drag, startPoint x: 455, startPoint y: 205, endPoint x: 449, endPoint y: 158, distance: 47.4
click at [449, 158] on div "History is selective. Choices must similarly be made about which aspects of the…" at bounding box center [433, 192] width 231 height 151
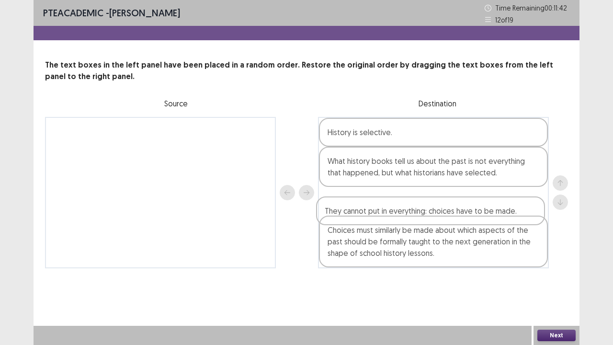
drag, startPoint x: 436, startPoint y: 257, endPoint x: 433, endPoint y: 213, distance: 44.6
click at [433, 213] on div "History is selective. What history books tell us about the past is not everythi…" at bounding box center [433, 192] width 231 height 151
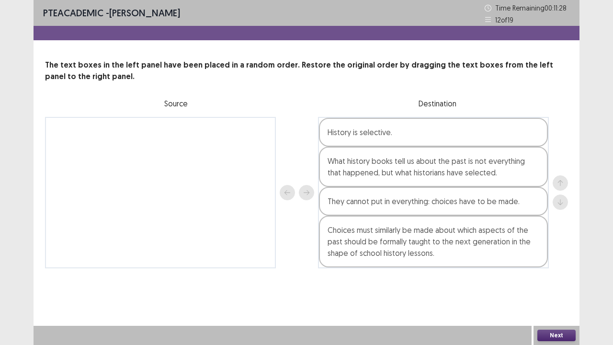
click at [572, 263] on button "Next" at bounding box center [556, 335] width 38 height 11
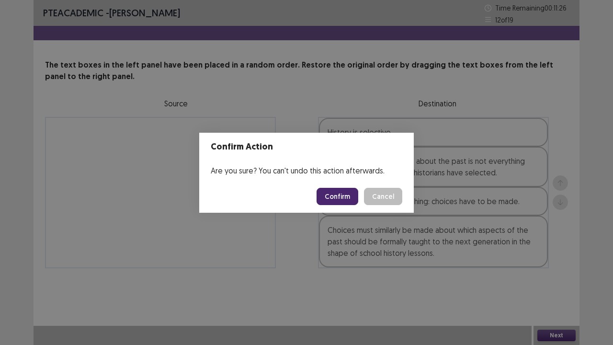
click at [349, 195] on button "Confirm" at bounding box center [338, 196] width 42 height 17
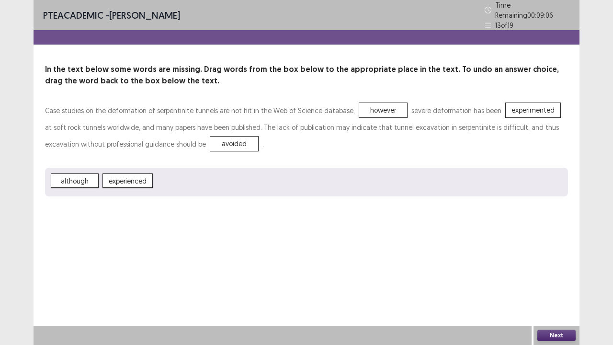
click at [566, 263] on button "Next" at bounding box center [556, 335] width 38 height 11
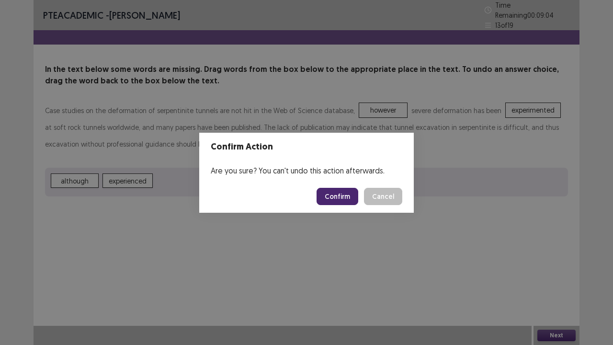
click at [346, 200] on button "Confirm" at bounding box center [338, 196] width 42 height 17
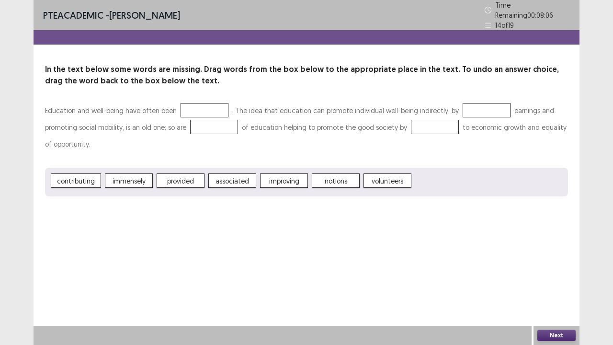
click at [181, 178] on span "provided" at bounding box center [181, 180] width 48 height 14
click at [185, 176] on span "provided" at bounding box center [181, 180] width 48 height 14
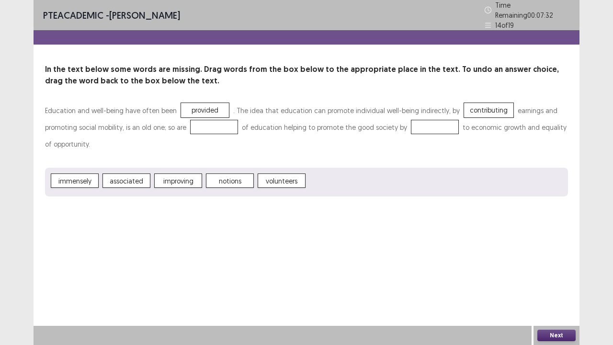
drag, startPoint x: 207, startPoint y: 125, endPoint x: 202, endPoint y: 138, distance: 14.2
click at [198, 148] on p "Education and well-being have often been provided . The idea that education can…" at bounding box center [306, 127] width 523 height 50
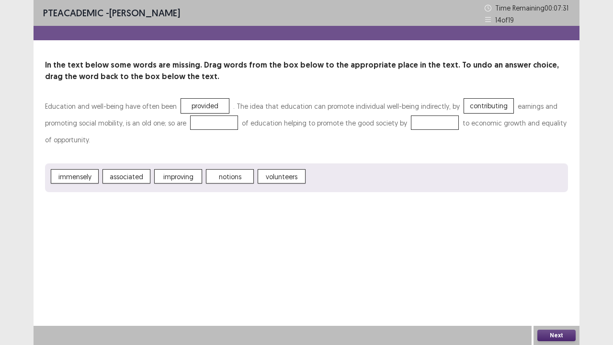
drag, startPoint x: 210, startPoint y: 125, endPoint x: 212, endPoint y: 135, distance: 10.6
click at [212, 135] on p "Education and well-being have often been provided . The idea that education can…" at bounding box center [306, 123] width 523 height 50
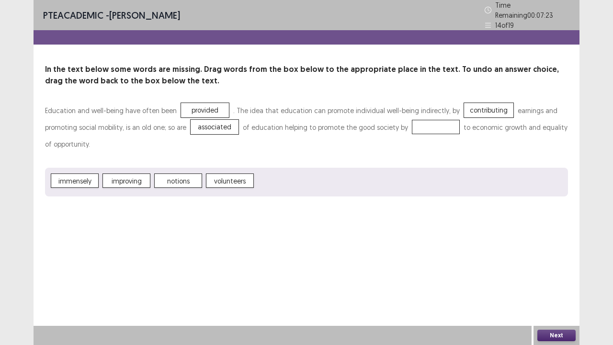
drag, startPoint x: 417, startPoint y: 122, endPoint x: 302, endPoint y: 157, distance: 120.2
click at [374, 152] on div "Education and well-being have often been provided . The idea that education can…" at bounding box center [306, 149] width 523 height 94
click at [567, 263] on button "Next" at bounding box center [556, 335] width 38 height 11
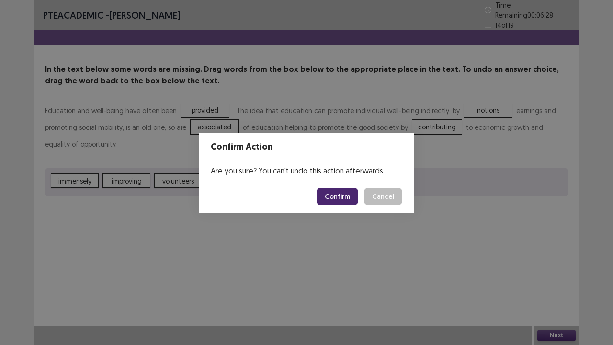
click at [330, 198] on button "Confirm" at bounding box center [338, 196] width 42 height 17
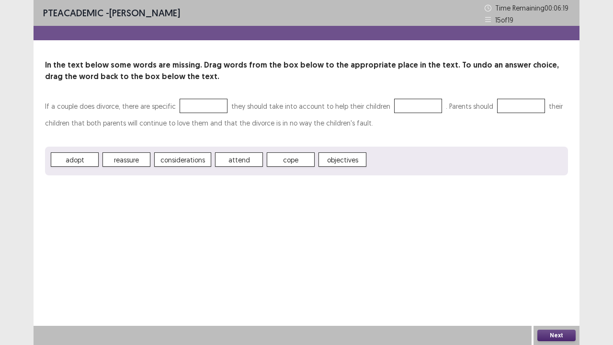
click at [196, 154] on span "considerations" at bounding box center [182, 159] width 57 height 14
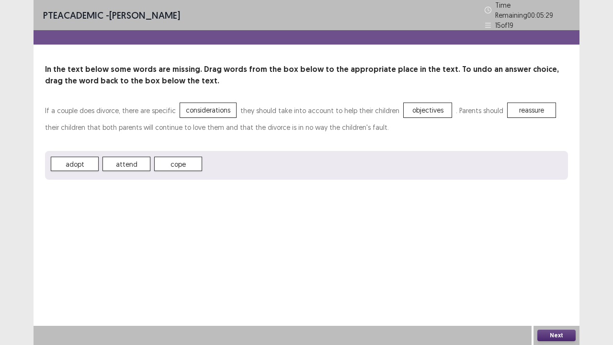
click at [554, 263] on button "Next" at bounding box center [556, 335] width 38 height 11
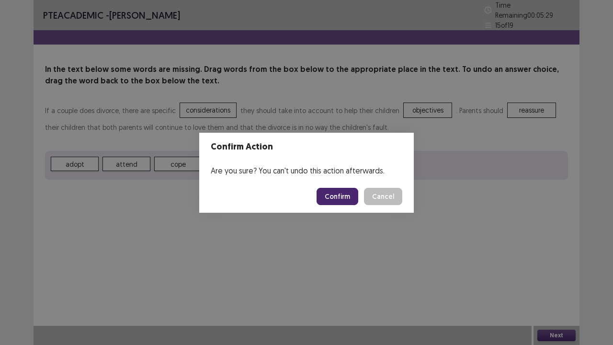
click at [352, 198] on button "Confirm" at bounding box center [338, 196] width 42 height 17
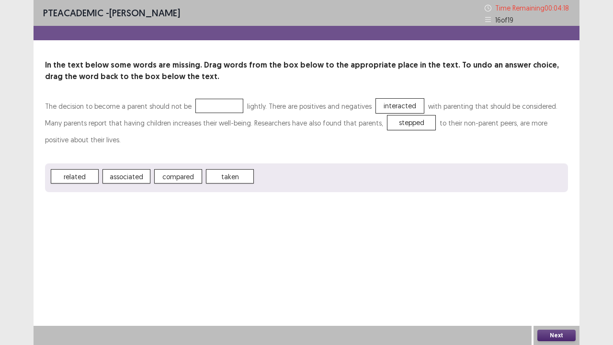
drag, startPoint x: 258, startPoint y: 227, endPoint x: 188, endPoint y: 253, distance: 74.7
drag, startPoint x: 188, startPoint y: 253, endPoint x: 176, endPoint y: 245, distance: 14.5
drag, startPoint x: 176, startPoint y: 245, endPoint x: 167, endPoint y: 248, distance: 8.9
drag, startPoint x: 167, startPoint y: 248, endPoint x: 149, endPoint y: 260, distance: 21.8
drag, startPoint x: 149, startPoint y: 260, endPoint x: 104, endPoint y: 260, distance: 44.5
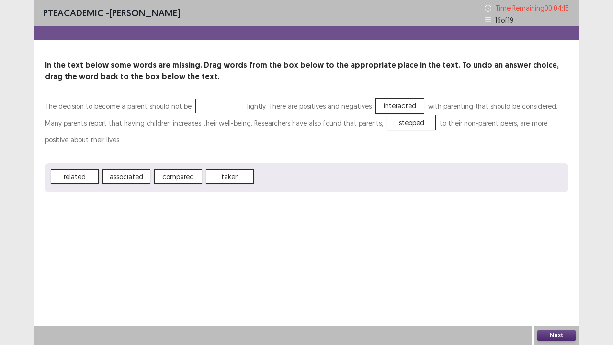
click at [104, 260] on div "PTE academic - Shan Kyle Ladringan Time Remaining 00 : 04 : 15 16 of 19 In the …" at bounding box center [307, 172] width 546 height 345
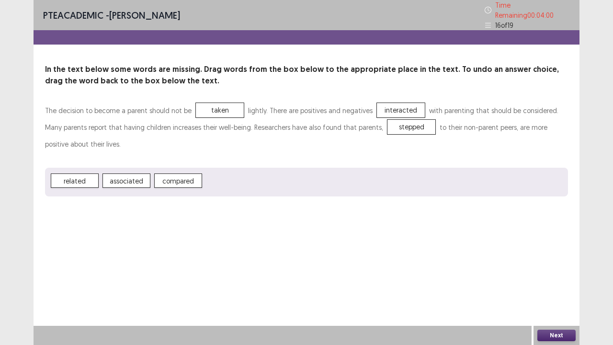
click at [206, 120] on p "The decision to become a parent should not be taken lightly. There are positive…" at bounding box center [306, 127] width 523 height 50
click at [563, 335] on button "Next" at bounding box center [556, 335] width 38 height 11
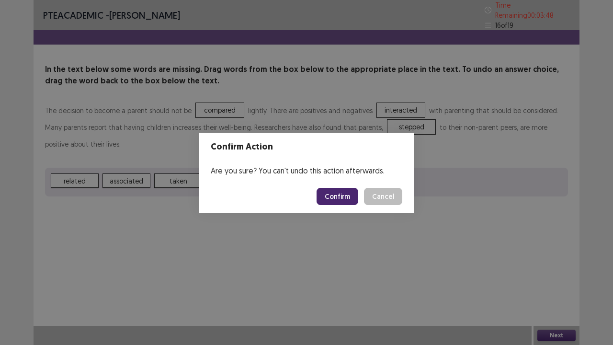
click at [331, 195] on button "Confirm" at bounding box center [338, 196] width 42 height 17
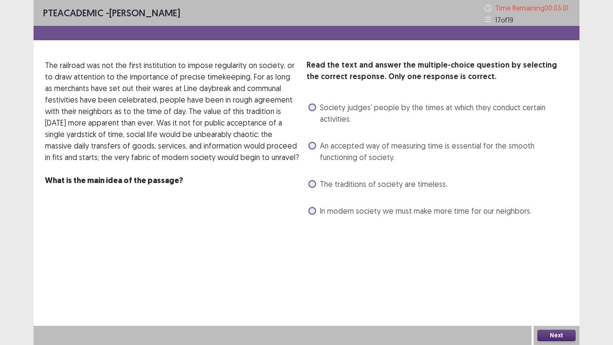
click at [310, 144] on span at bounding box center [312, 146] width 8 height 8
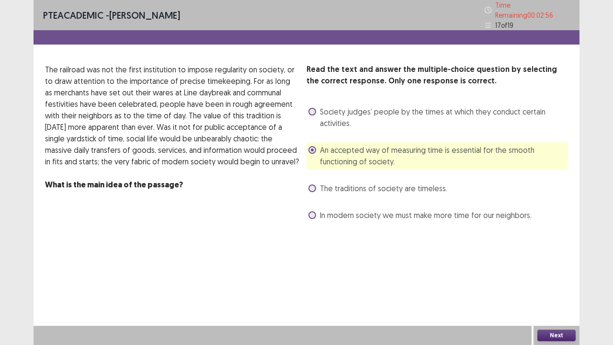
click at [564, 338] on button "Next" at bounding box center [556, 335] width 38 height 11
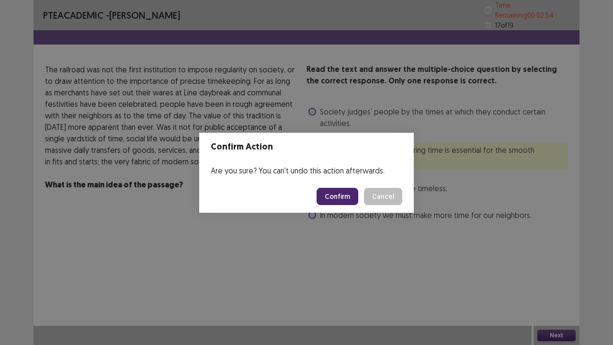
click at [350, 199] on button "Confirm" at bounding box center [338, 196] width 42 height 17
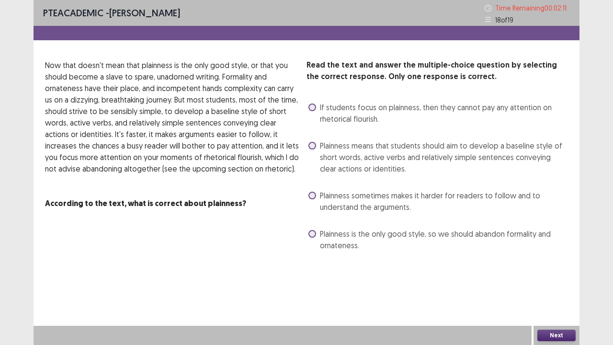
click at [324, 144] on span "Plainness means that students should aim to develop a baseline style of short w…" at bounding box center [444, 157] width 248 height 34
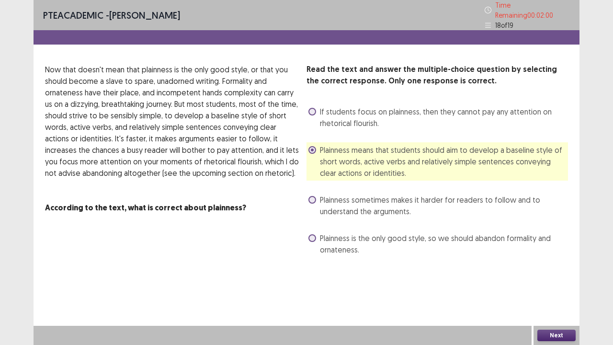
click at [571, 333] on button "Next" at bounding box center [556, 335] width 38 height 11
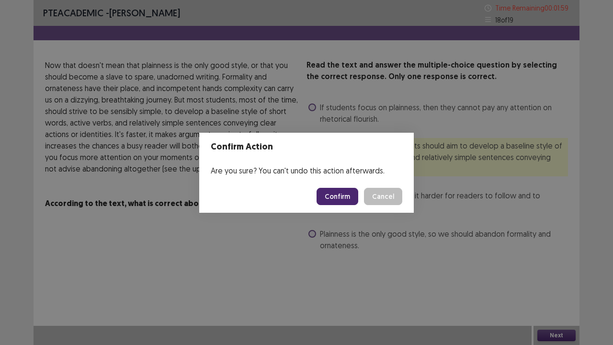
click at [338, 194] on button "Confirm" at bounding box center [338, 196] width 42 height 17
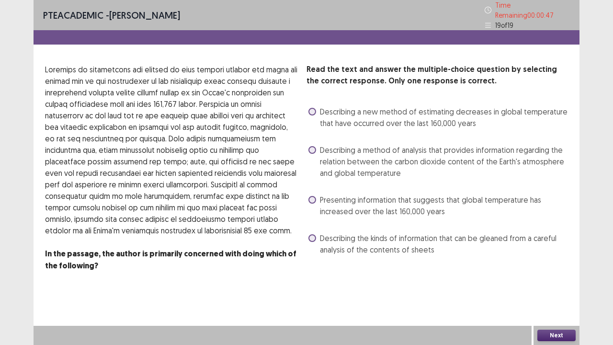
click at [316, 145] on label "Describing a method of analysis that provides information regarding the relatio…" at bounding box center [438, 161] width 260 height 34
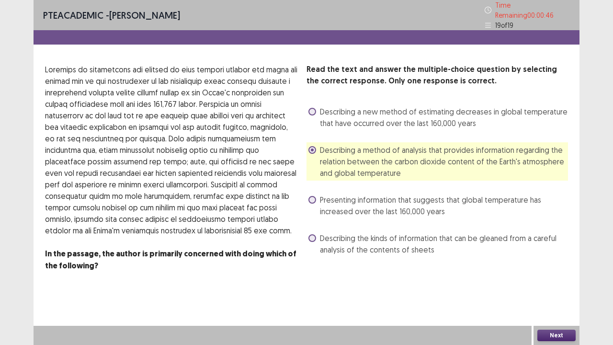
drag, startPoint x: 575, startPoint y: 341, endPoint x: 571, endPoint y: 337, distance: 5.1
click at [575, 341] on div "Next" at bounding box center [557, 335] width 46 height 19
click at [567, 331] on button "Next" at bounding box center [556, 335] width 38 height 11
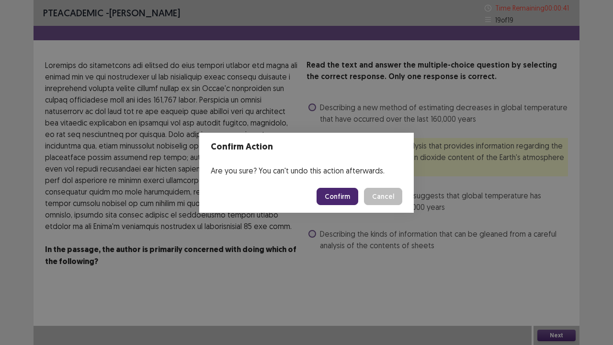
click at [408, 194] on footer "Confirm Cancel" at bounding box center [306, 196] width 215 height 33
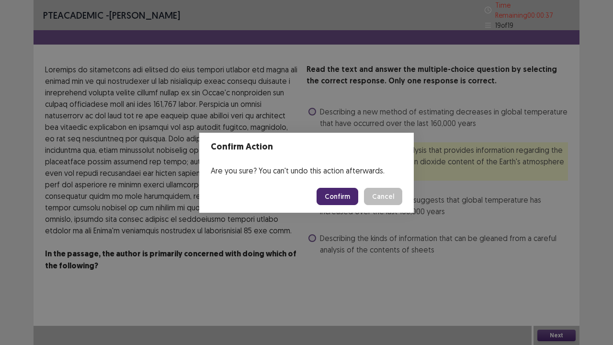
click at [342, 198] on button "Confirm" at bounding box center [338, 196] width 42 height 17
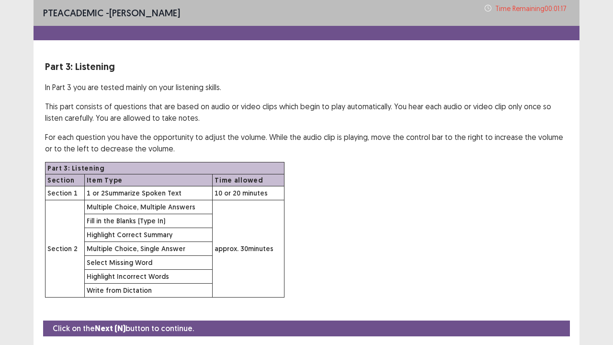
scroll to position [28, 0]
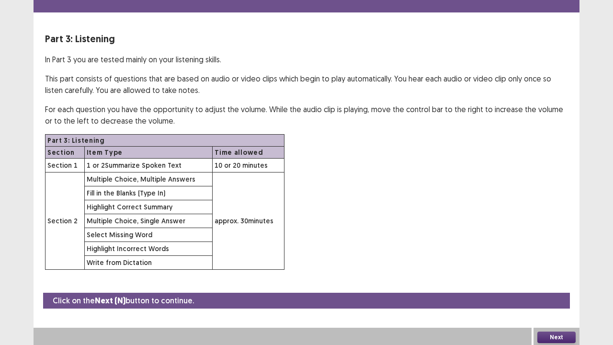
click at [553, 336] on button "Next" at bounding box center [556, 336] width 38 height 11
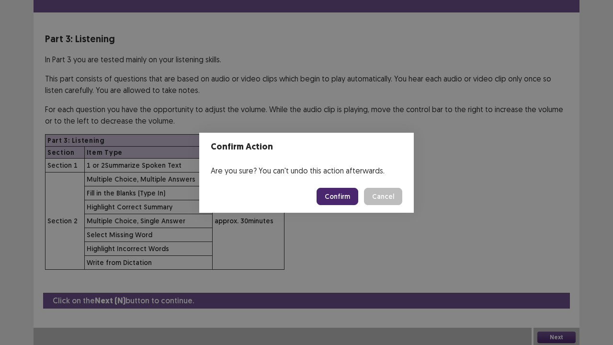
click at [342, 197] on button "Confirm" at bounding box center [338, 196] width 42 height 17
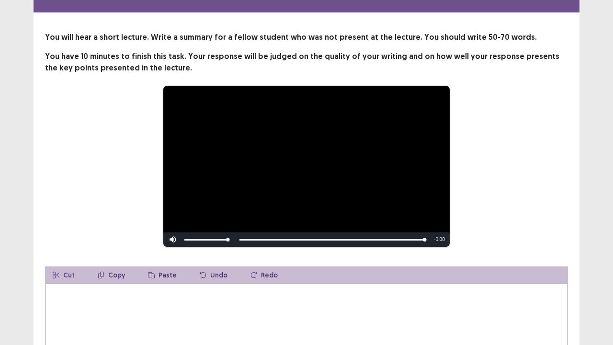
click at [280, 301] on textarea at bounding box center [306, 336] width 523 height 105
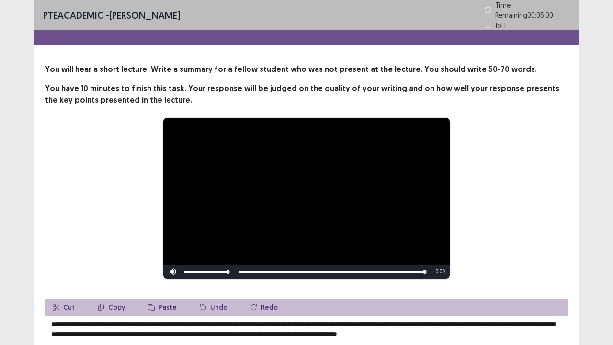
scroll to position [116, 0]
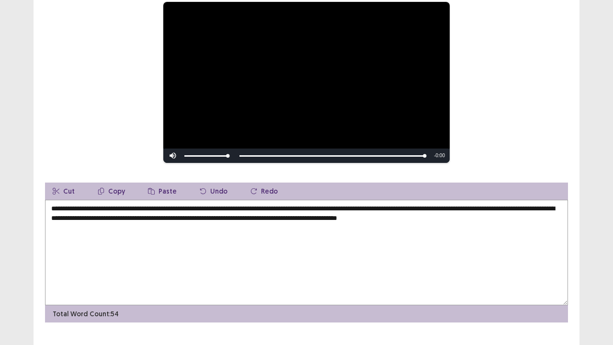
click at [189, 206] on textarea "**********" at bounding box center [306, 252] width 523 height 105
click at [68, 217] on textarea "**********" at bounding box center [306, 252] width 523 height 105
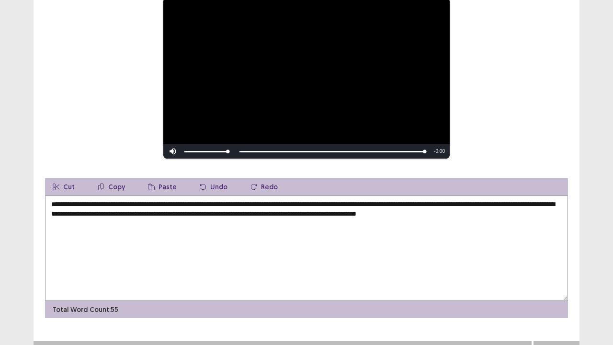
scroll to position [131, 0]
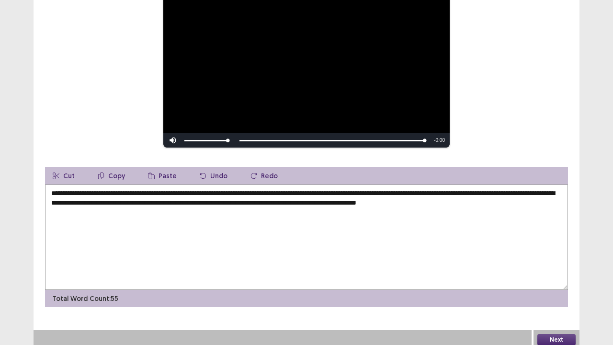
type textarea "**********"
click at [566, 334] on button "Next" at bounding box center [556, 339] width 38 height 11
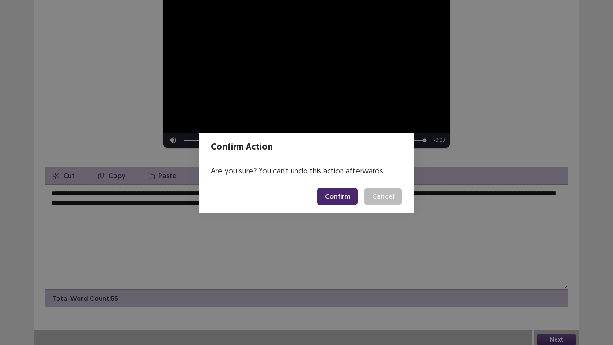
click at [340, 199] on button "Confirm" at bounding box center [338, 196] width 42 height 17
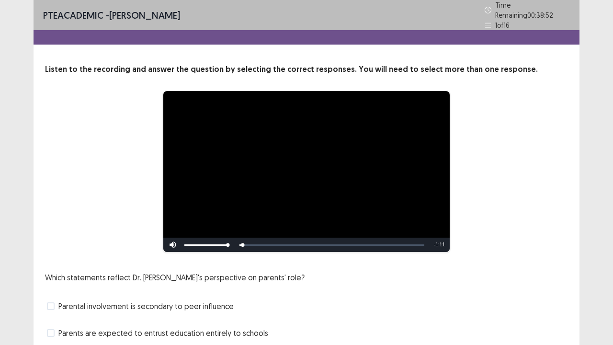
scroll to position [87, 0]
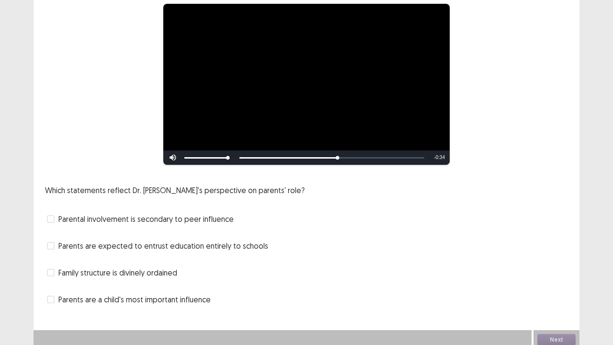
click at [52, 243] on span at bounding box center [51, 246] width 8 height 8
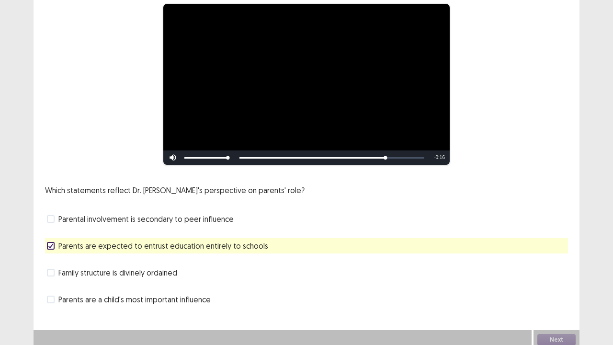
click at [55, 294] on label "Parents are a child's most important influence" at bounding box center [129, 299] width 164 height 11
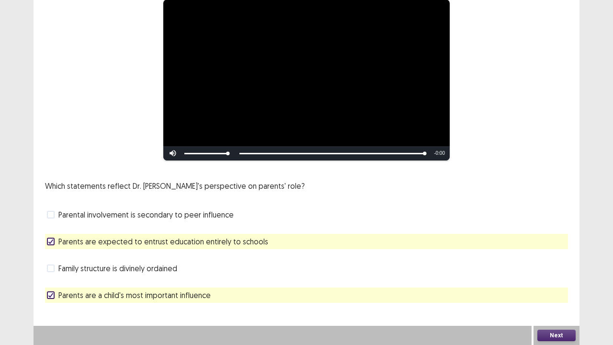
click at [551, 334] on button "Next" at bounding box center [556, 335] width 38 height 11
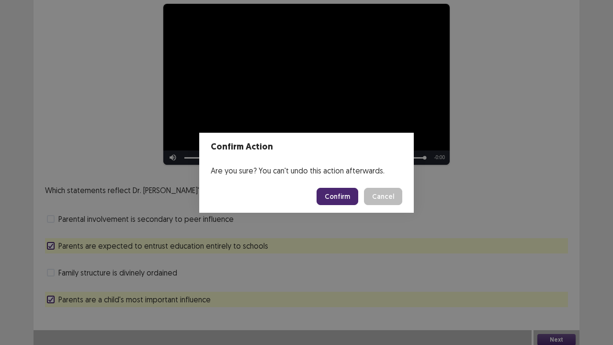
click at [336, 199] on button "Confirm" at bounding box center [338, 196] width 42 height 17
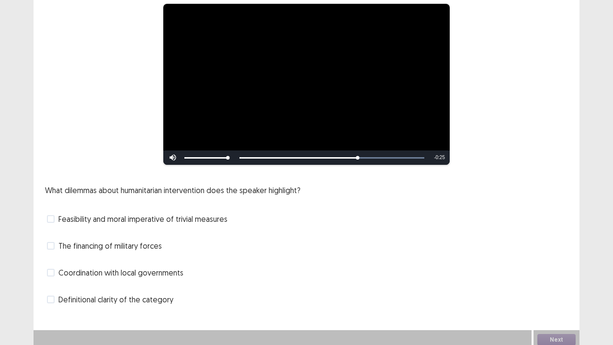
click at [53, 269] on span at bounding box center [51, 273] width 8 height 8
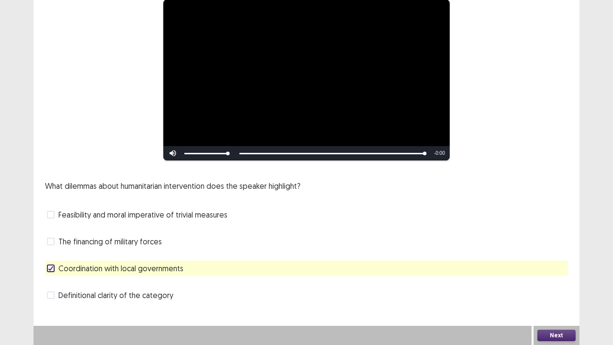
click at [57, 238] on label "The financing of military forces" at bounding box center [104, 241] width 115 height 11
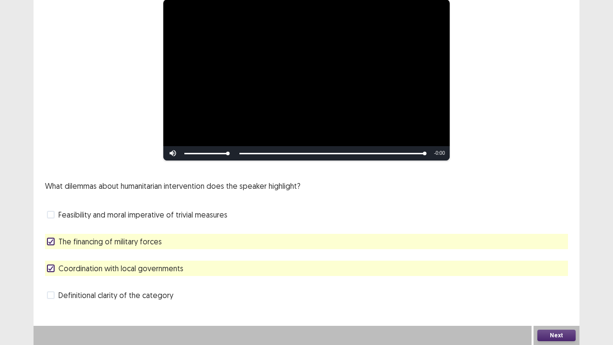
click at [566, 335] on button "Next" at bounding box center [556, 335] width 38 height 11
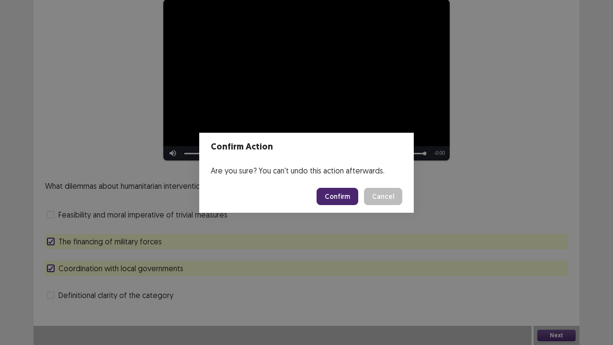
click at [349, 199] on button "Confirm" at bounding box center [338, 196] width 42 height 17
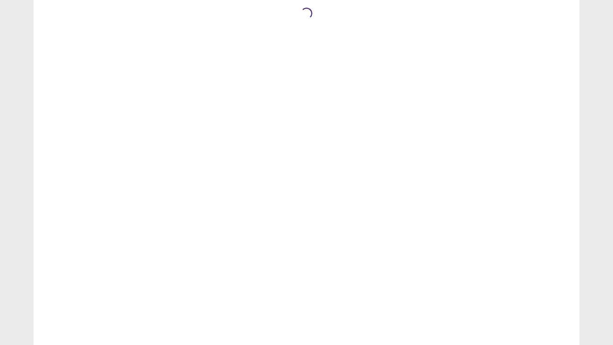
scroll to position [0, 0]
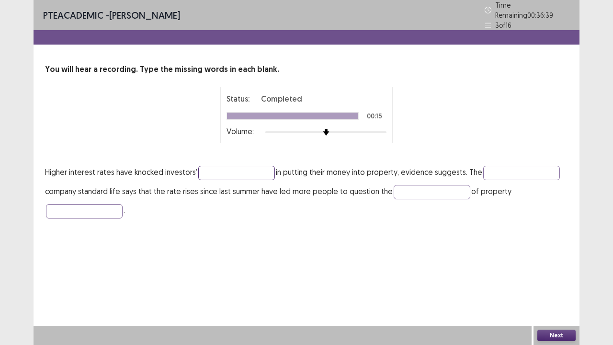
click at [263, 166] on input "text" at bounding box center [236, 173] width 77 height 14
type input "**********"
click at [501, 166] on input "text" at bounding box center [521, 173] width 77 height 14
type input "*********"
click at [456, 185] on input "text" at bounding box center [432, 192] width 77 height 14
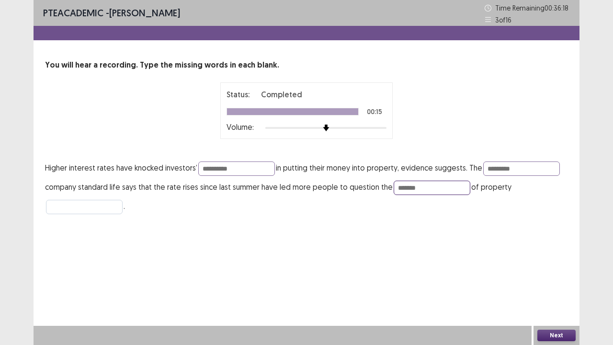
type input "*******"
click at [103, 213] on input "text" at bounding box center [84, 207] width 77 height 14
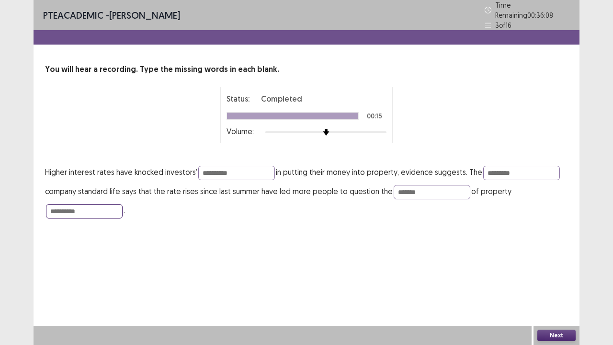
type input "**********"
click at [549, 338] on button "Next" at bounding box center [556, 335] width 38 height 11
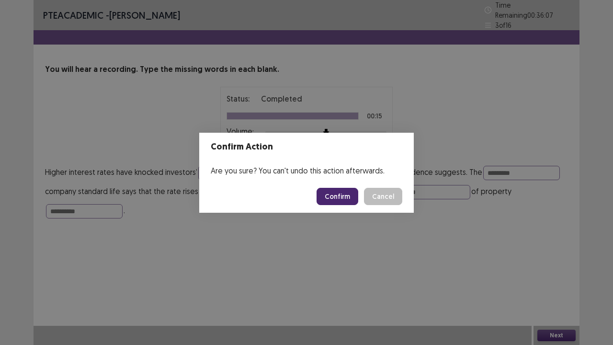
click at [347, 193] on button "Confirm" at bounding box center [338, 196] width 42 height 17
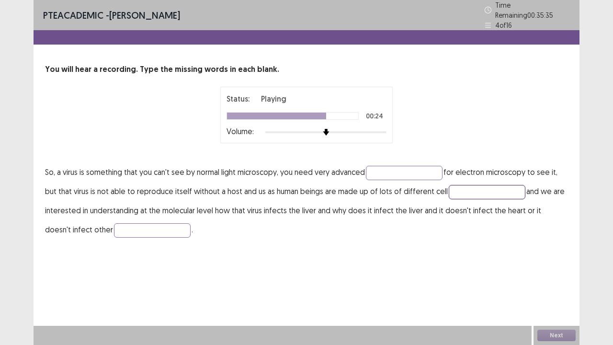
click at [461, 187] on input "text" at bounding box center [487, 192] width 77 height 14
type input "*****"
click at [135, 223] on input "text" at bounding box center [152, 230] width 77 height 14
type input "******"
click at [387, 166] on input "text" at bounding box center [404, 173] width 77 height 14
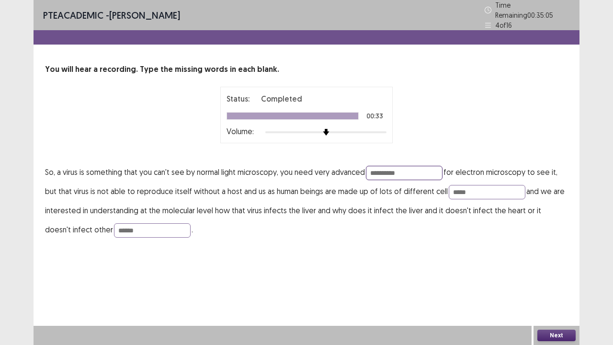
type input "**********"
click at [543, 331] on button "Next" at bounding box center [556, 335] width 38 height 11
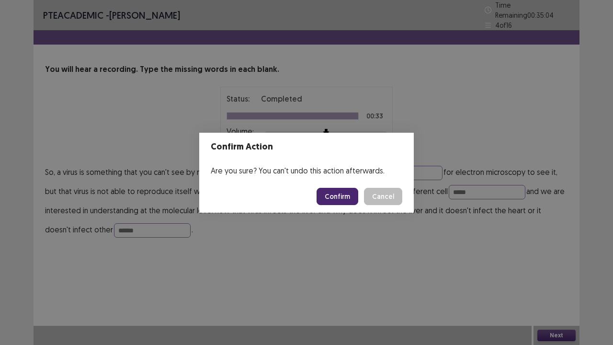
click at [352, 200] on button "Confirm" at bounding box center [338, 196] width 42 height 17
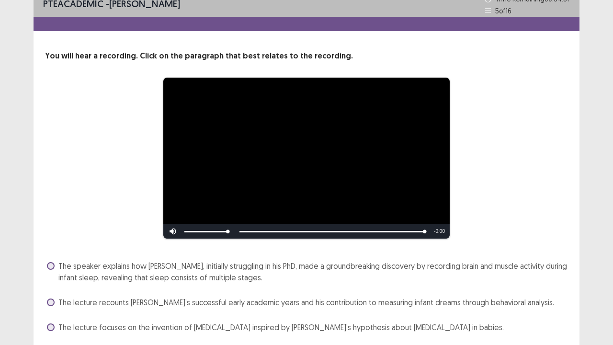
scroll to position [66, 0]
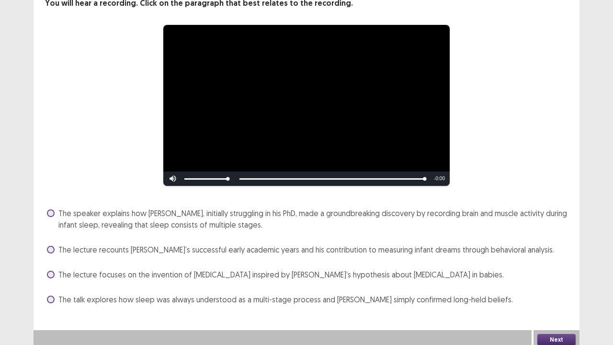
click at [57, 269] on label "The lecture focuses on the invention of sleep medication inspired by Aserinsky’…" at bounding box center [275, 274] width 457 height 11
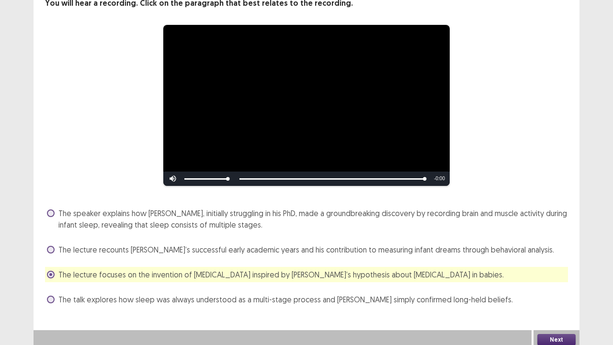
click at [557, 338] on button "Next" at bounding box center [556, 339] width 38 height 11
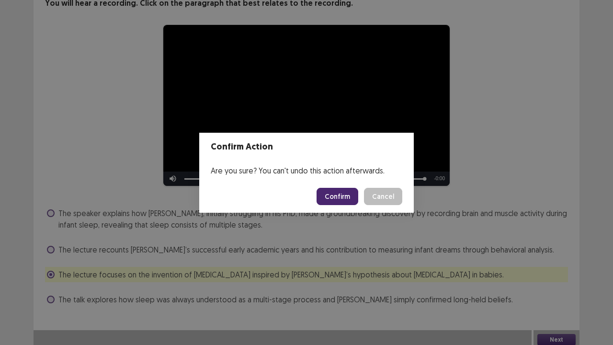
click at [353, 196] on button "Confirm" at bounding box center [338, 196] width 42 height 17
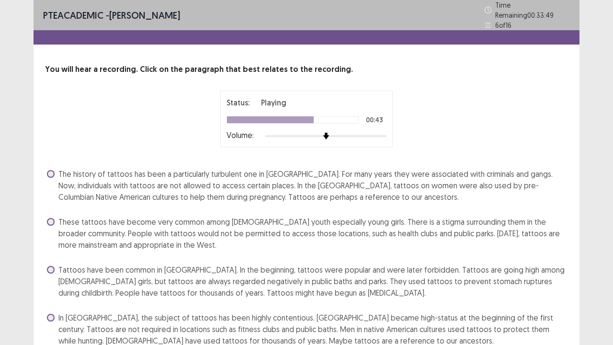
click at [60, 171] on span "The history of tattoos has been a particularly turbulent one in Japan. For many…" at bounding box center [313, 185] width 510 height 34
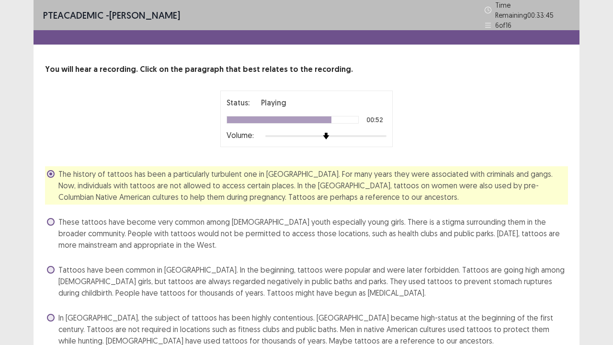
click at [56, 217] on label "These tattoos have become very common among Japanese youth especially young gir…" at bounding box center [307, 233] width 521 height 34
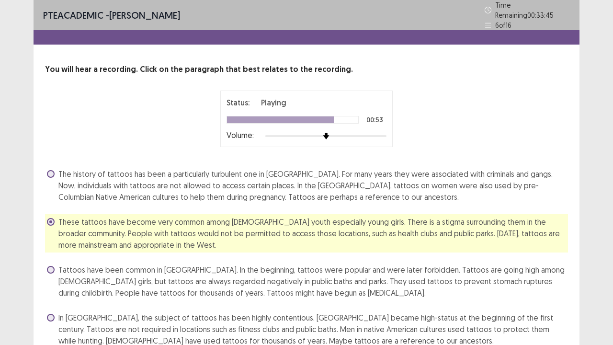
click at [54, 173] on label "The history of tattoos has been a particularly turbulent one in Japan. For many…" at bounding box center [307, 185] width 521 height 34
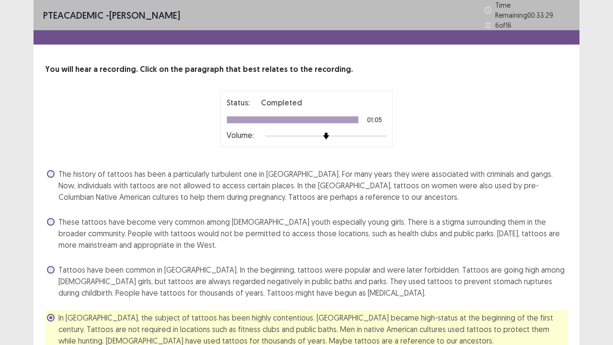
scroll to position [41, 0]
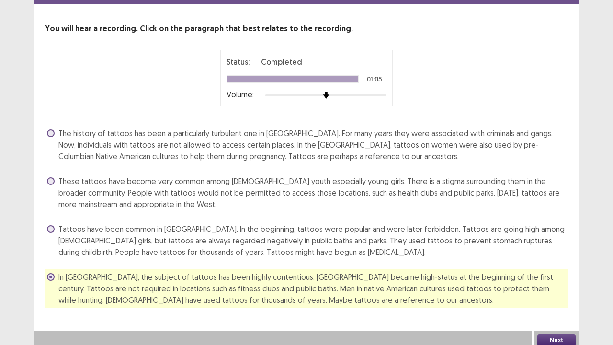
click at [62, 127] on span "The history of tattoos has been a particularly turbulent one in Japan. For many…" at bounding box center [313, 144] width 510 height 34
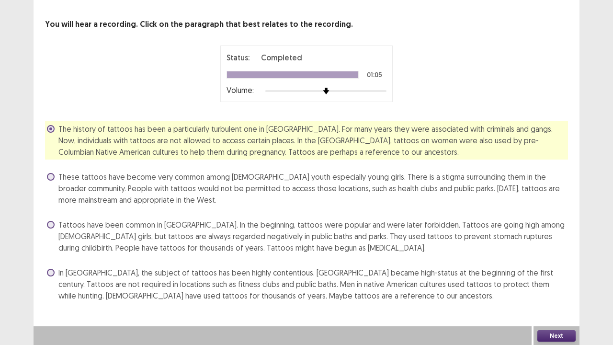
click at [549, 331] on button "Next" at bounding box center [556, 335] width 38 height 11
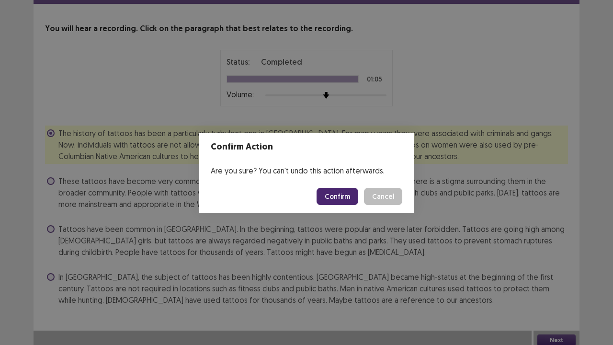
click at [343, 196] on button "Confirm" at bounding box center [338, 196] width 42 height 17
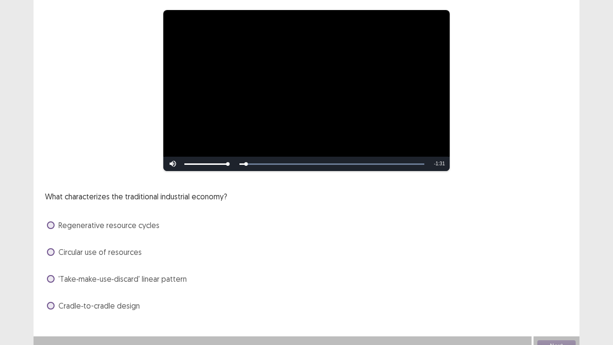
scroll to position [87, 0]
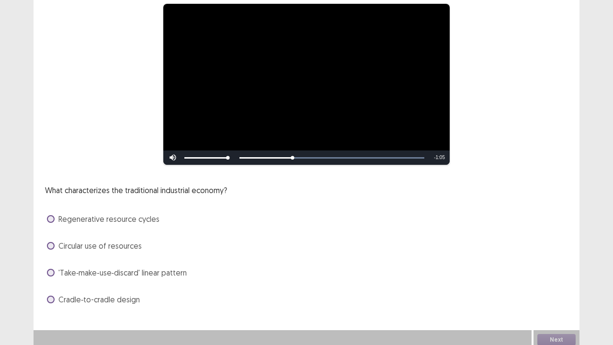
click at [52, 269] on span at bounding box center [51, 273] width 8 height 8
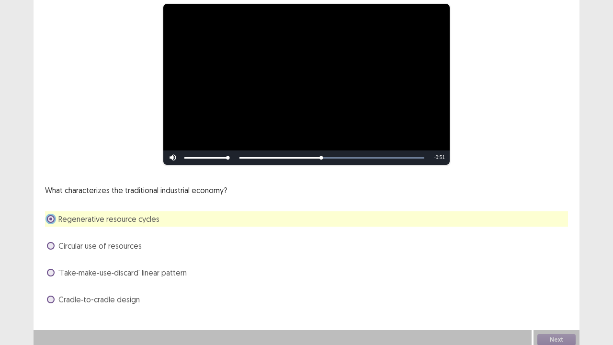
click at [48, 265] on div "'Take‑make‑use‑discard' linear pattern" at bounding box center [306, 272] width 523 height 15
click at [49, 269] on span at bounding box center [51, 273] width 8 height 8
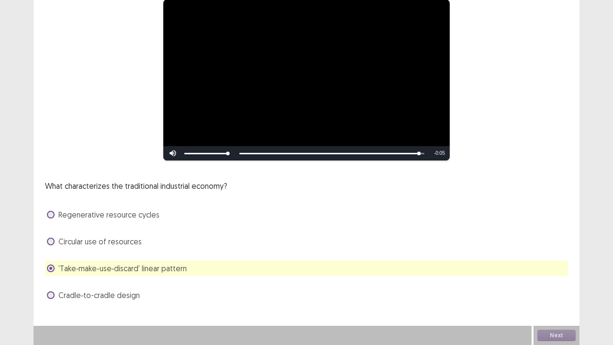
scroll to position [87, 0]
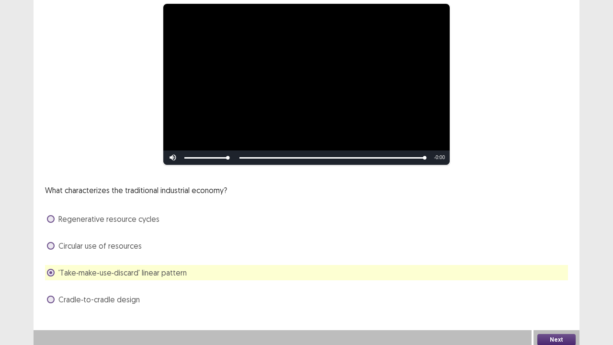
click at [547, 335] on button "Next" at bounding box center [556, 339] width 38 height 11
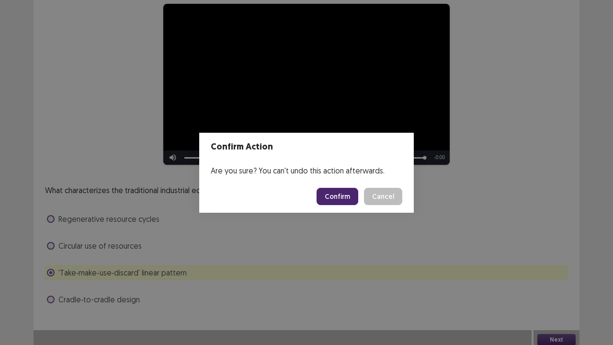
click at [349, 192] on button "Confirm" at bounding box center [338, 196] width 42 height 17
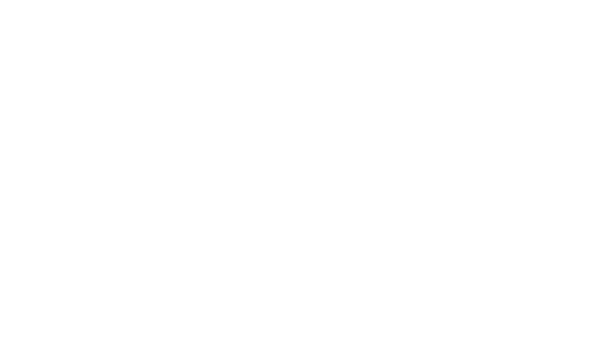
click at [374, 0] on html "PTE Academic Mock — Flowy by FastFlowUp" at bounding box center [306, 0] width 613 height 0
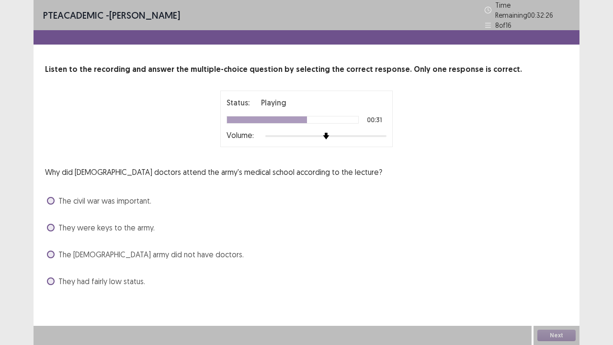
click at [48, 224] on span at bounding box center [51, 228] width 8 height 8
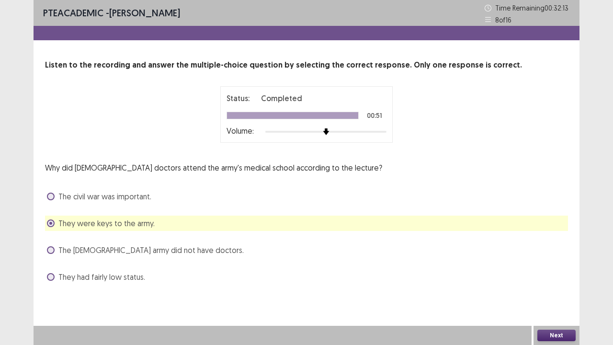
click at [56, 275] on label "They had fairly low status." at bounding box center [96, 276] width 98 height 11
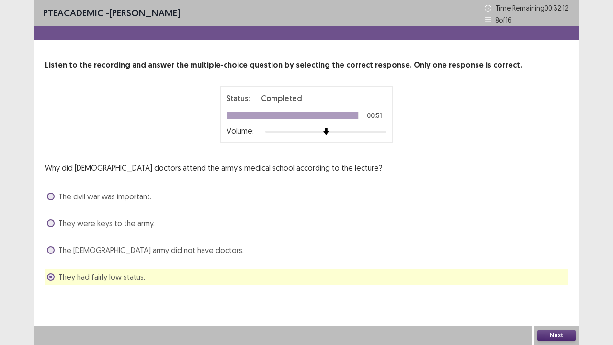
click at [562, 336] on button "Next" at bounding box center [556, 335] width 38 height 11
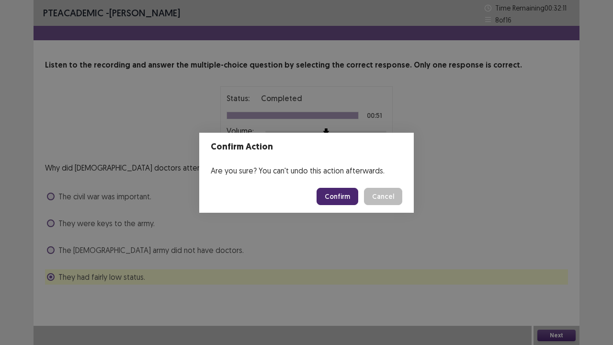
click at [351, 199] on button "Confirm" at bounding box center [338, 196] width 42 height 17
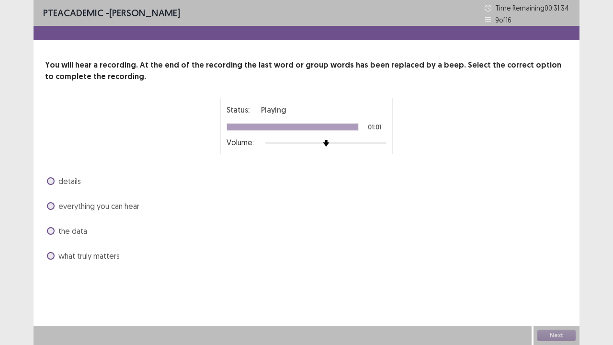
click at [55, 255] on label "what truly matters" at bounding box center [83, 255] width 73 height 11
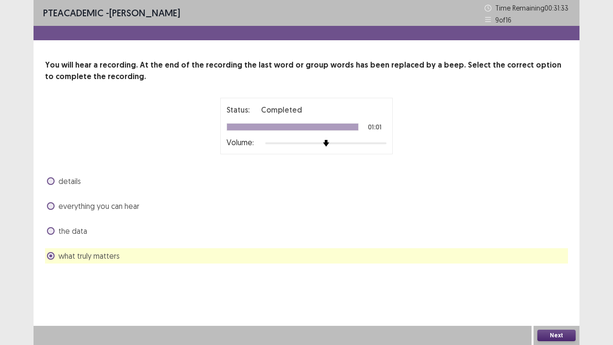
click at [550, 338] on button "Next" at bounding box center [556, 335] width 38 height 11
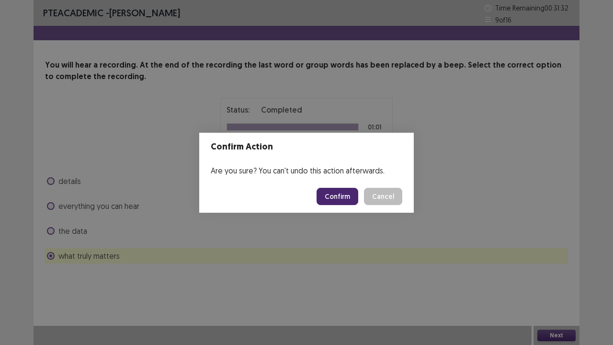
click at [351, 194] on button "Confirm" at bounding box center [338, 196] width 42 height 17
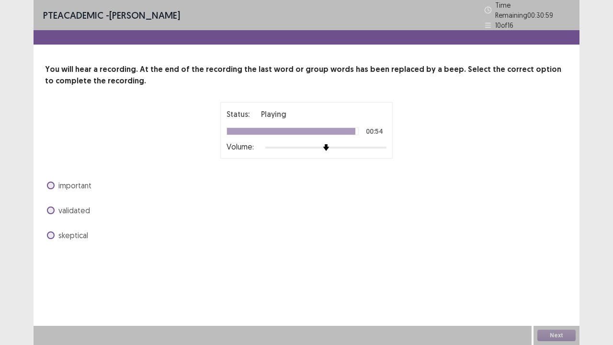
click at [54, 205] on label "validated" at bounding box center [68, 210] width 43 height 11
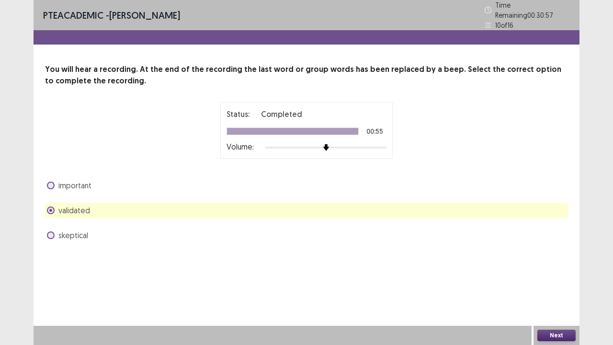
click at [554, 332] on button "Next" at bounding box center [556, 335] width 38 height 11
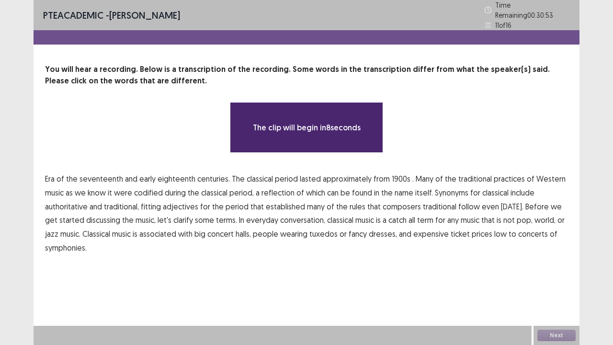
click at [392, 173] on span "1900s" at bounding box center [401, 178] width 19 height 11
click at [400, 174] on span "1900s" at bounding box center [401, 178] width 19 height 11
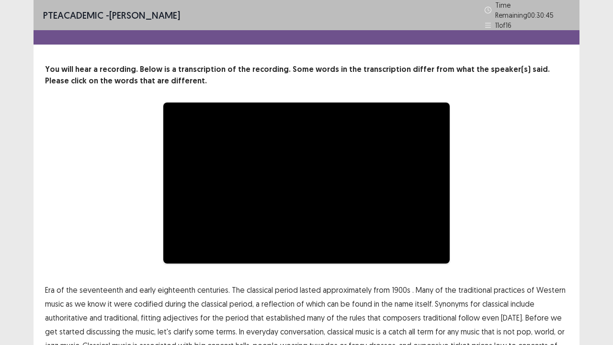
scroll to position [58, 0]
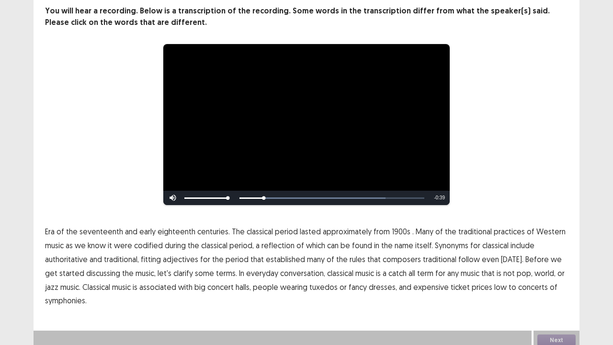
click at [395, 228] on span "1900s" at bounding box center [401, 231] width 19 height 11
click at [438, 258] on span "traditional" at bounding box center [440, 258] width 34 height 11
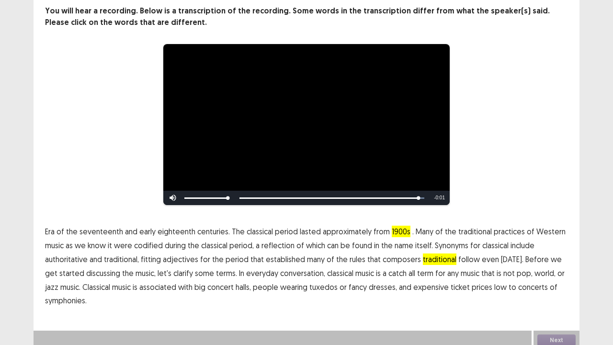
click at [494, 283] on span "low" at bounding box center [500, 286] width 12 height 11
click at [553, 334] on button "Next" at bounding box center [556, 339] width 38 height 11
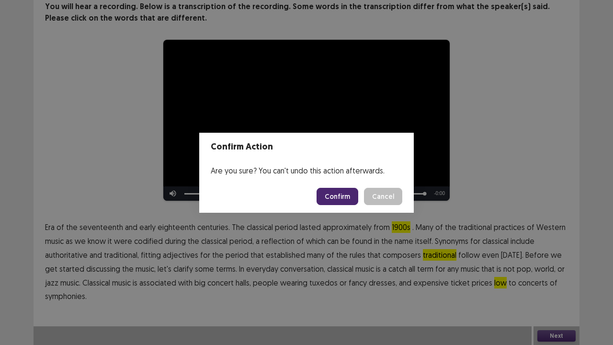
drag, startPoint x: 345, startPoint y: 199, endPoint x: 354, endPoint y: 204, distance: 10.7
click at [346, 199] on button "Confirm" at bounding box center [338, 196] width 42 height 17
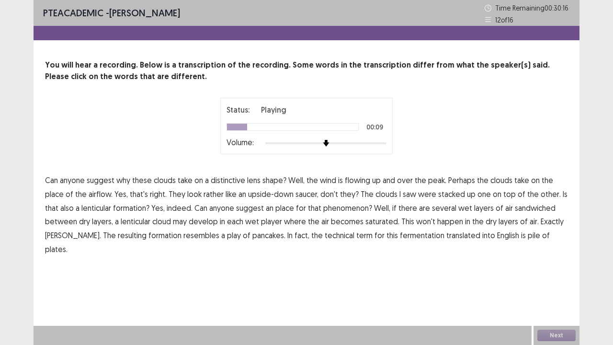
click at [52, 195] on span "place" at bounding box center [54, 193] width 19 height 11
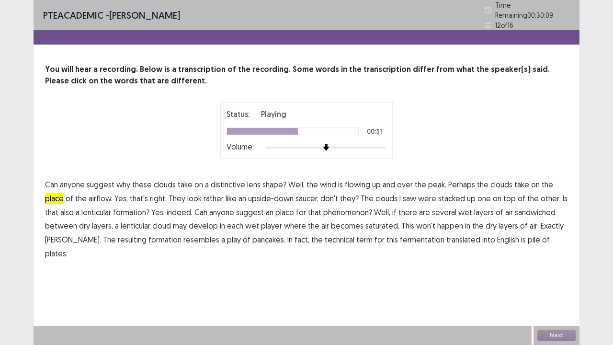
click at [281, 207] on span "place" at bounding box center [284, 211] width 19 height 11
drag, startPoint x: 265, startPoint y: 222, endPoint x: 349, endPoint y: 215, distance: 84.2
click at [265, 222] on span "player" at bounding box center [271, 225] width 21 height 11
click at [227, 235] on span "play" at bounding box center [234, 239] width 14 height 11
click at [400, 236] on span "fermentation" at bounding box center [422, 239] width 45 height 11
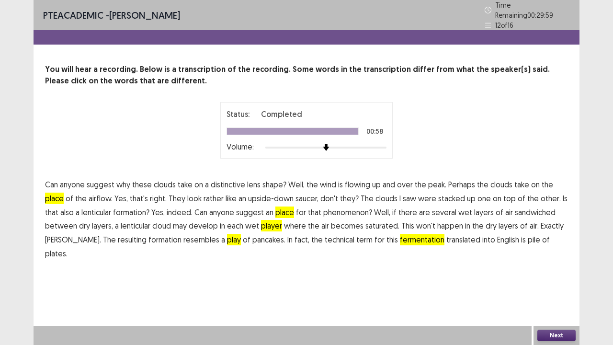
click at [400, 234] on span "fermentation" at bounding box center [422, 239] width 45 height 11
click at [555, 333] on button "Next" at bounding box center [556, 335] width 38 height 11
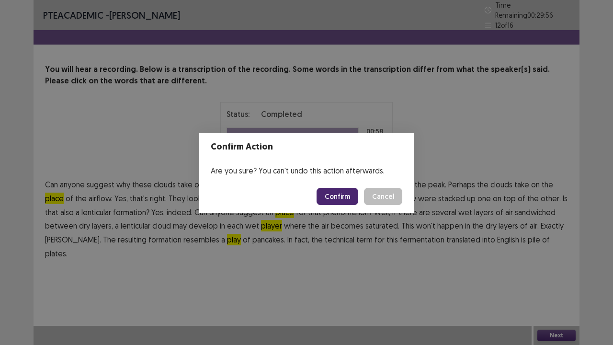
click at [331, 199] on button "Confirm" at bounding box center [338, 196] width 42 height 17
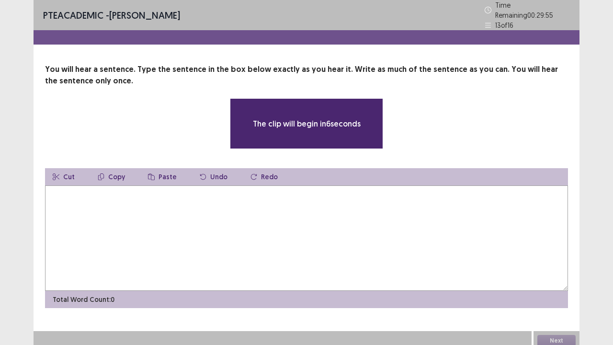
click at [173, 208] on textarea at bounding box center [306, 237] width 523 height 105
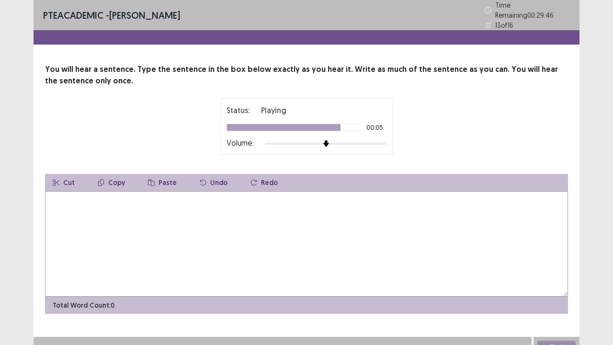
click at [124, 202] on textarea at bounding box center [306, 243] width 523 height 105
click at [177, 192] on textarea "**********" at bounding box center [306, 243] width 523 height 105
click at [208, 198] on textarea "**********" at bounding box center [306, 243] width 523 height 105
click at [217, 195] on textarea "**********" at bounding box center [306, 243] width 523 height 105
click at [238, 196] on textarea "**********" at bounding box center [306, 243] width 523 height 105
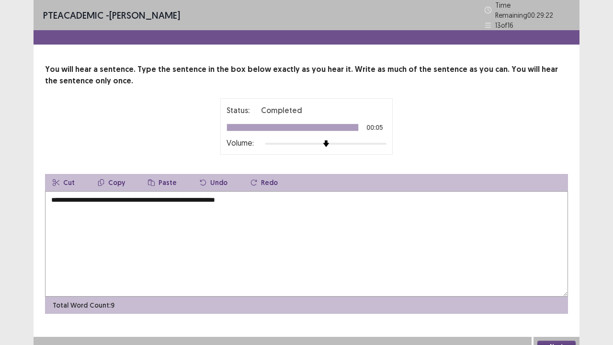
click at [273, 199] on textarea "**********" at bounding box center [306, 243] width 523 height 105
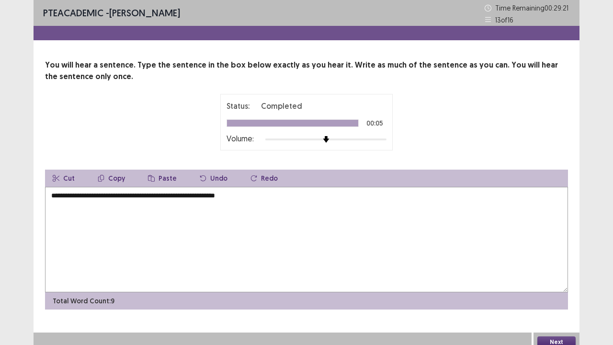
click at [273, 199] on textarea "**********" at bounding box center [306, 239] width 523 height 105
type textarea "**********"
click at [551, 339] on button "Next" at bounding box center [556, 341] width 38 height 11
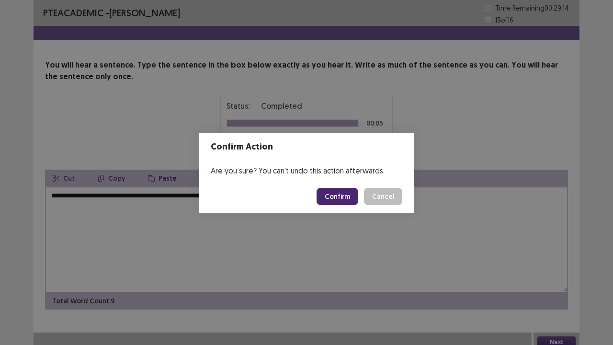
click at [348, 200] on button "Confirm" at bounding box center [338, 196] width 42 height 17
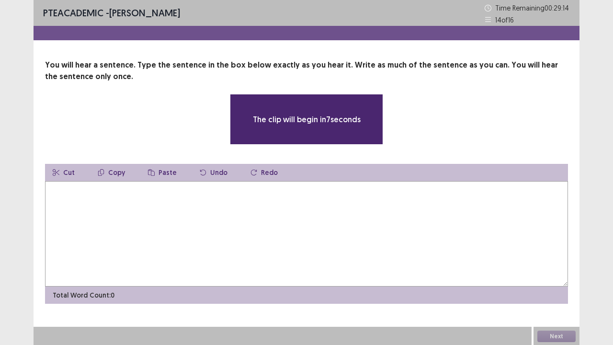
click at [158, 205] on textarea at bounding box center [306, 233] width 523 height 105
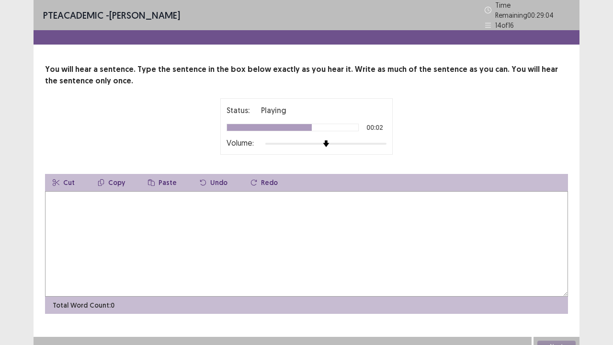
click at [158, 205] on textarea at bounding box center [306, 243] width 523 height 105
click at [113, 194] on textarea "**********" at bounding box center [306, 243] width 523 height 105
click at [103, 194] on textarea "**********" at bounding box center [306, 243] width 523 height 105
click at [231, 198] on textarea "**********" at bounding box center [306, 243] width 523 height 105
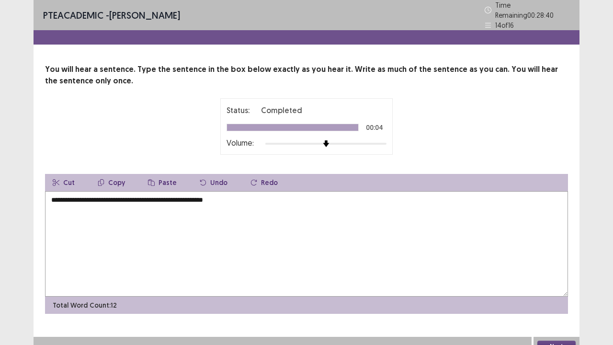
click at [54, 194] on textarea "**********" at bounding box center [306, 243] width 523 height 105
click at [118, 194] on textarea "**********" at bounding box center [306, 243] width 523 height 105
click at [131, 194] on textarea "**********" at bounding box center [306, 243] width 523 height 105
click at [263, 199] on textarea "**********" at bounding box center [306, 243] width 523 height 105
type textarea "**********"
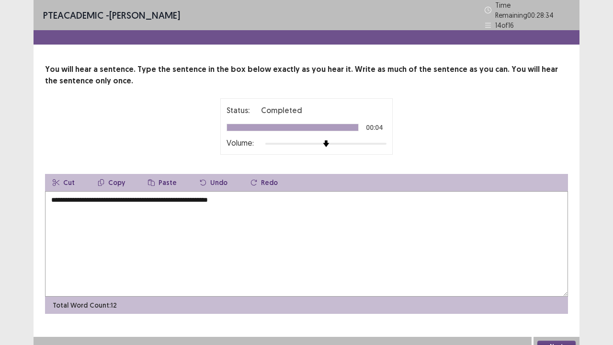
click at [546, 341] on button "Next" at bounding box center [556, 346] width 38 height 11
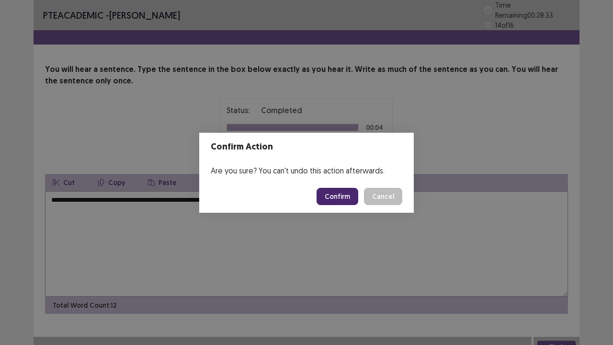
click at [338, 198] on button "Confirm" at bounding box center [338, 196] width 42 height 17
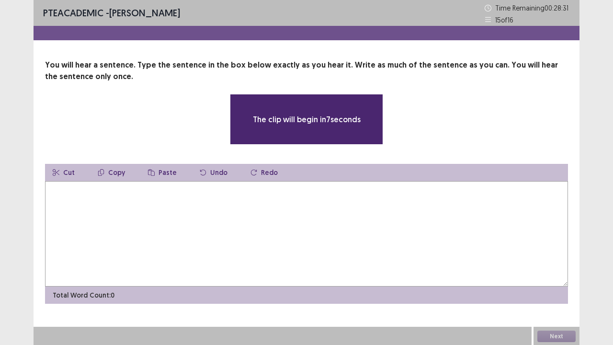
drag, startPoint x: 338, startPoint y: 198, endPoint x: 261, endPoint y: 201, distance: 77.7
click at [261, 201] on textarea at bounding box center [306, 233] width 523 height 105
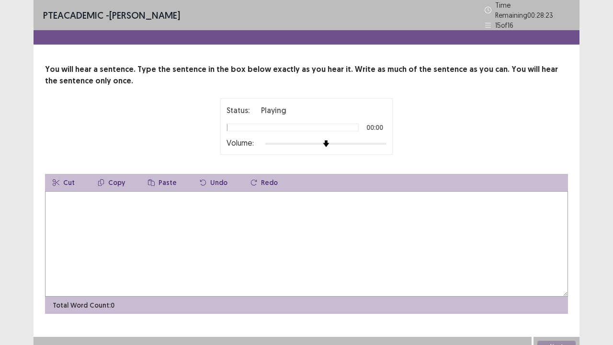
click at [261, 201] on textarea at bounding box center [306, 243] width 523 height 105
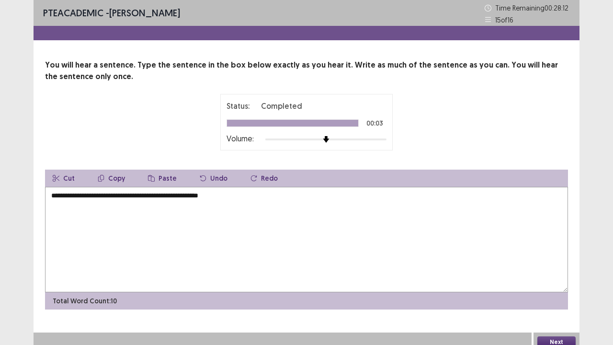
click at [261, 201] on textarea "**********" at bounding box center [306, 239] width 523 height 105
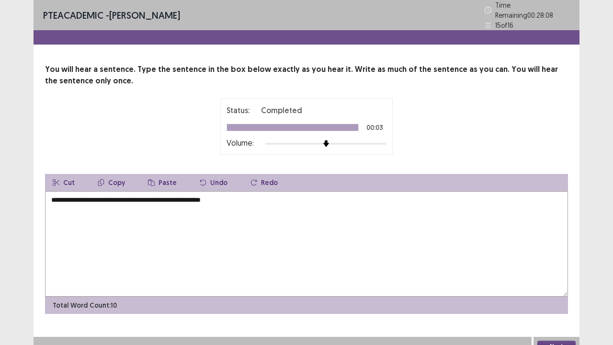
type textarea "**********"
click at [551, 341] on button "Next" at bounding box center [556, 346] width 38 height 11
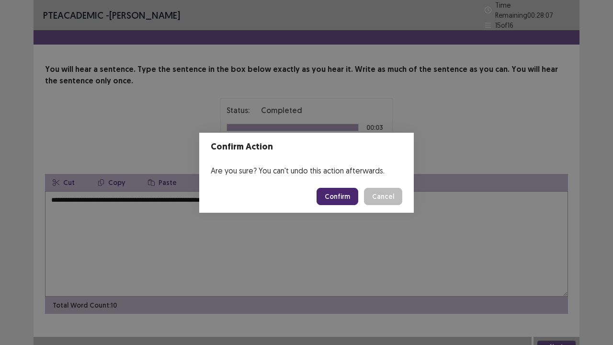
click at [345, 199] on button "Confirm" at bounding box center [338, 196] width 42 height 17
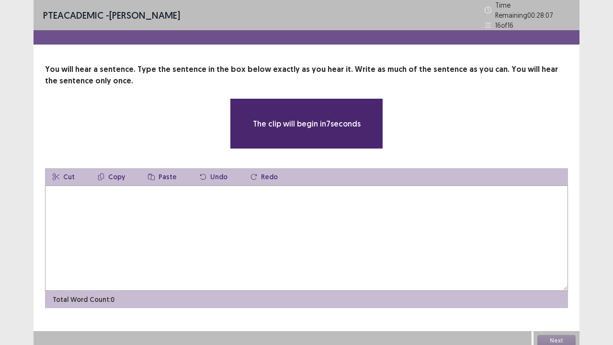
click at [200, 209] on textarea at bounding box center [306, 237] width 523 height 105
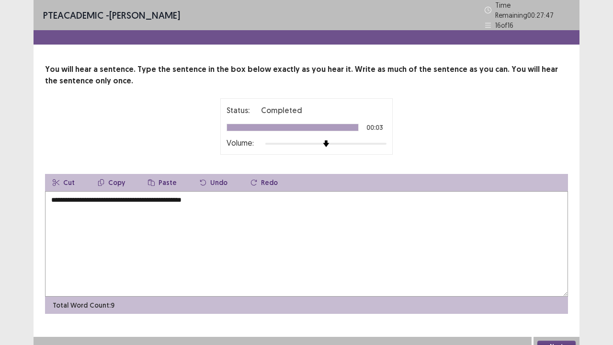
type textarea "**********"
click at [546, 341] on button "Next" at bounding box center [556, 346] width 38 height 11
